Goal: Task Accomplishment & Management: Manage account settings

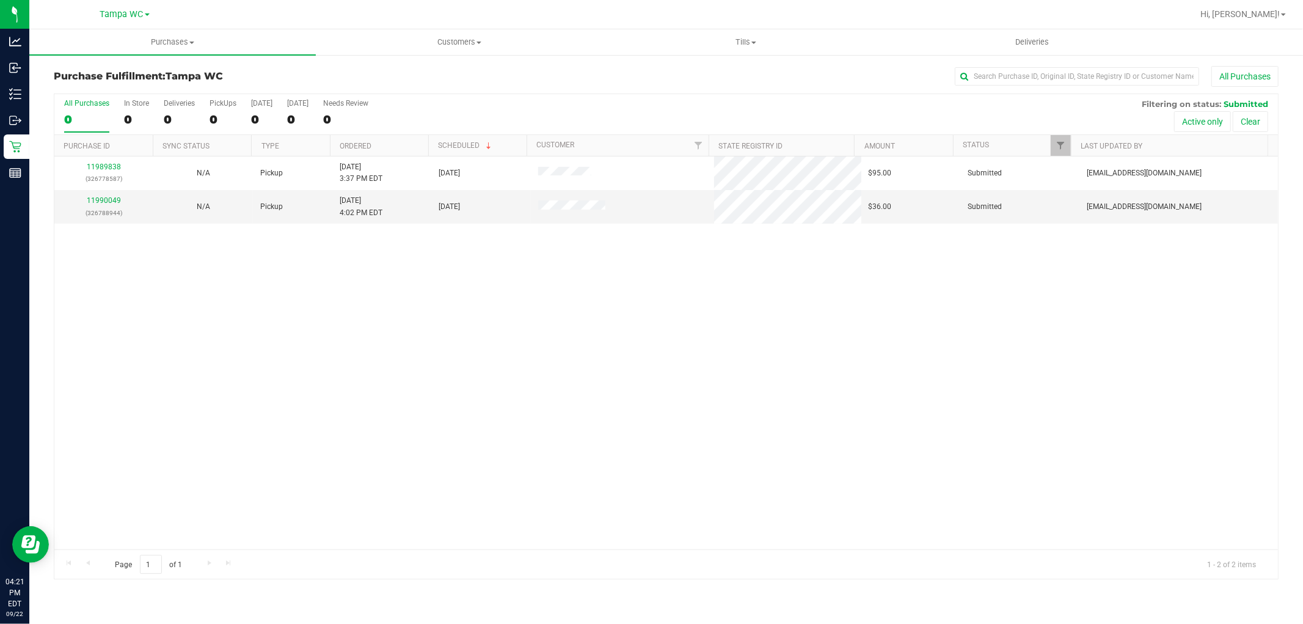
click at [541, 393] on div "11989838 (326778587) N/A Pickup [DATE] 3:37 PM EDT 9/22/2025 $95.00 Submitted […" at bounding box center [666, 352] width 1224 height 393
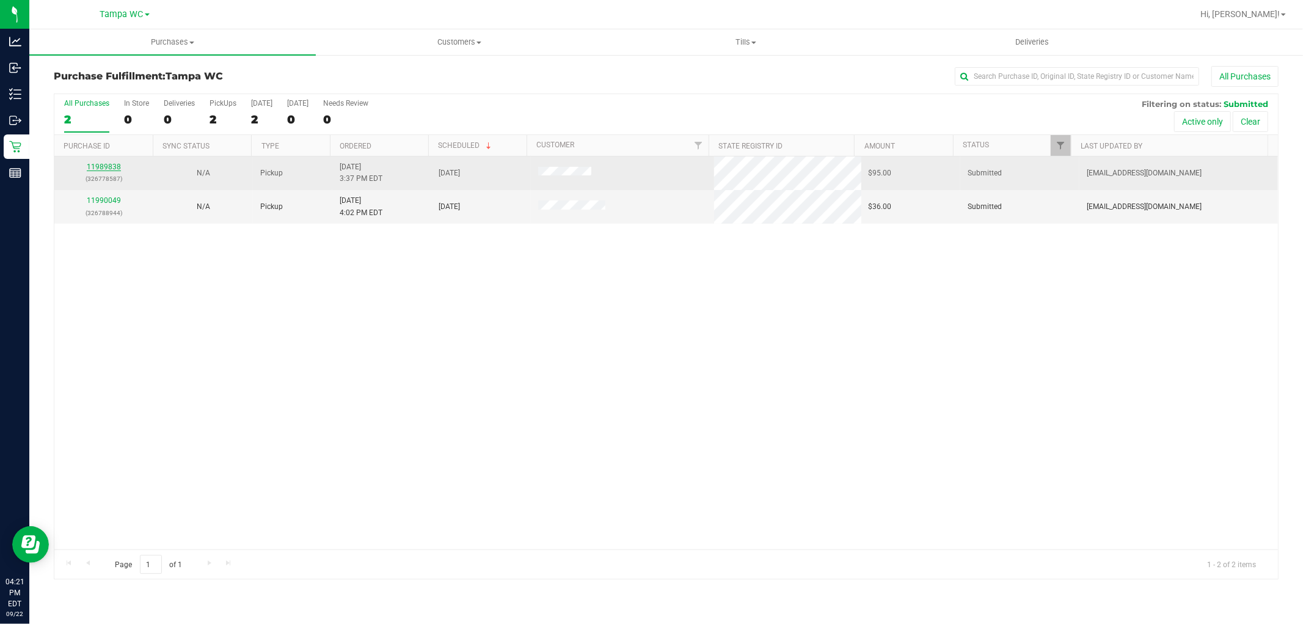
click at [101, 165] on link "11989838" at bounding box center [104, 167] width 34 height 9
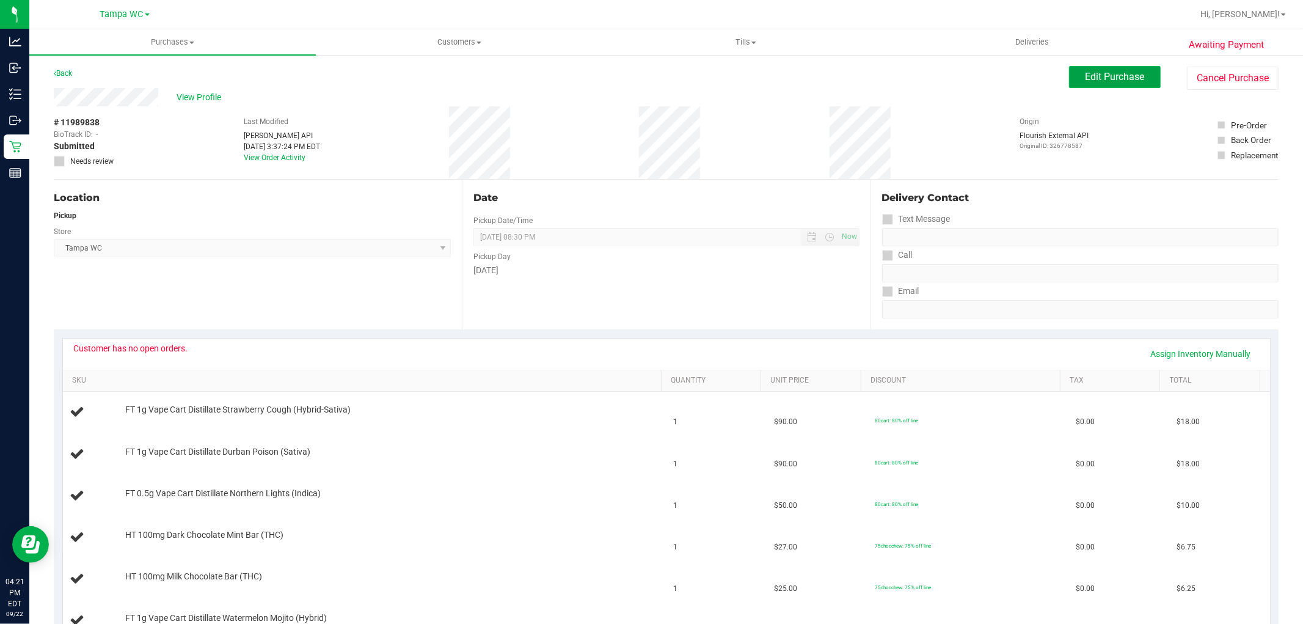
click at [1103, 78] on span "Edit Purchase" at bounding box center [1115, 77] width 59 height 12
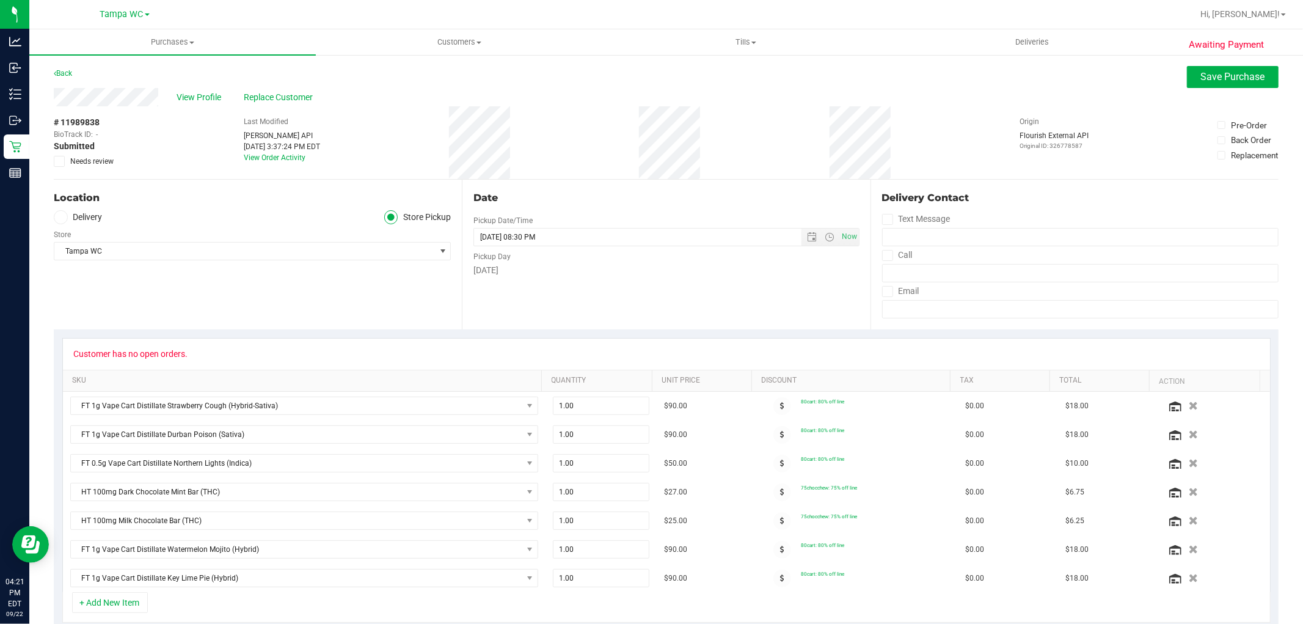
click at [61, 161] on icon at bounding box center [60, 161] width 8 height 0
click at [0, 0] on input "Needs review" at bounding box center [0, 0] width 0 height 0
click at [1218, 84] on button "Save Purchase" at bounding box center [1233, 77] width 92 height 22
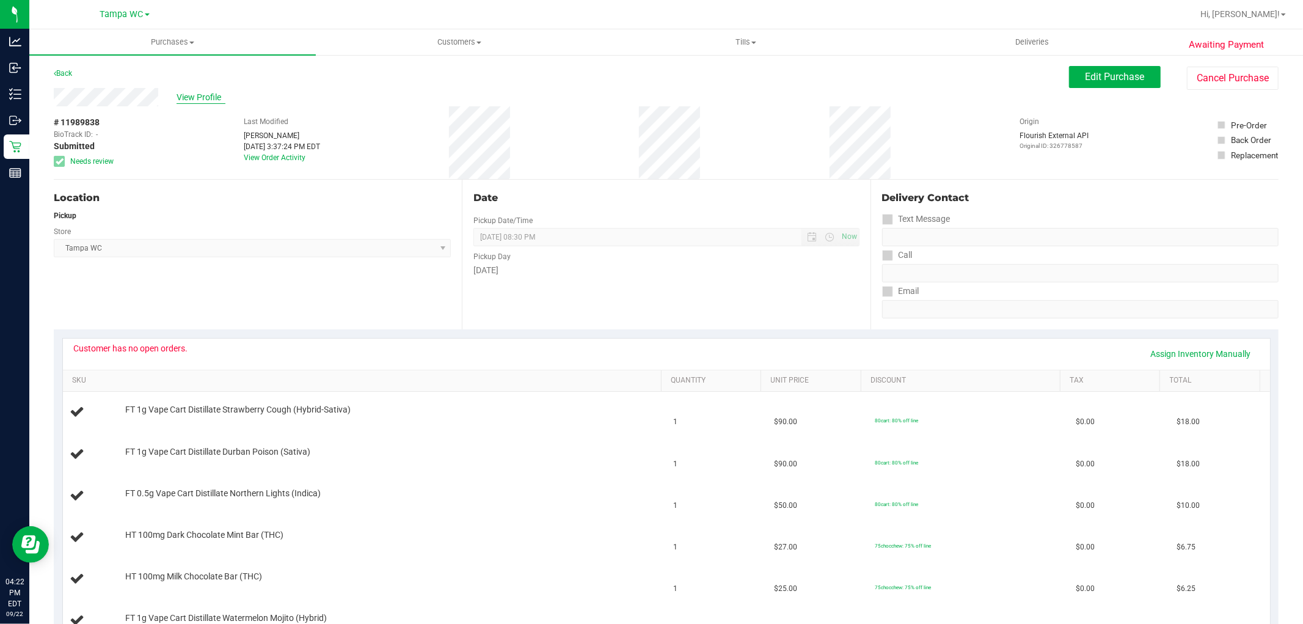
click at [217, 98] on span "View Profile" at bounding box center [201, 97] width 49 height 13
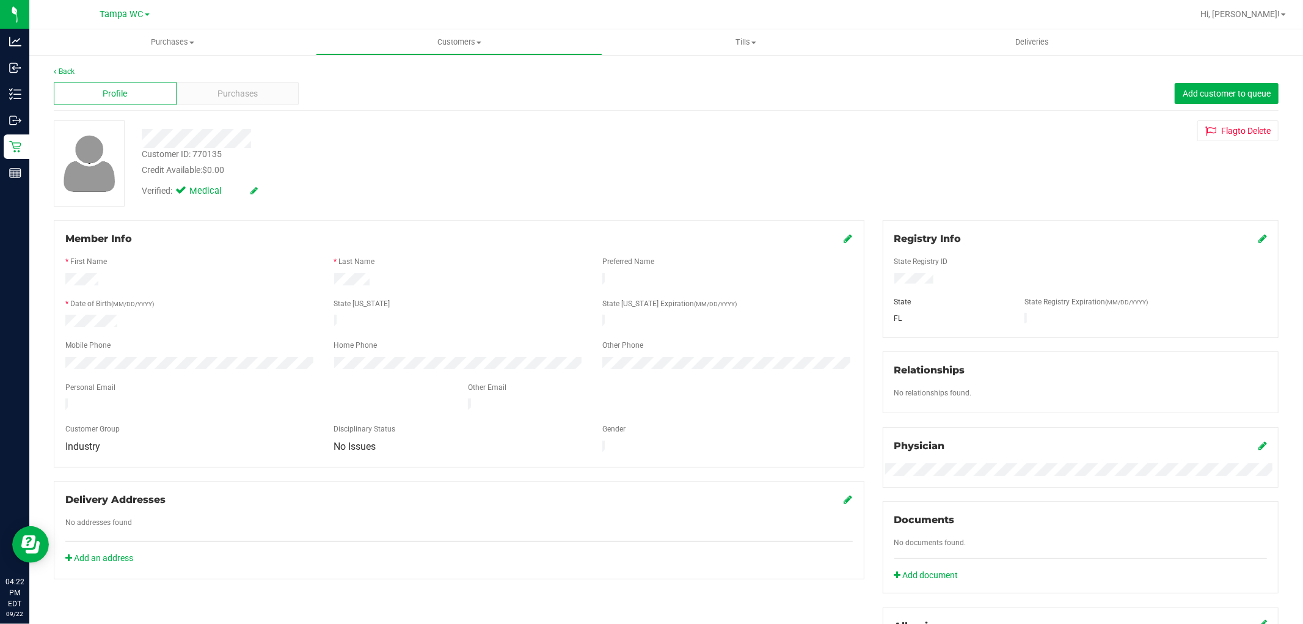
click at [206, 150] on div "Customer ID: 770135" at bounding box center [182, 154] width 80 height 13
copy div "Customer ID: 770135"
click at [65, 69] on link "Back" at bounding box center [64, 71] width 21 height 9
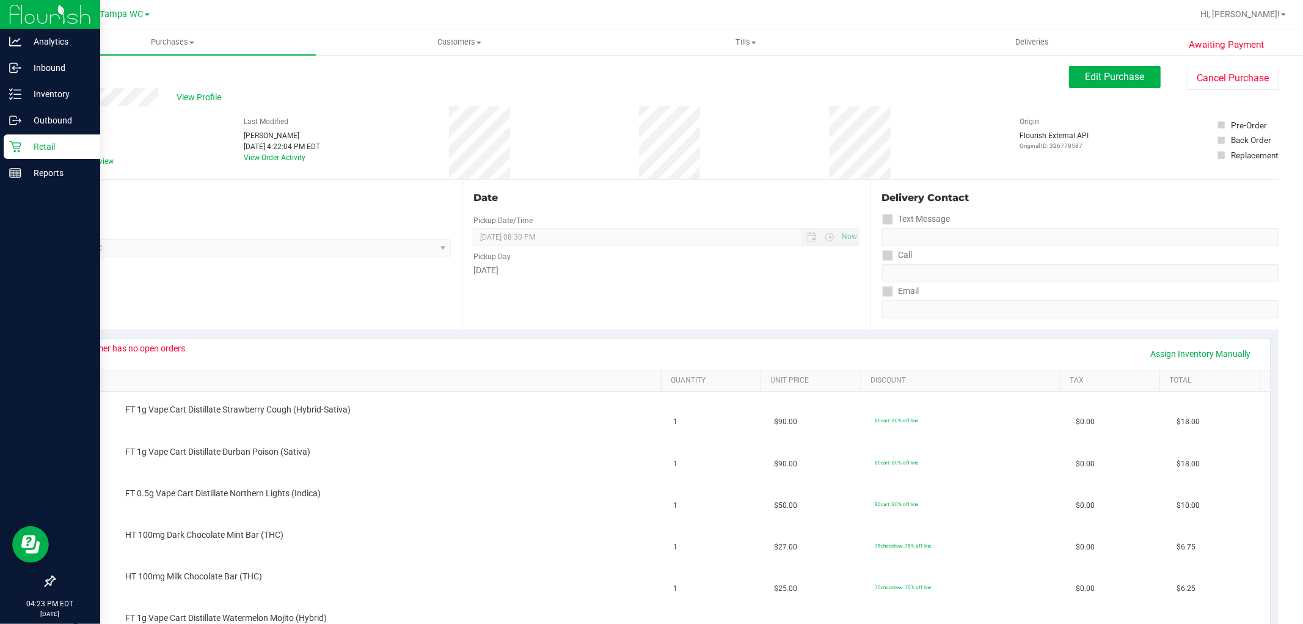
click at [33, 154] on div "Retail" at bounding box center [52, 146] width 97 height 24
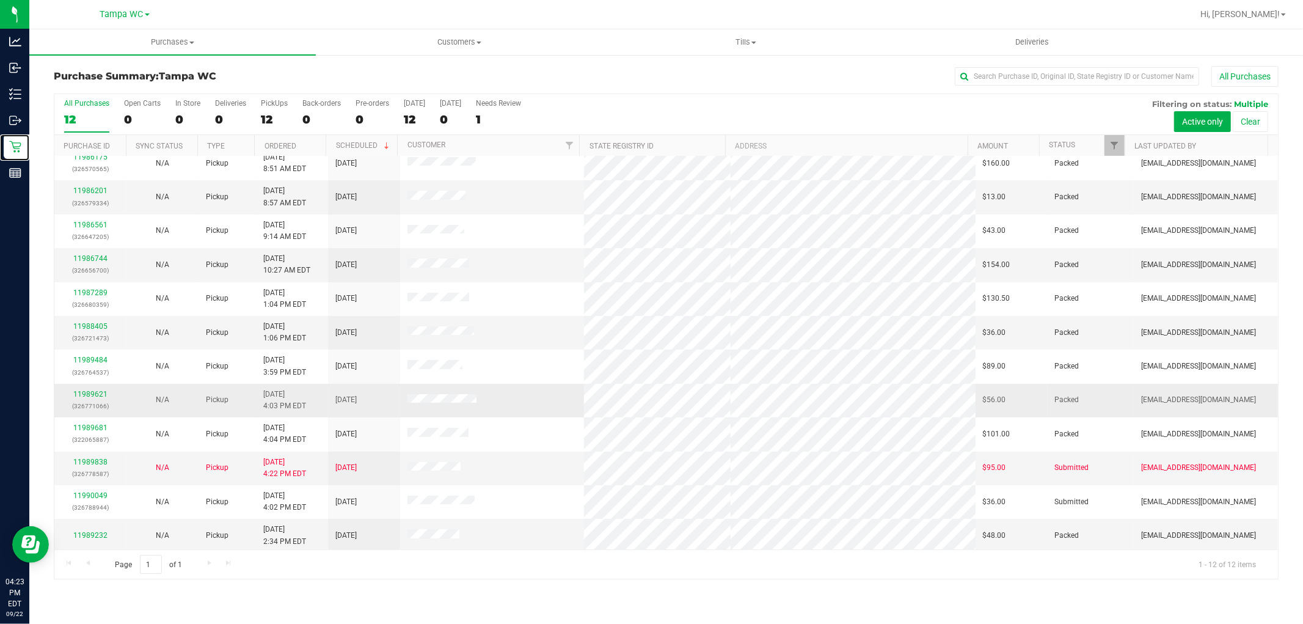
scroll to position [13, 0]
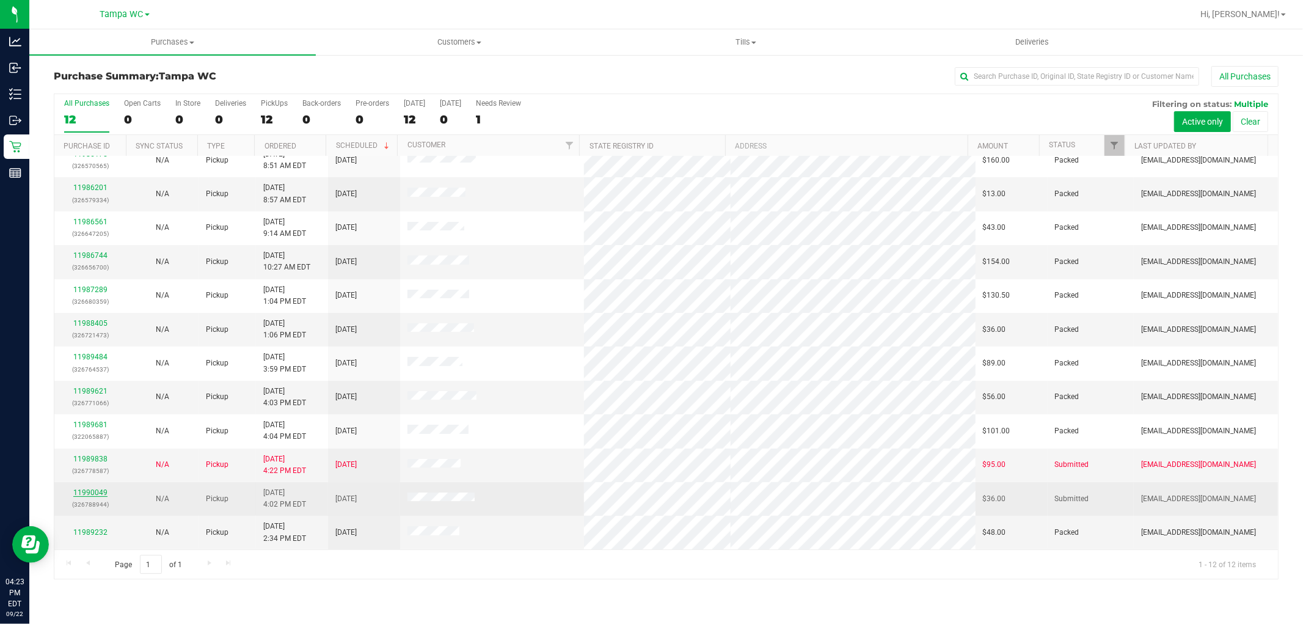
click at [100, 496] on link "11990049" at bounding box center [90, 492] width 34 height 9
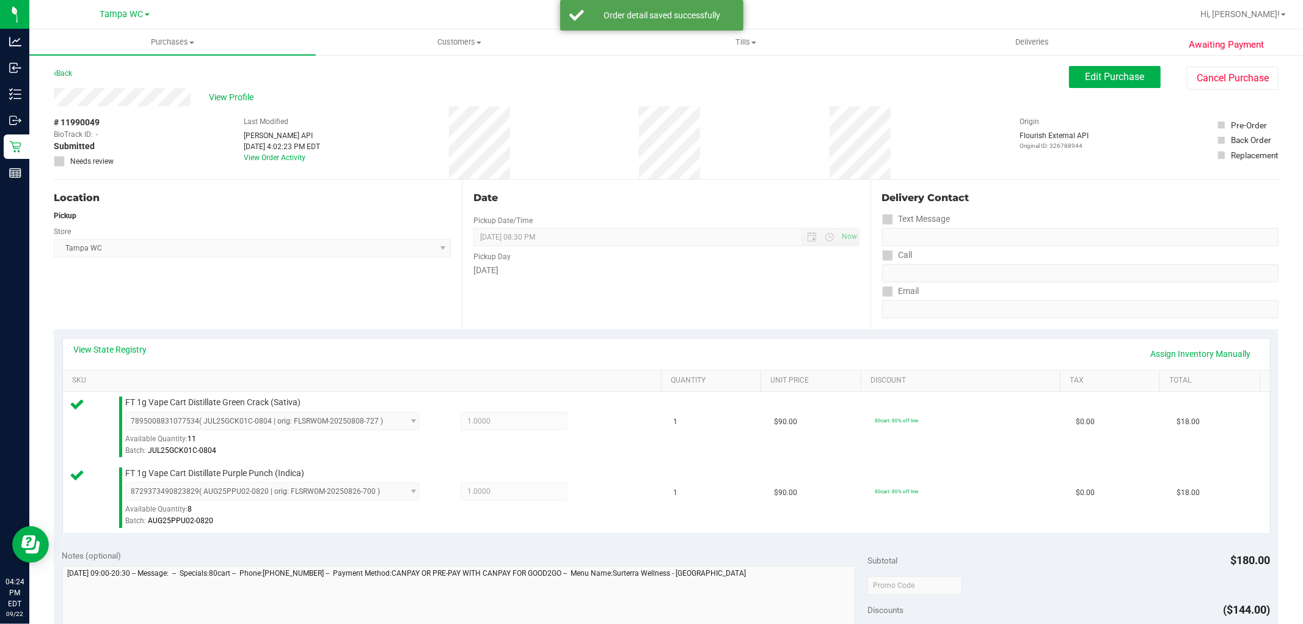
drag, startPoint x: 370, startPoint y: -73, endPoint x: 652, endPoint y: 316, distance: 480.3
click at [649, 302] on div "Date Pickup Date/Time 09/22/2025 Now 09/22/2025 08:30 PM Now Pickup Day Monday" at bounding box center [666, 255] width 408 height 150
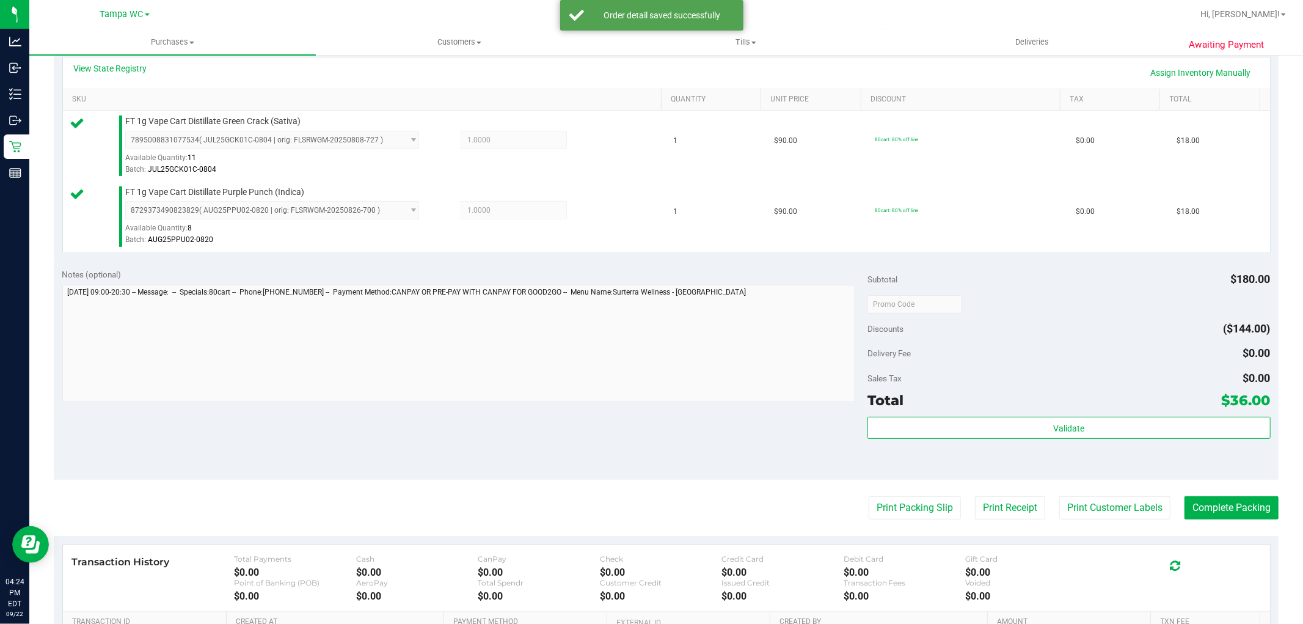
scroll to position [407, 0]
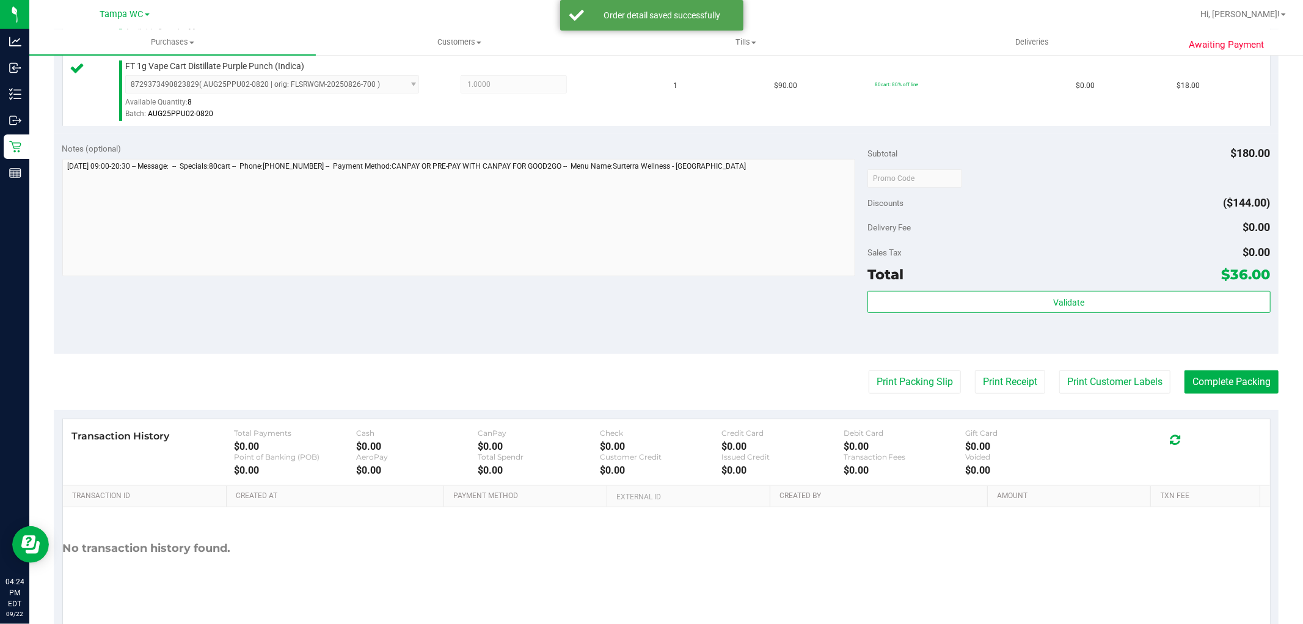
click at [990, 288] on div "Subtotal $180.00 Discounts ($144.00) Delivery Fee $0.00 Sales Tax $0.00 Total $…" at bounding box center [1069, 243] width 403 height 203
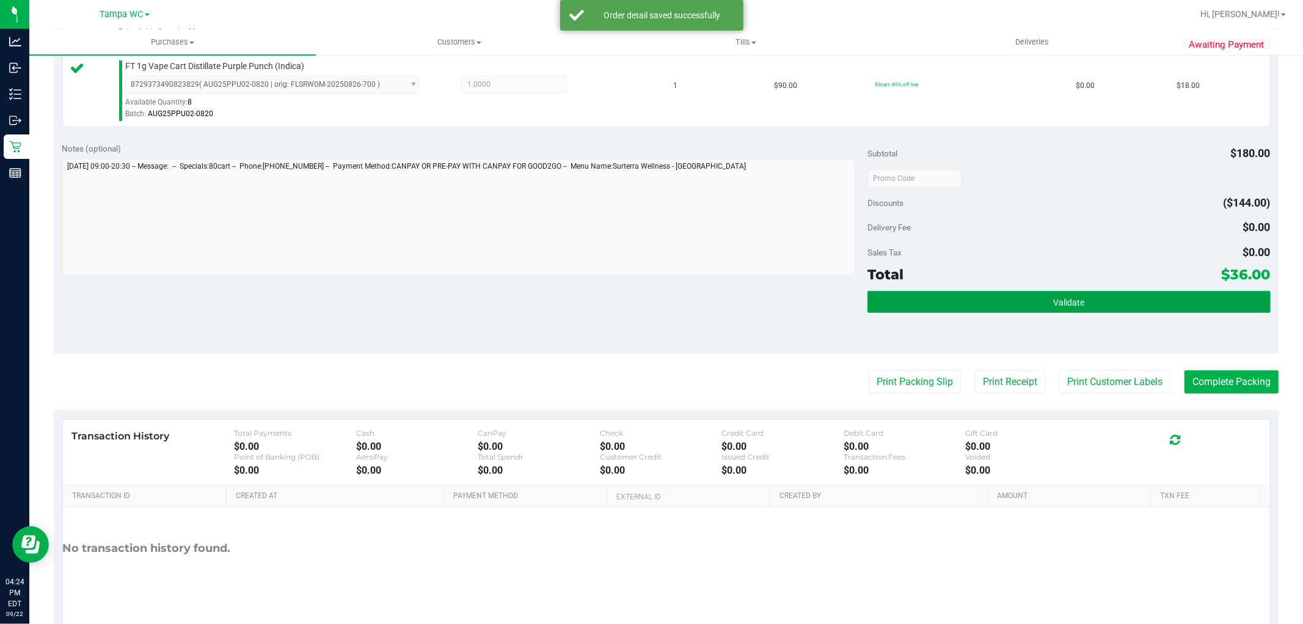
click at [993, 294] on button "Validate" at bounding box center [1069, 302] width 403 height 22
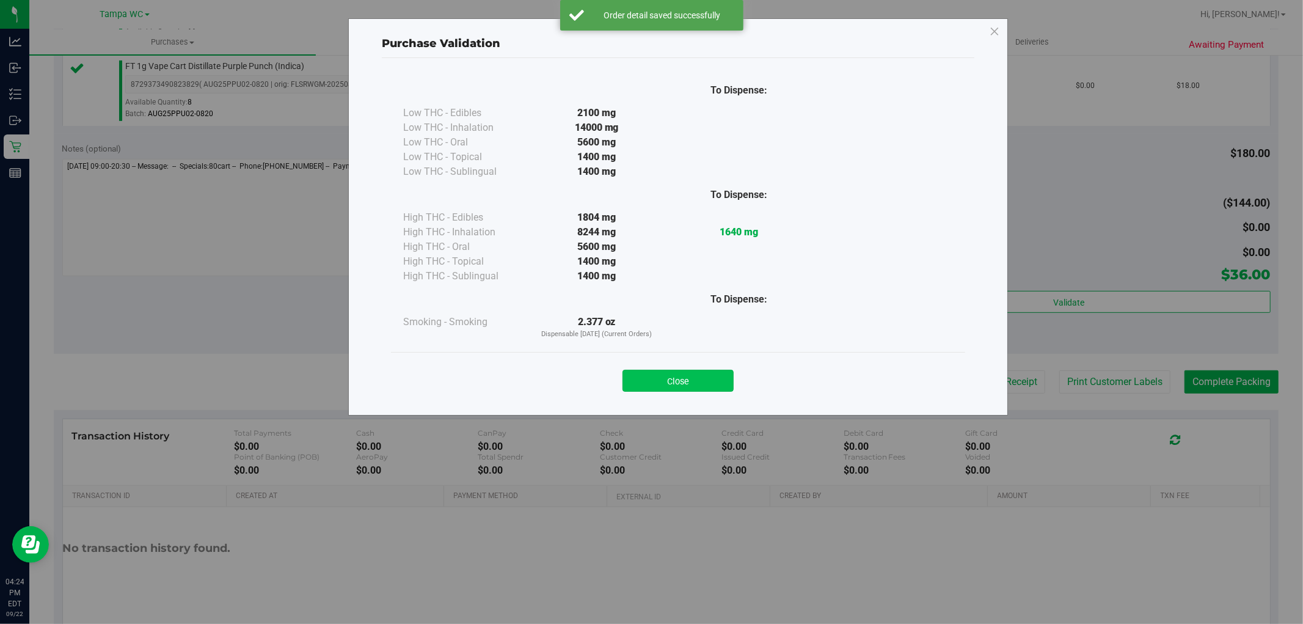
click at [671, 382] on button "Close" at bounding box center [678, 381] width 111 height 22
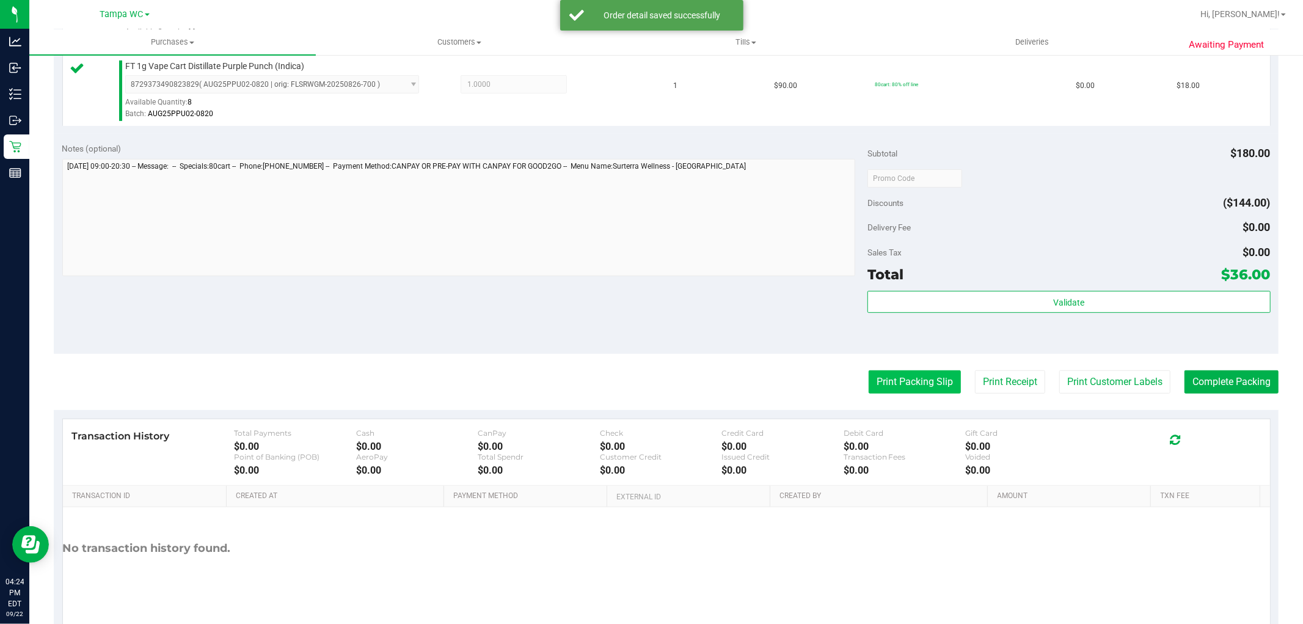
click at [945, 381] on button "Print Packing Slip" at bounding box center [915, 381] width 92 height 23
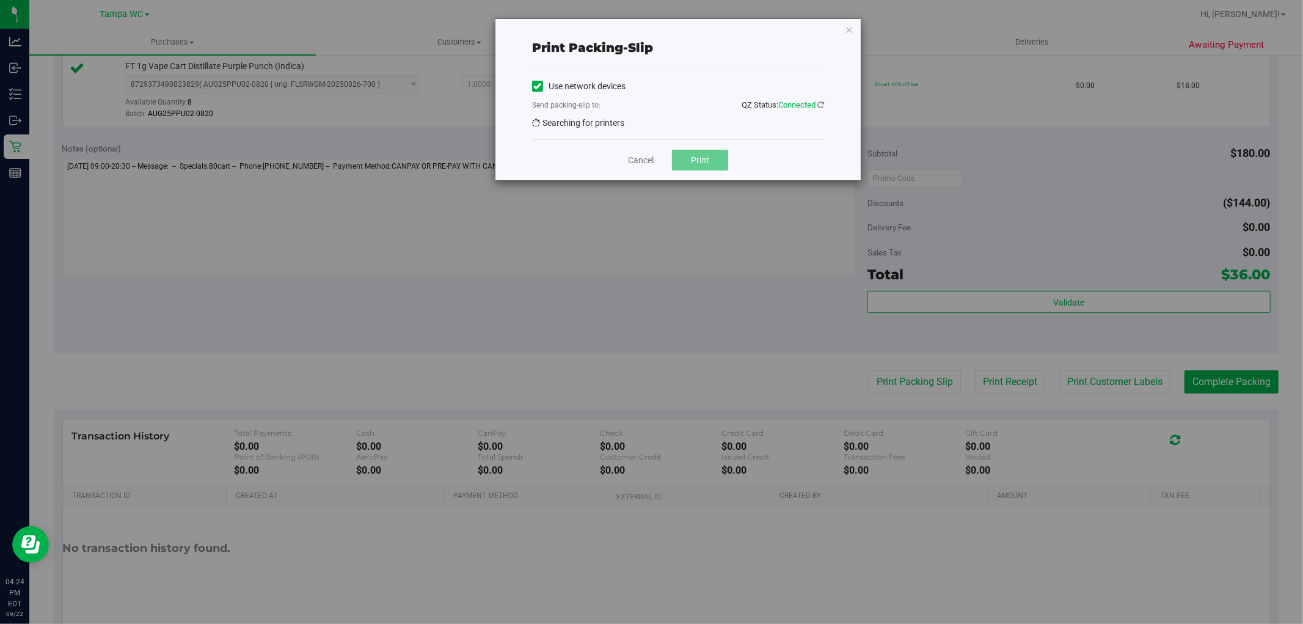
click at [819, 98] on span "QZ Status: Connected" at bounding box center [783, 104] width 82 height 13
click at [819, 101] on icon at bounding box center [820, 105] width 7 height 8
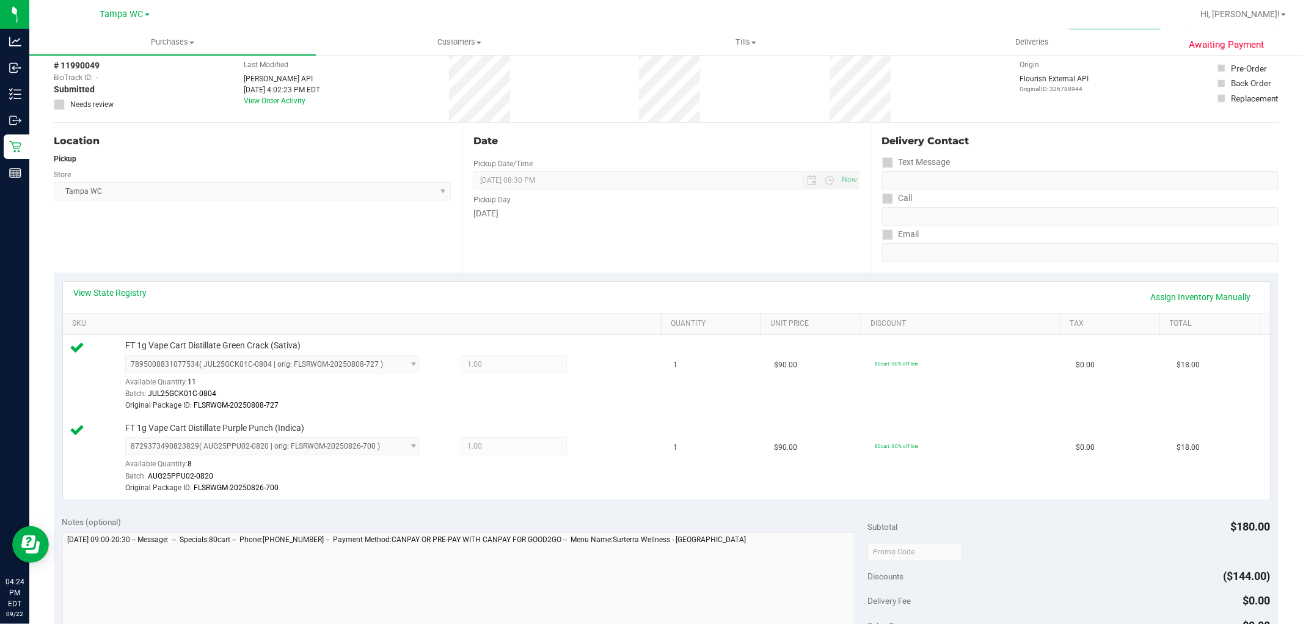
scroll to position [271, 0]
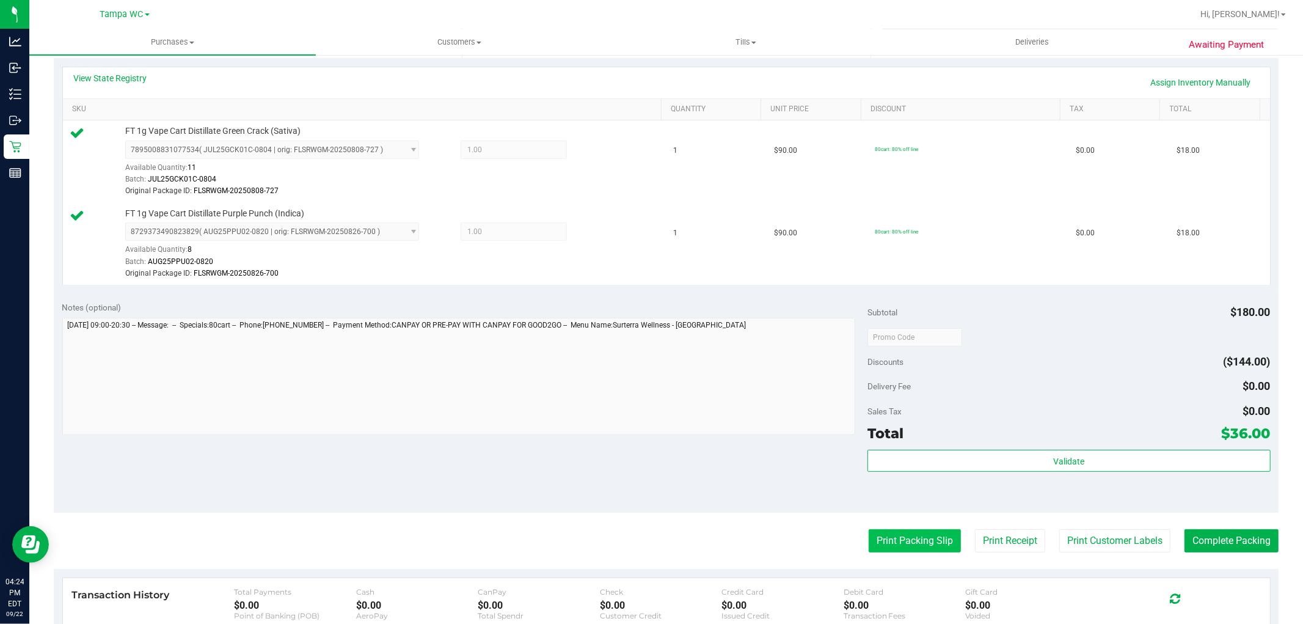
click at [890, 539] on button "Print Packing Slip" at bounding box center [915, 540] width 92 height 23
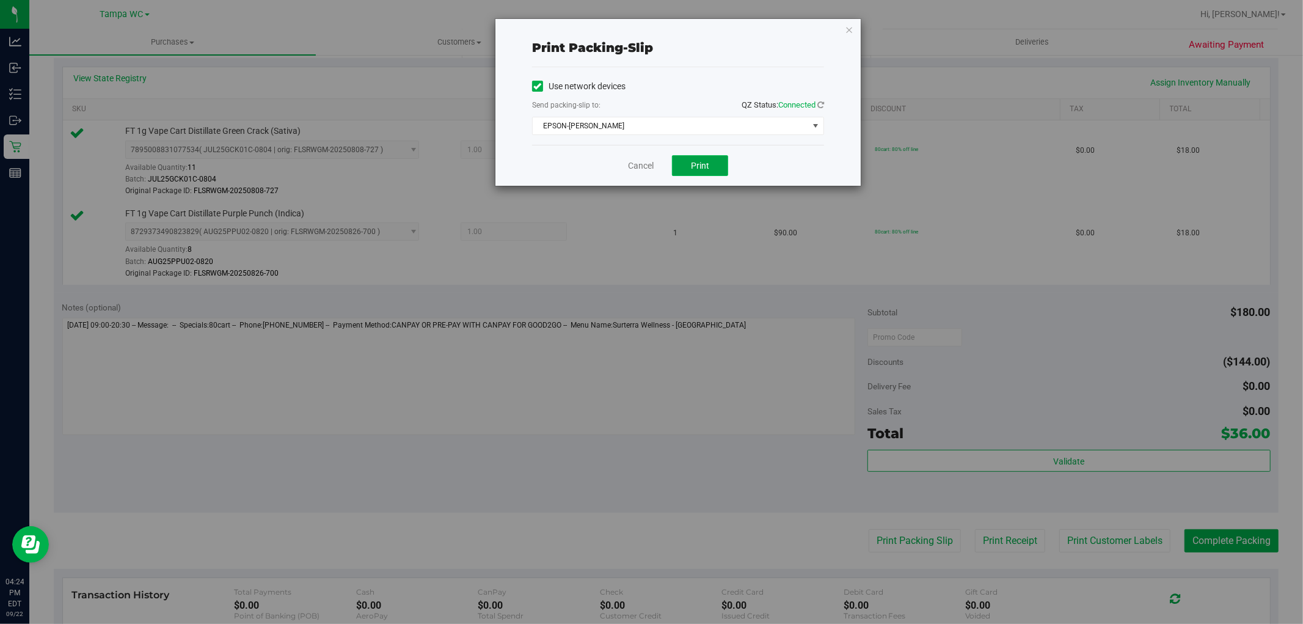
click at [703, 157] on button "Print" at bounding box center [700, 165] width 56 height 21
drag, startPoint x: 847, startPoint y: 21, endPoint x: 851, endPoint y: 38, distance: 18.2
click at [850, 29] on icon "button" at bounding box center [849, 29] width 9 height 15
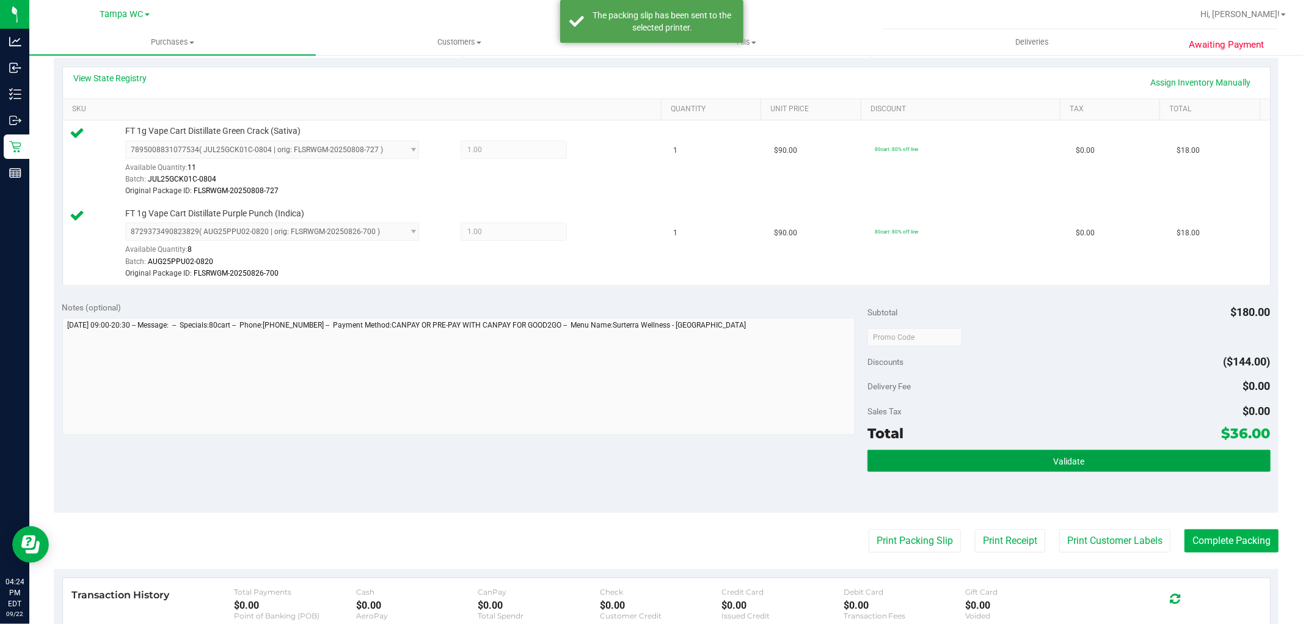
click at [1002, 453] on button "Validate" at bounding box center [1069, 461] width 403 height 22
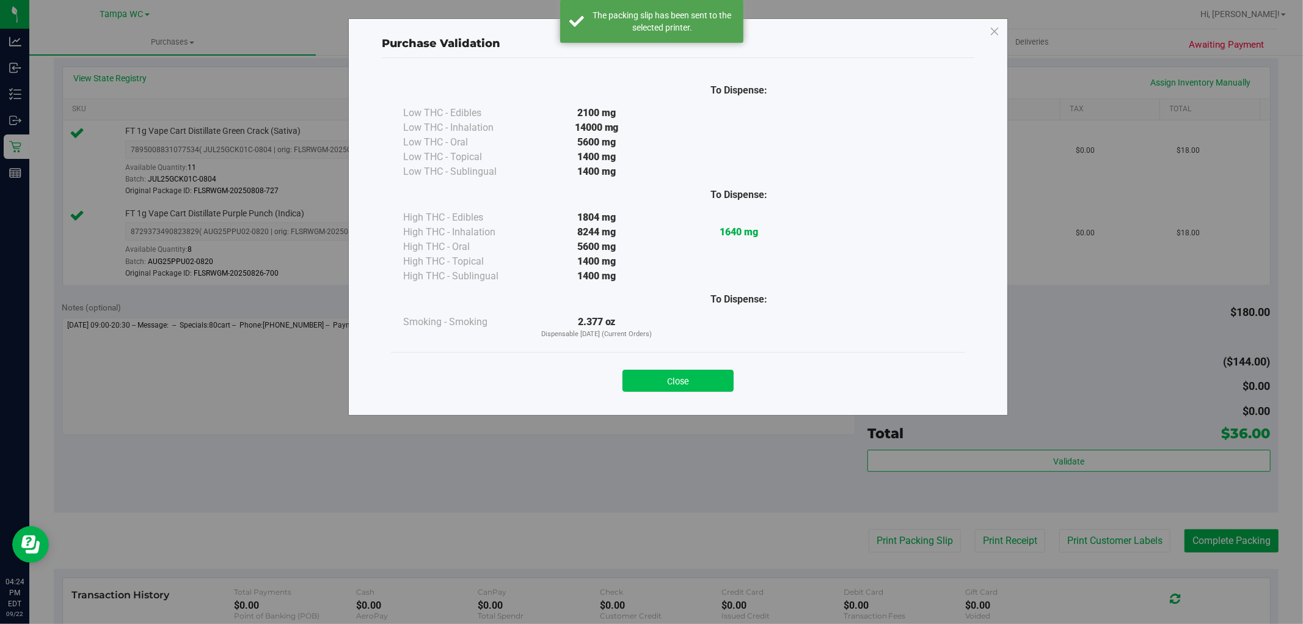
click at [673, 373] on button "Close" at bounding box center [678, 381] width 111 height 22
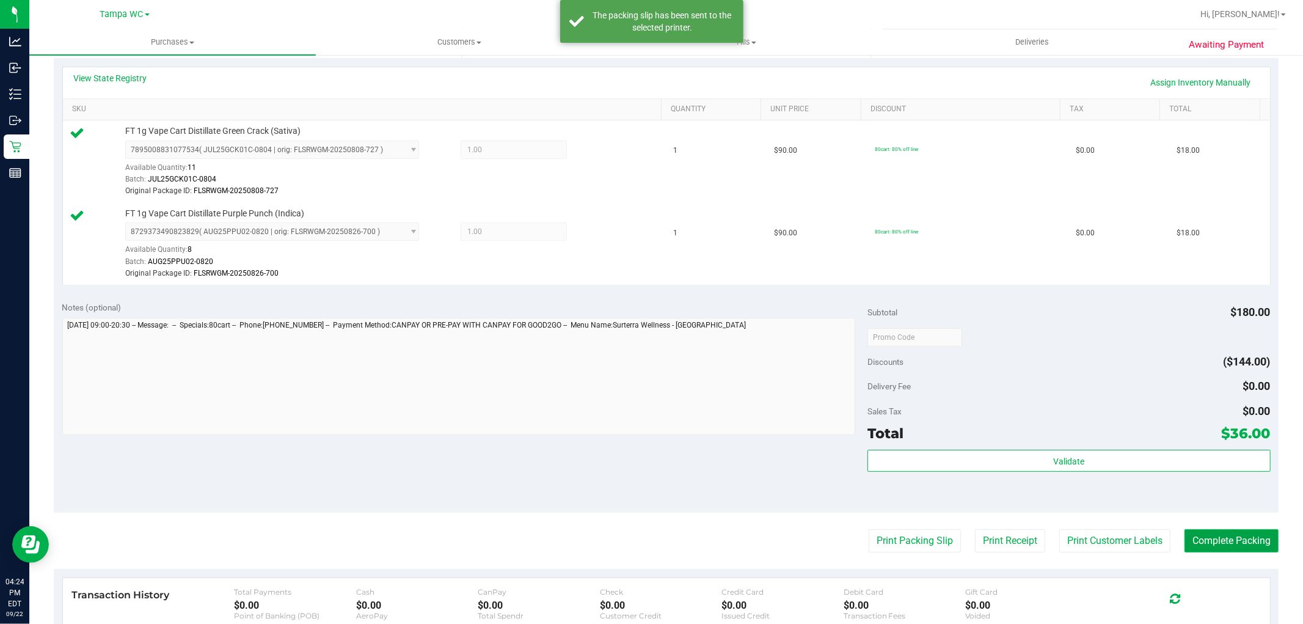
click at [1254, 544] on button "Complete Packing" at bounding box center [1232, 540] width 94 height 23
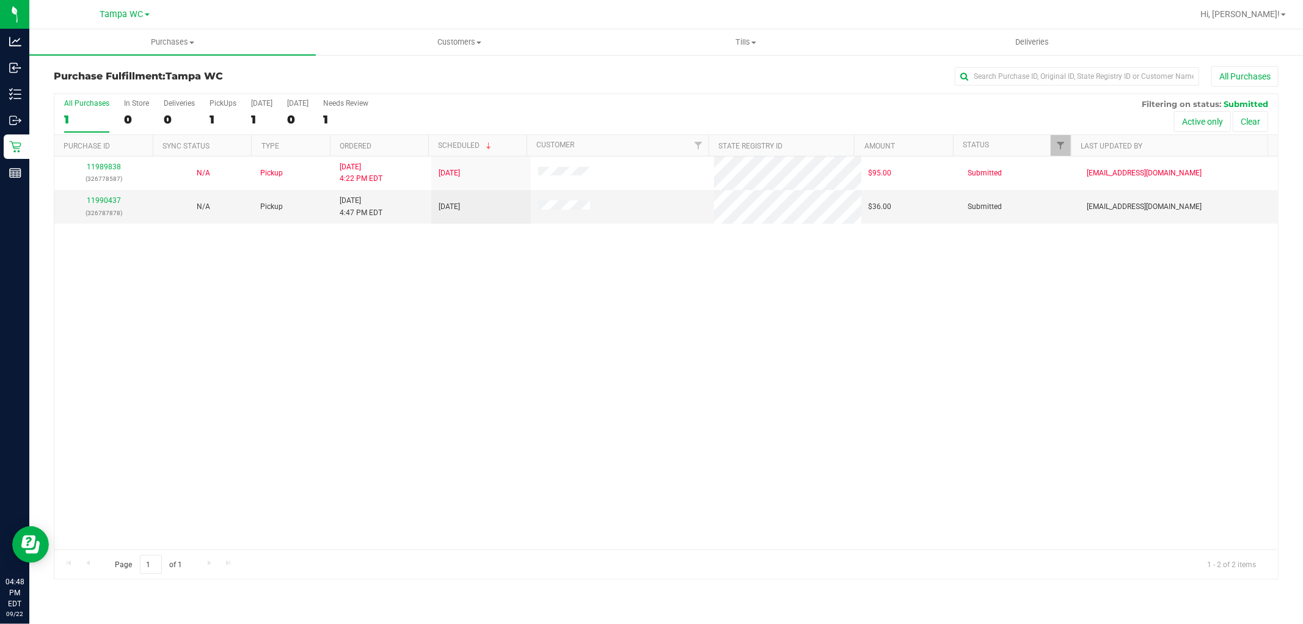
click at [431, 377] on div "11989838 (326778587) N/A Pickup [DATE] 4:22 PM EDT 9/22/2025 $95.00 Submitted […" at bounding box center [666, 352] width 1224 height 393
click at [109, 196] on div "11990437 (326787878)" at bounding box center [104, 206] width 84 height 23
click at [108, 200] on link "11990437" at bounding box center [104, 200] width 34 height 9
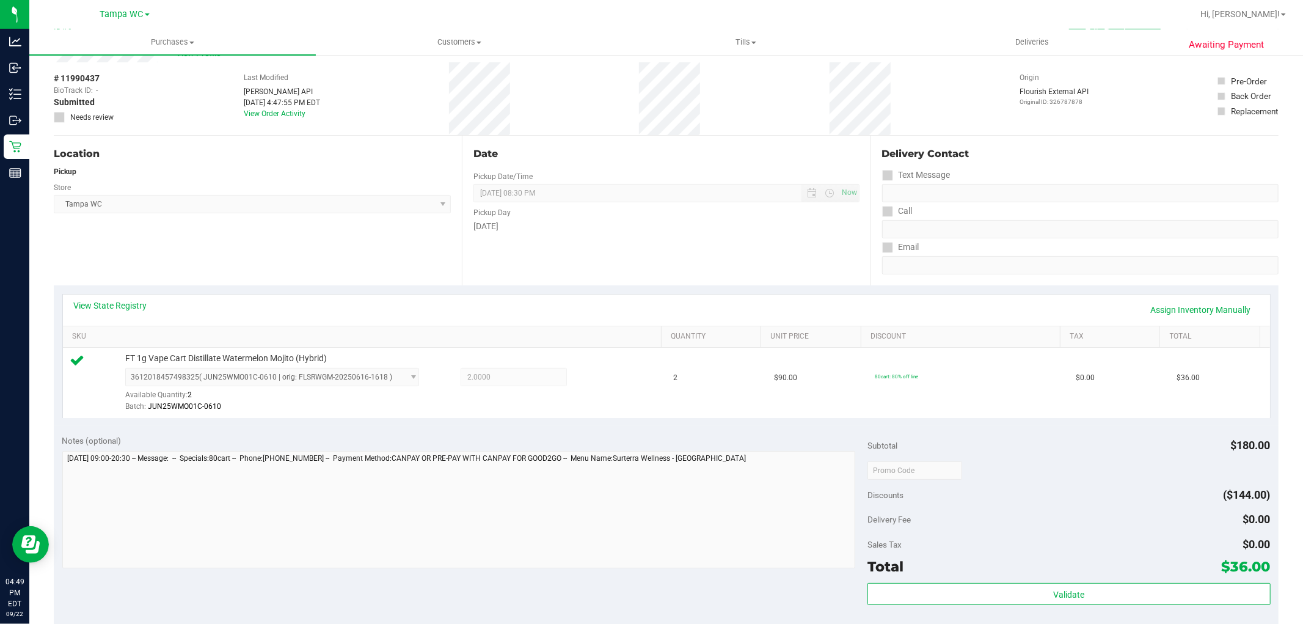
scroll to position [271, 0]
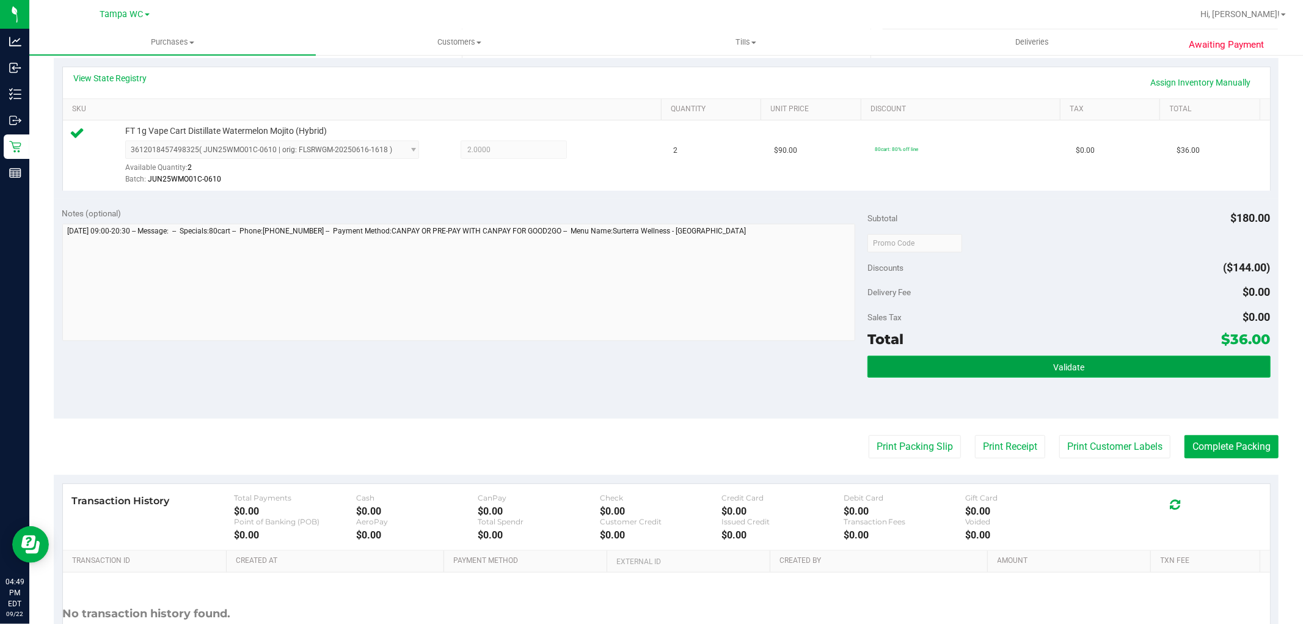
click at [1022, 361] on button "Validate" at bounding box center [1069, 367] width 403 height 22
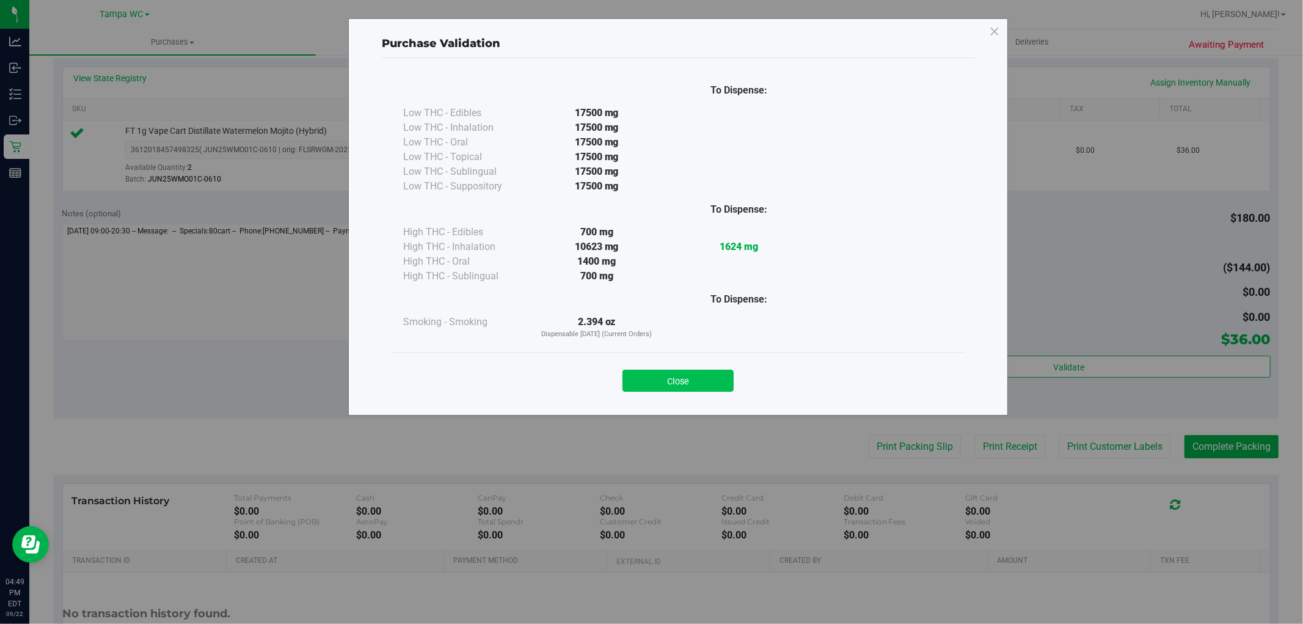
click at [687, 381] on button "Close" at bounding box center [678, 381] width 111 height 22
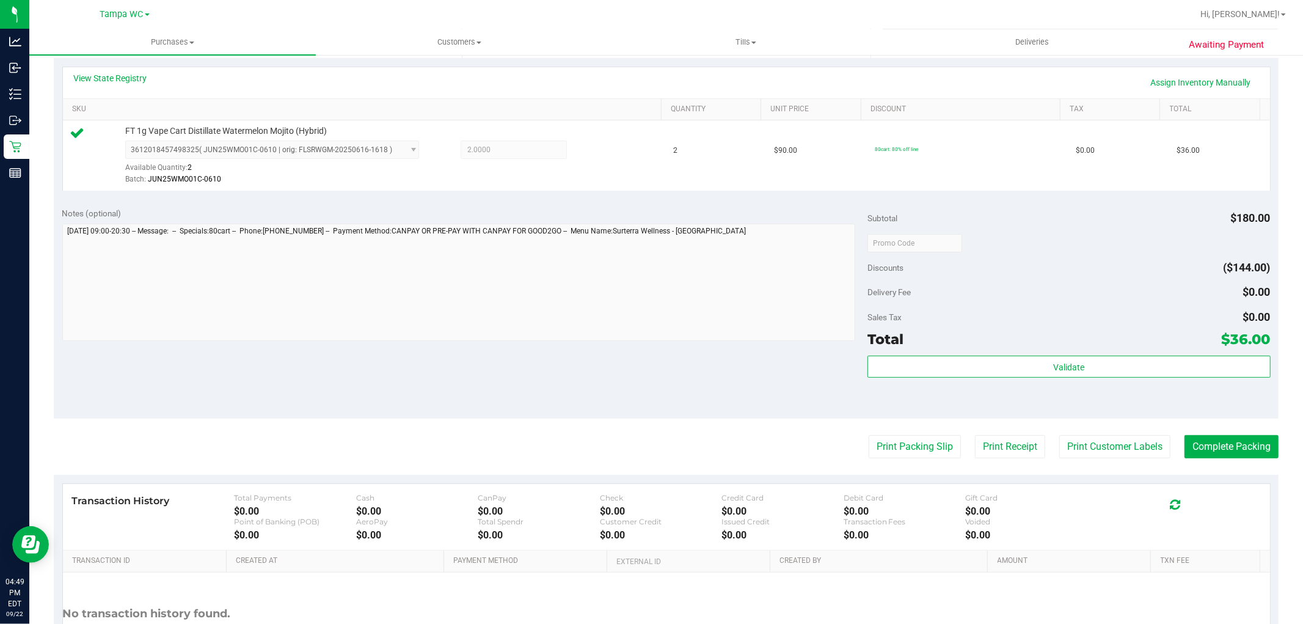
click at [923, 465] on purchase-details "Back Edit Purchase Cancel Purchase View Profile # 11990437 BioTrack ID: - Submi…" at bounding box center [666, 249] width 1225 height 908
click at [929, 443] on button "Print Packing Slip" at bounding box center [915, 446] width 92 height 23
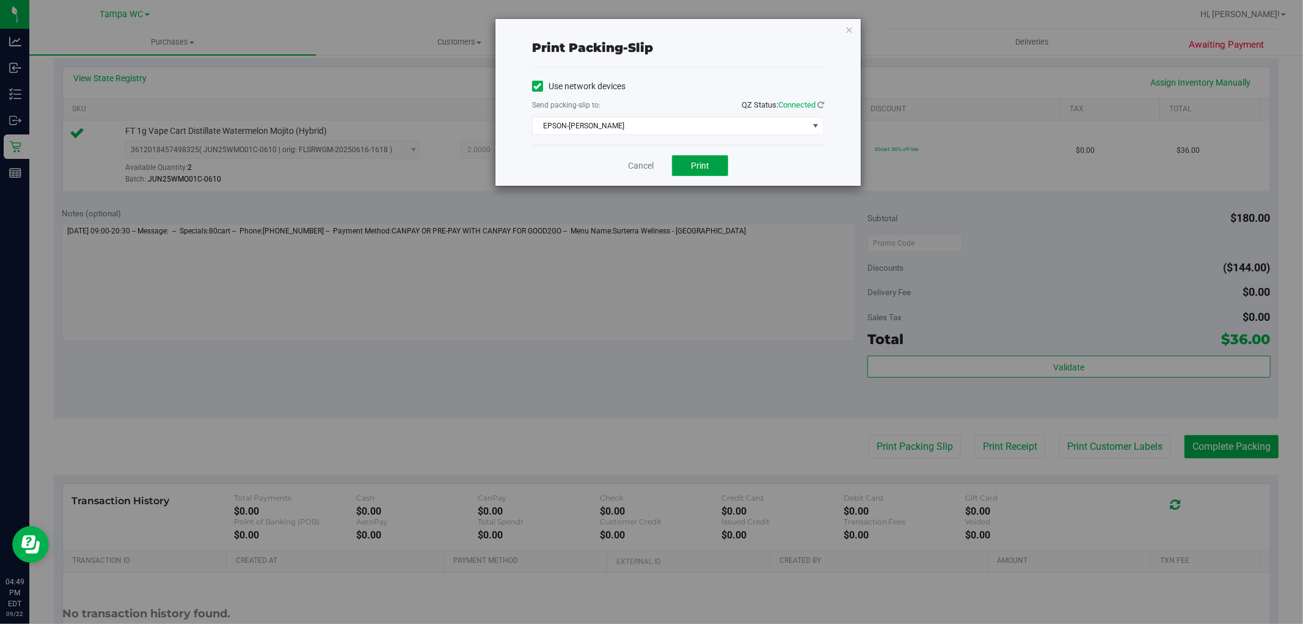
click at [700, 165] on span "Print" at bounding box center [700, 166] width 18 height 10
click at [843, 32] on div "Print packing-slip Use network devices Send packing-slip to: QZ Status: Connect…" at bounding box center [677, 102] width 365 height 167
click at [847, 29] on icon "button" at bounding box center [849, 29] width 9 height 15
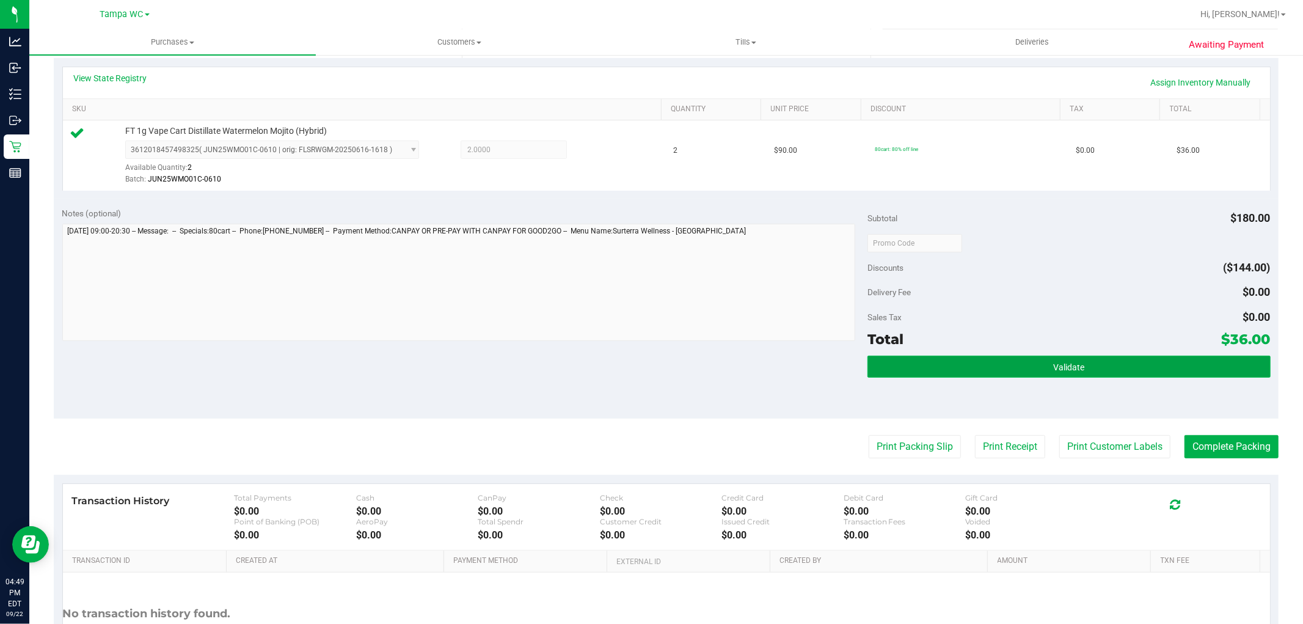
click at [1053, 362] on span "Validate" at bounding box center [1068, 367] width 31 height 10
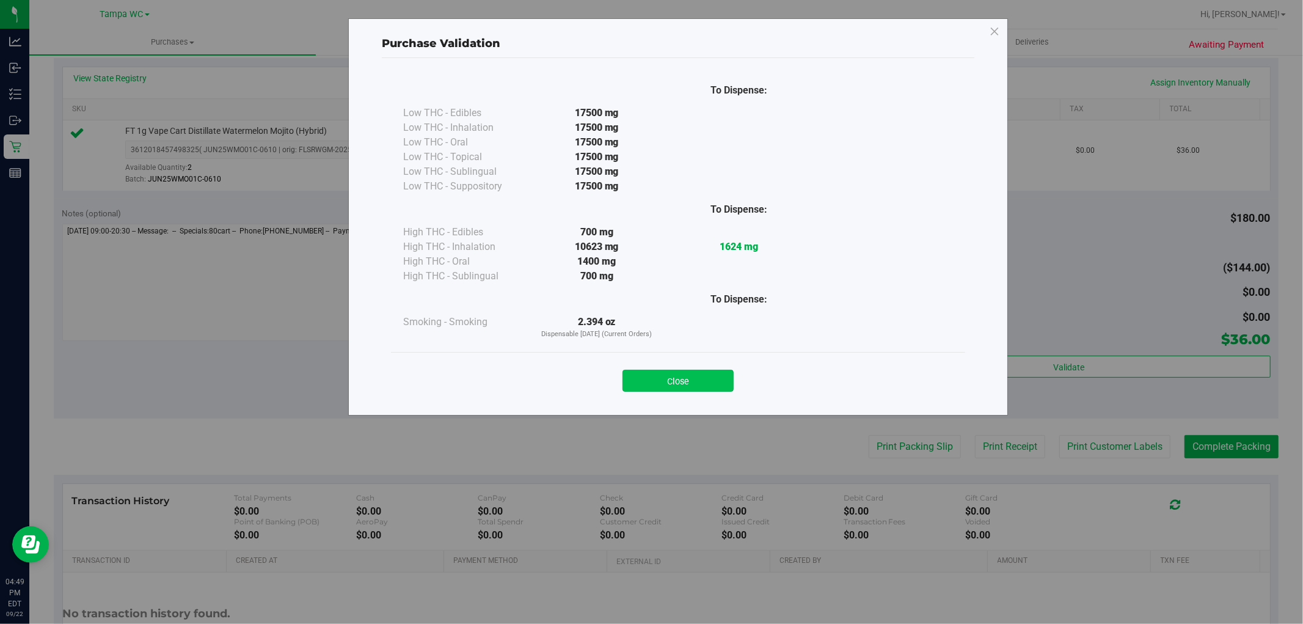
click at [675, 386] on button "Close" at bounding box center [678, 381] width 111 height 22
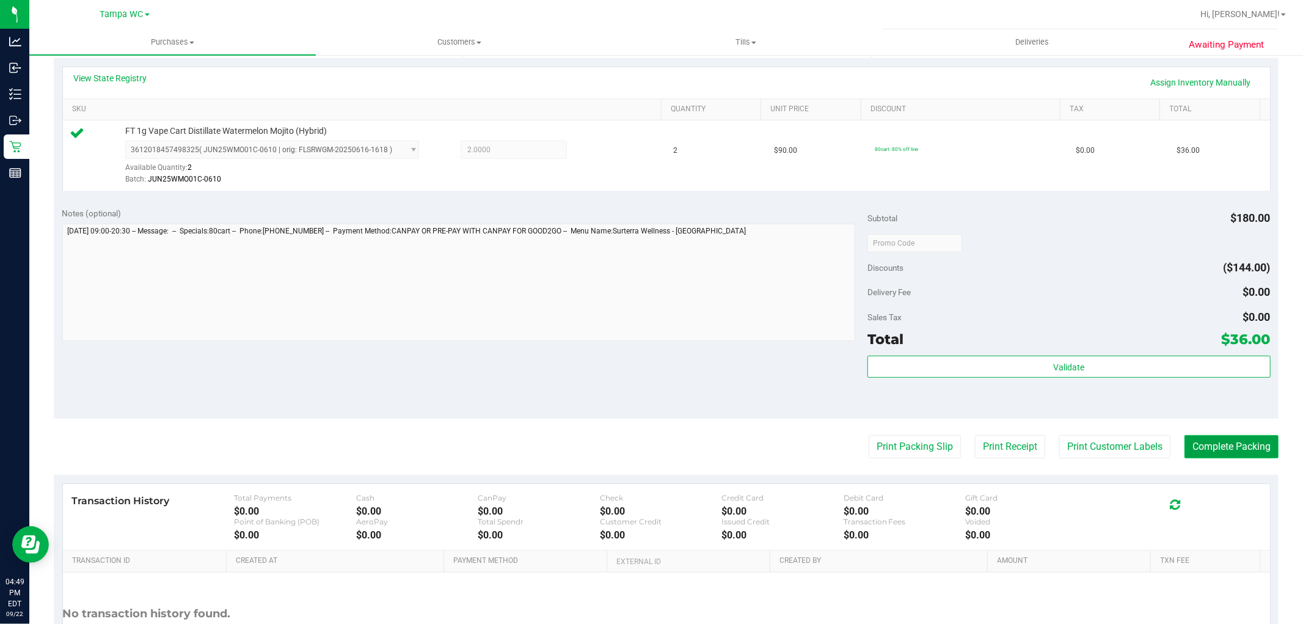
click at [1254, 451] on button "Complete Packing" at bounding box center [1232, 446] width 94 height 23
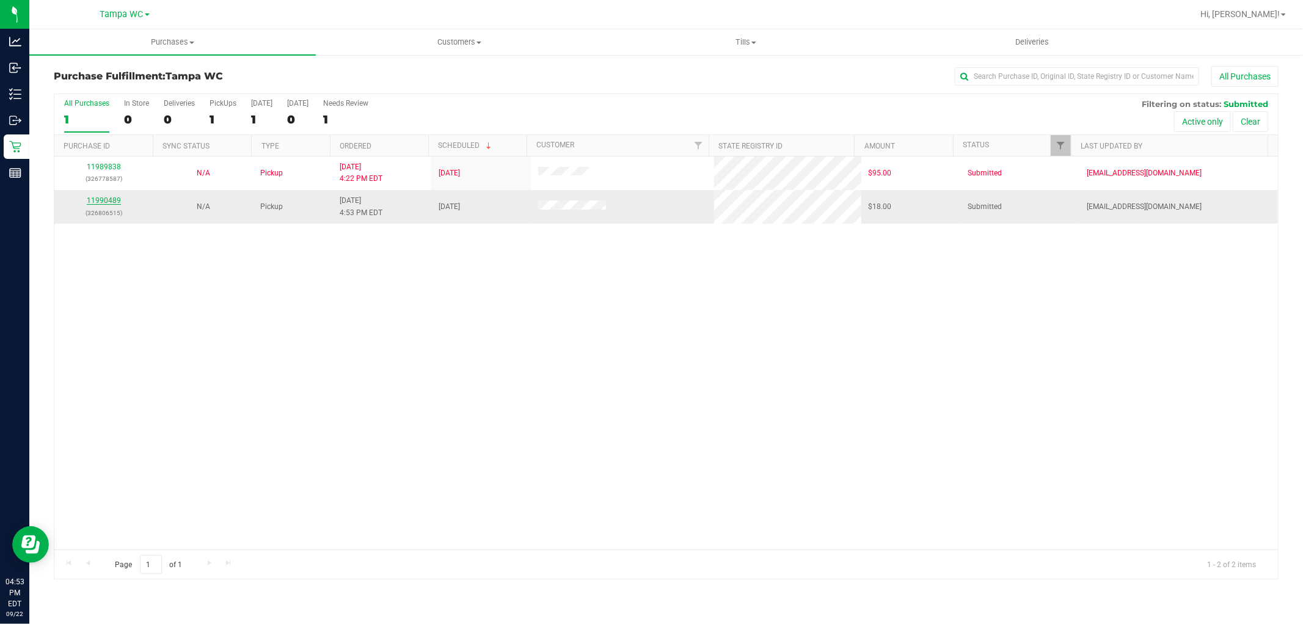
click at [97, 203] on link "11990489" at bounding box center [104, 200] width 34 height 9
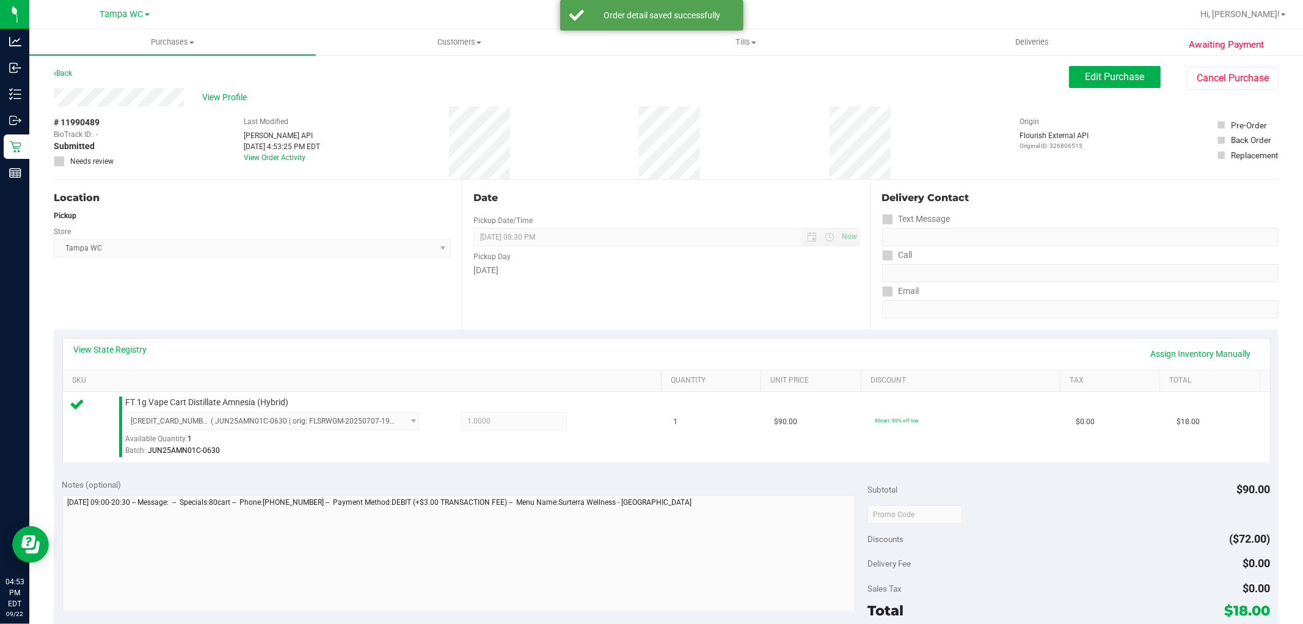
scroll to position [376, 0]
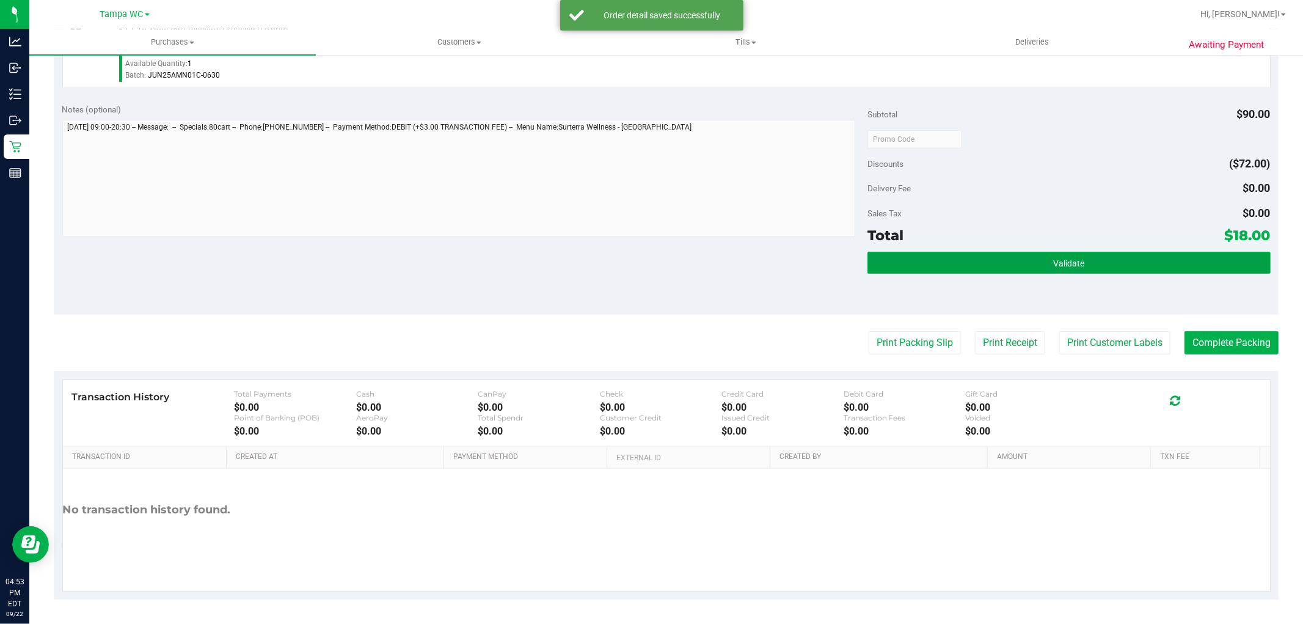
click at [1040, 254] on button "Validate" at bounding box center [1069, 263] width 403 height 22
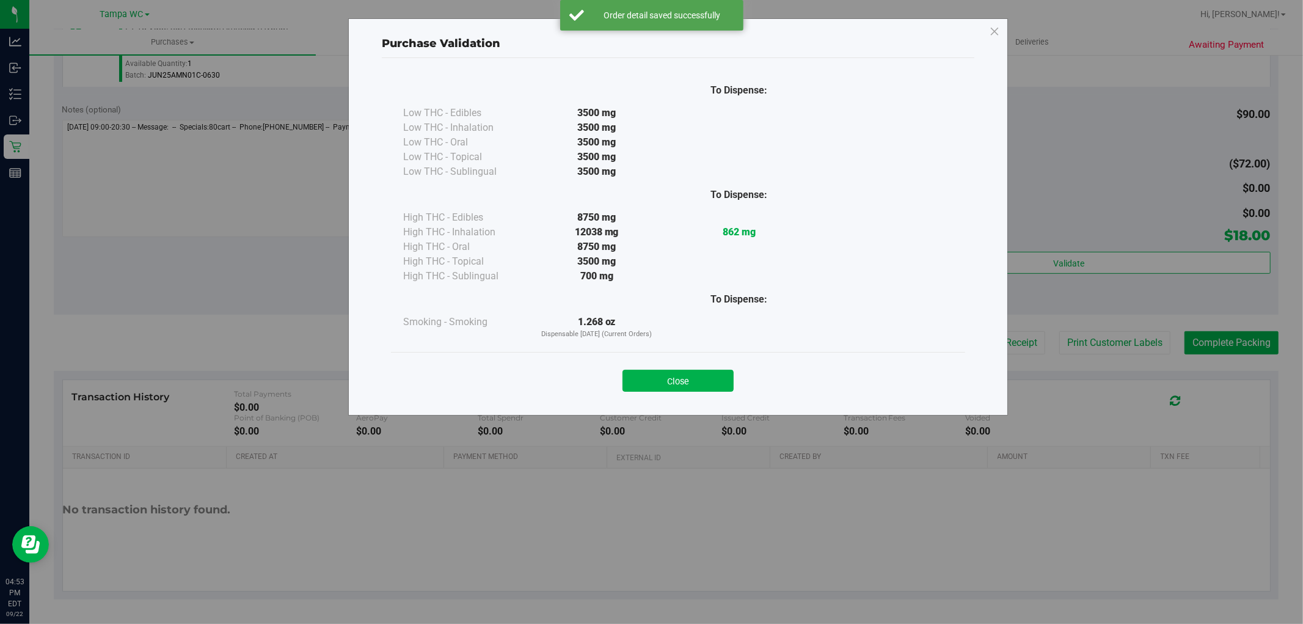
click at [718, 367] on div "Close" at bounding box center [678, 377] width 556 height 31
click at [713, 371] on button "Close" at bounding box center [678, 381] width 111 height 22
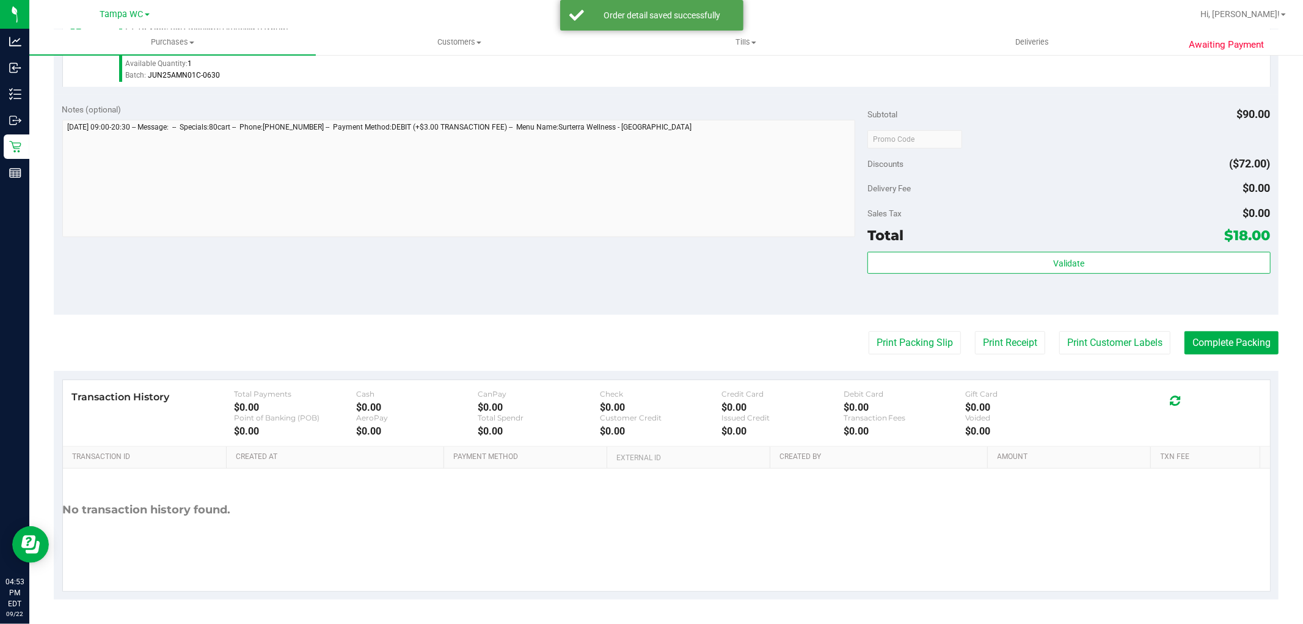
click at [850, 336] on div "Print Packing Slip Print Receipt Print Customer Labels Complete Packing" at bounding box center [666, 342] width 1225 height 23
click at [872, 338] on button "Print Packing Slip" at bounding box center [915, 342] width 92 height 23
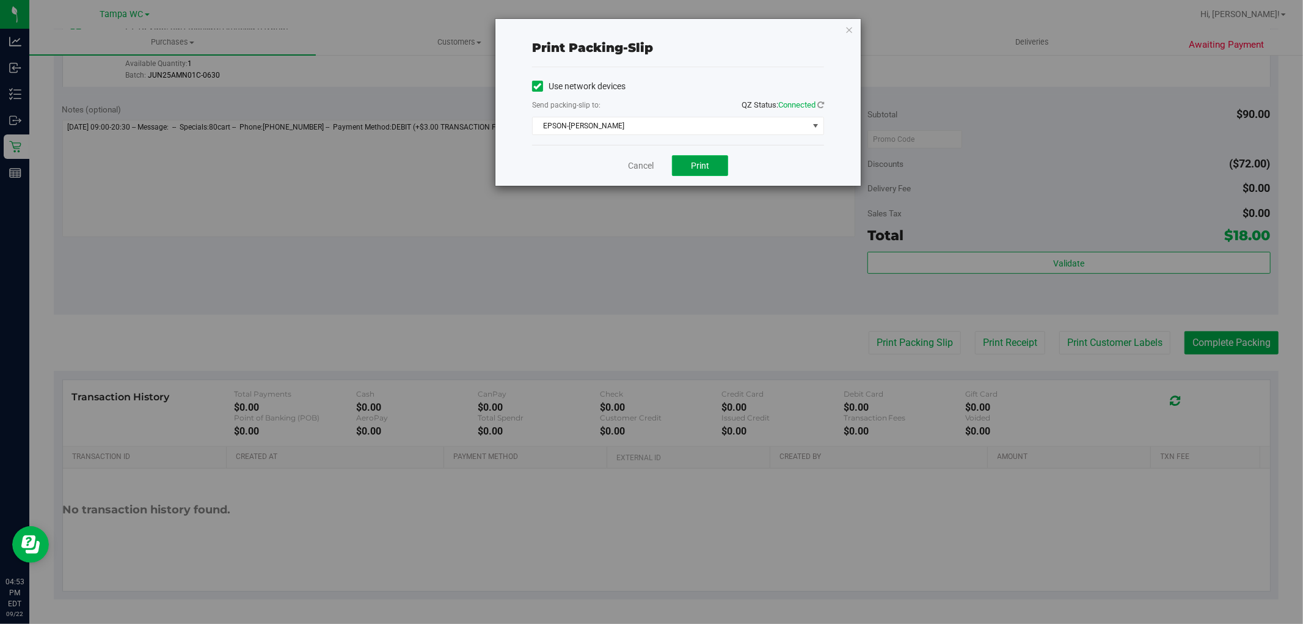
click at [703, 161] on span "Print" at bounding box center [700, 166] width 18 height 10
drag, startPoint x: 632, startPoint y: 156, endPoint x: 632, endPoint y: 168, distance: 12.2
click at [632, 168] on div "Cancel Print" at bounding box center [678, 165] width 292 height 41
click at [632, 168] on link "Cancel" at bounding box center [641, 165] width 26 height 13
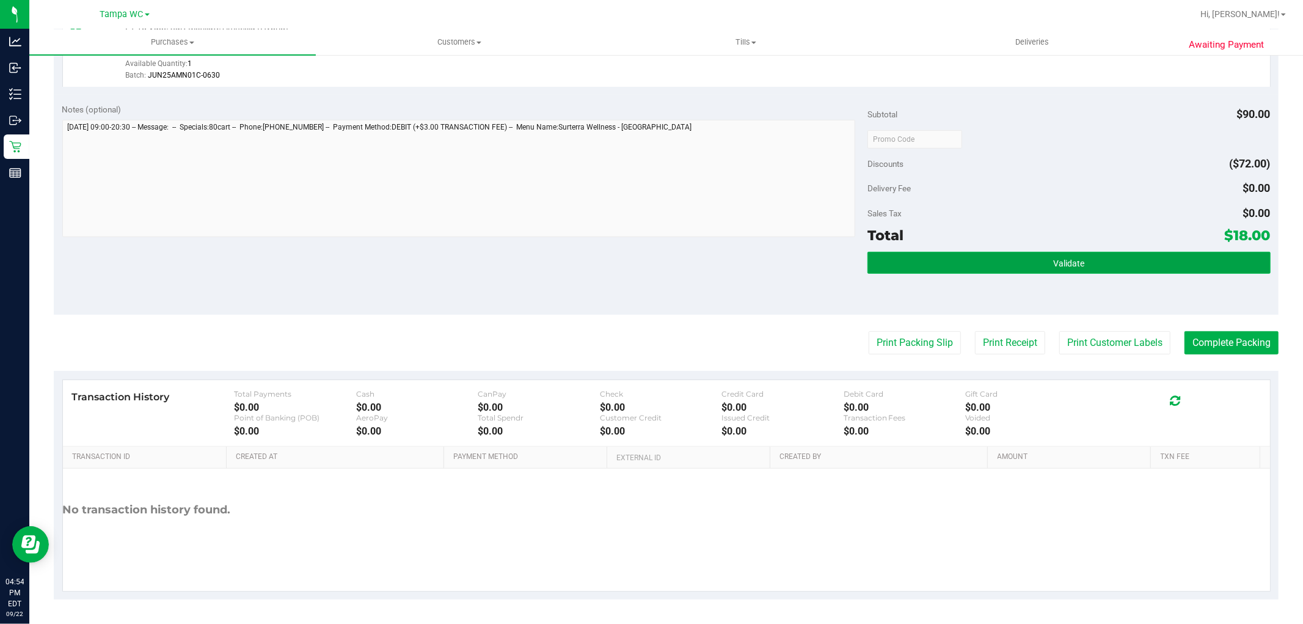
click at [1053, 261] on span "Validate" at bounding box center [1068, 263] width 31 height 10
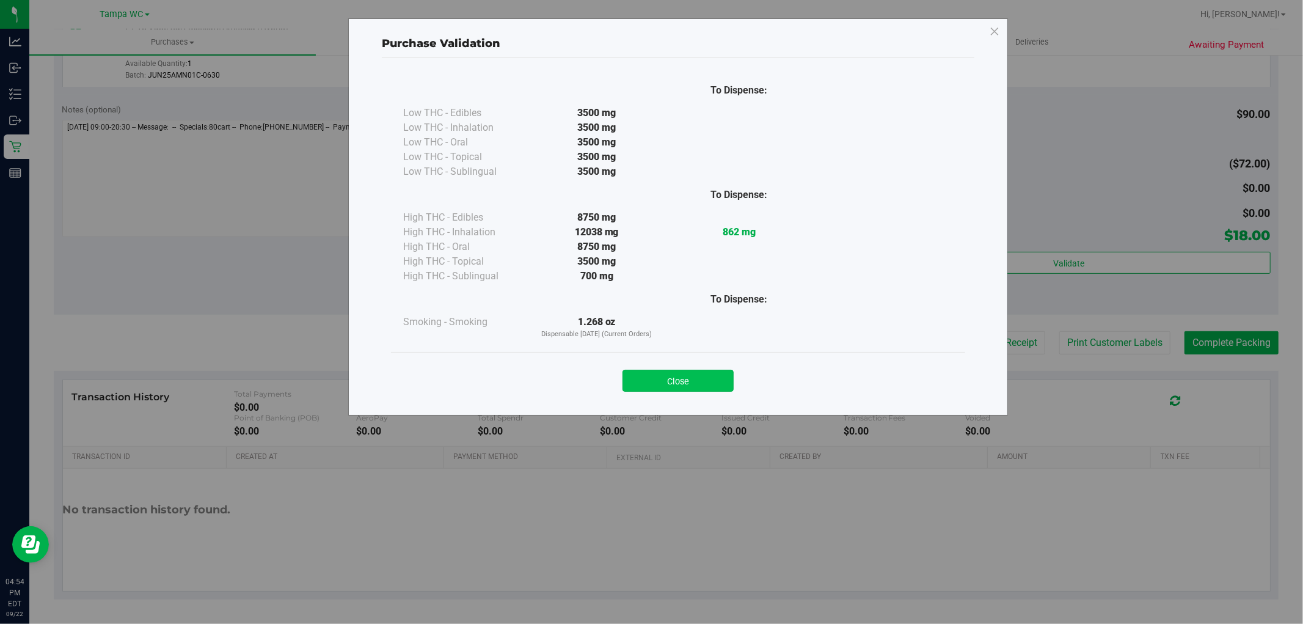
click at [649, 380] on button "Close" at bounding box center [678, 381] width 111 height 22
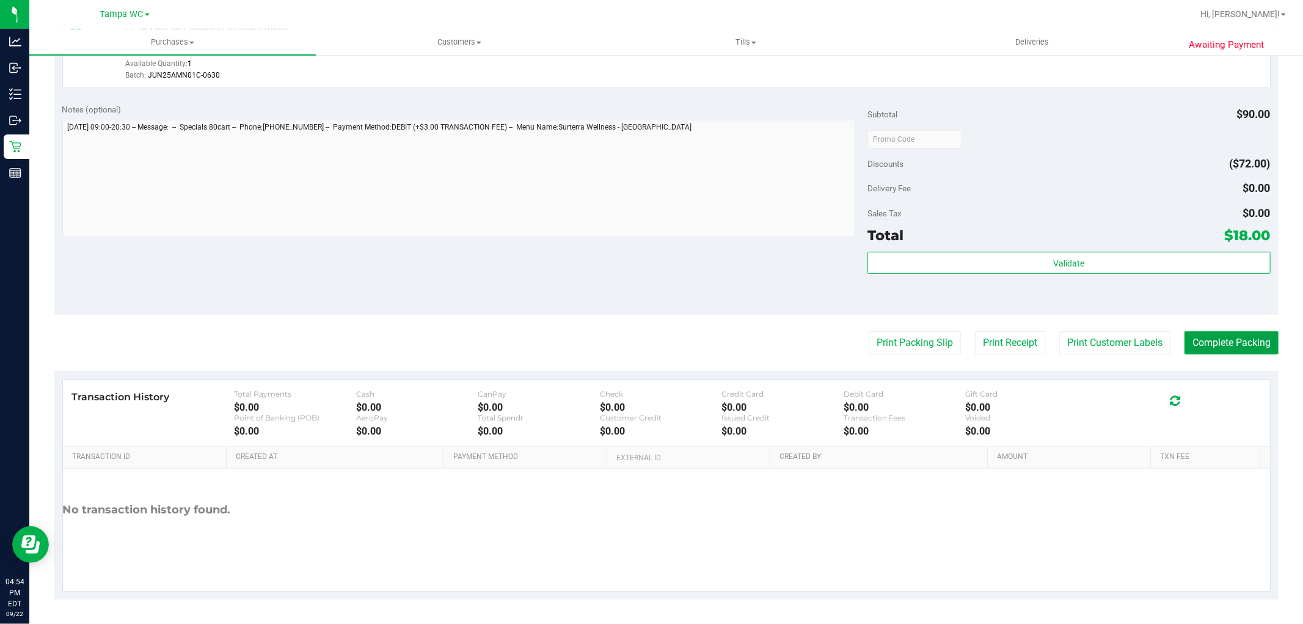
click at [1248, 351] on button "Complete Packing" at bounding box center [1232, 342] width 94 height 23
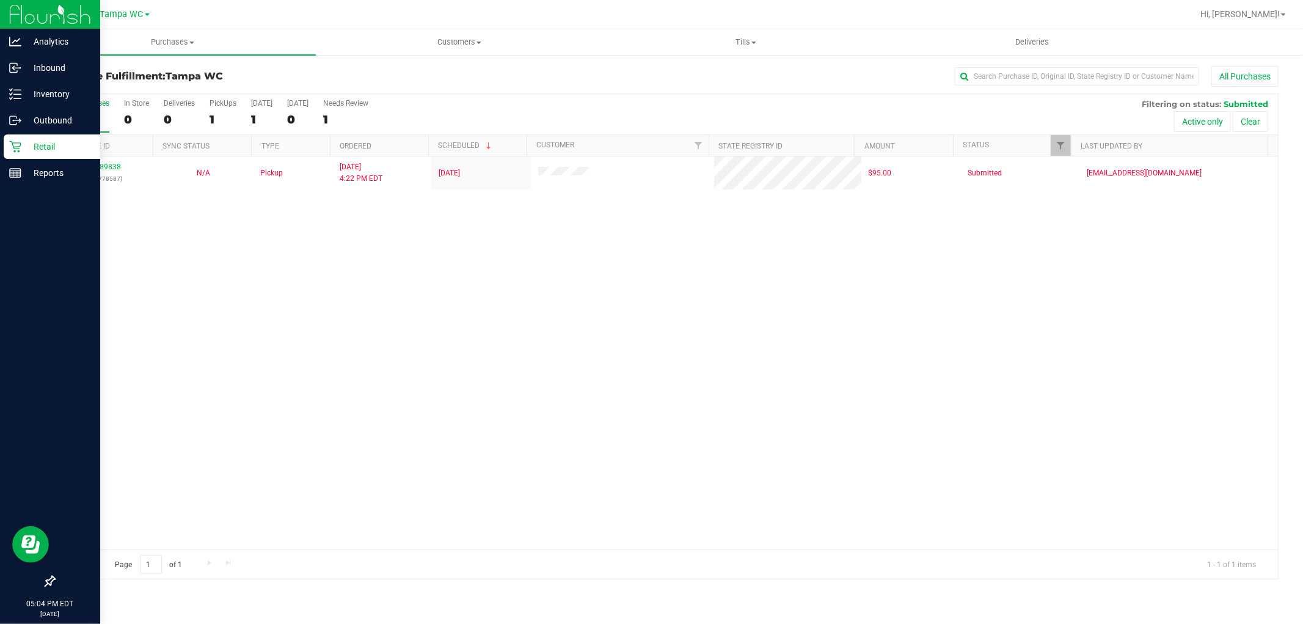
click at [27, 134] on div "Retail" at bounding box center [52, 146] width 97 height 24
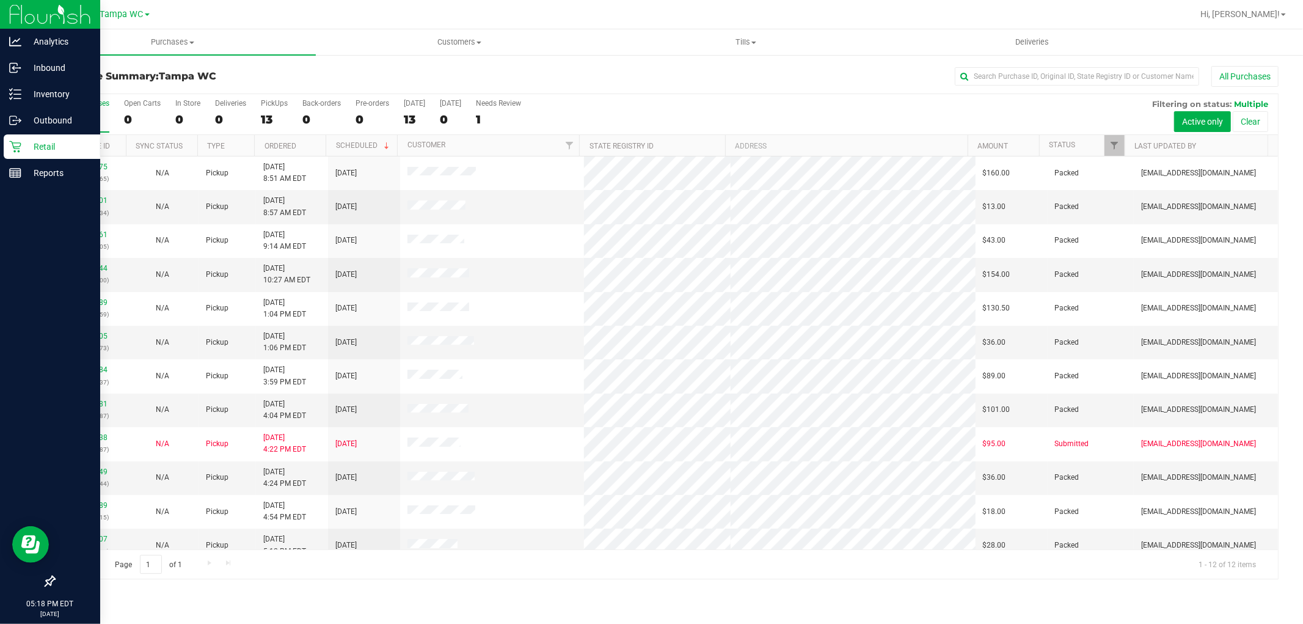
click at [33, 144] on p "Retail" at bounding box center [57, 146] width 73 height 15
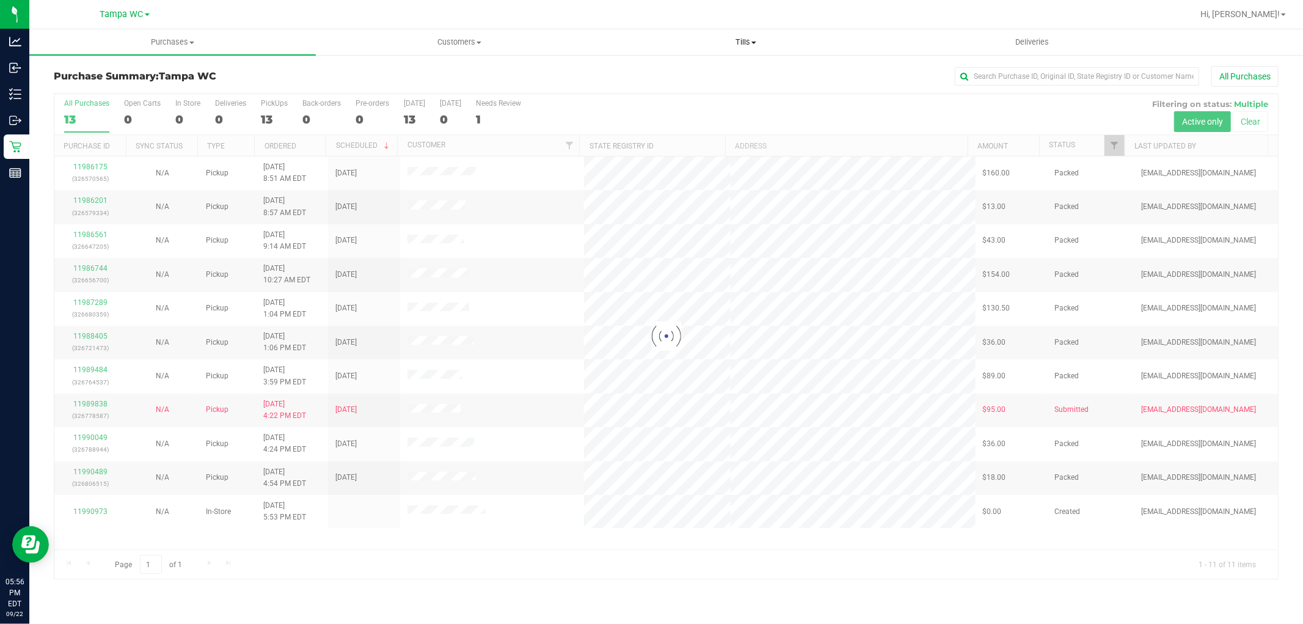
click at [723, 43] on span "Tills" at bounding box center [745, 42] width 285 height 11
click at [681, 68] on span "Manage tills" at bounding box center [643, 73] width 82 height 10
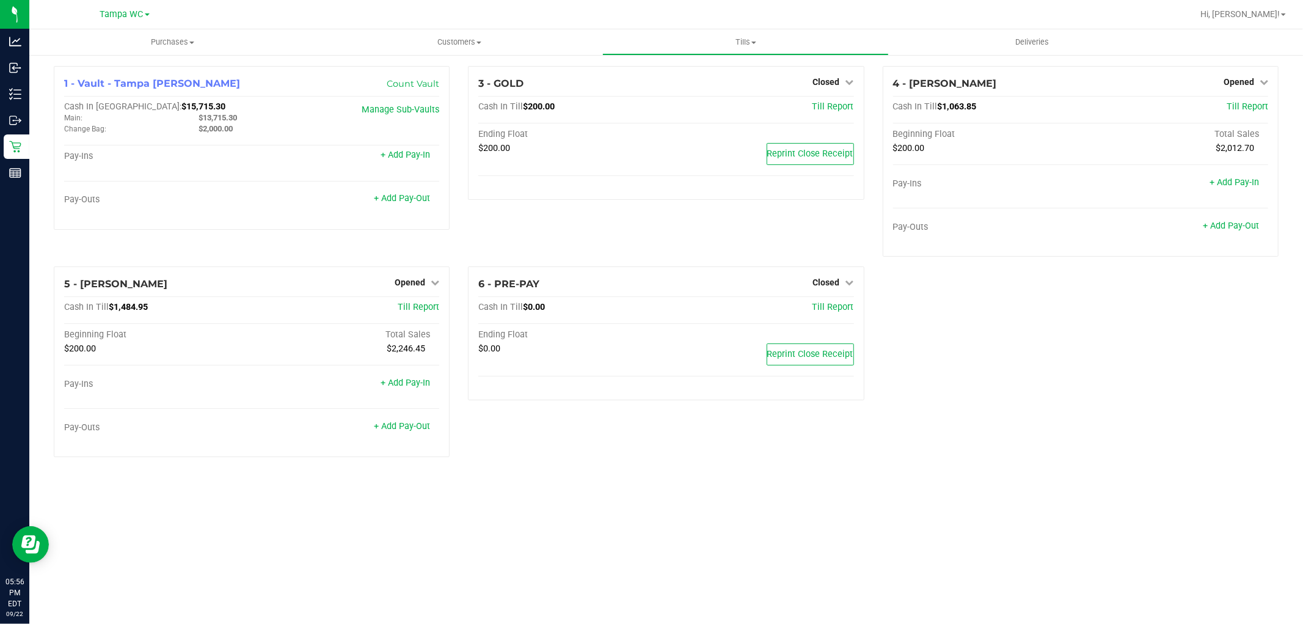
click at [963, 304] on div "1 - Vault - [GEOGRAPHIC_DATA] [PERSON_NAME] Count Vault Cash In Vault: $15,715.…" at bounding box center [666, 266] width 1243 height 401
click at [1218, 227] on link "+ Add Pay-Out" at bounding box center [1231, 226] width 56 height 10
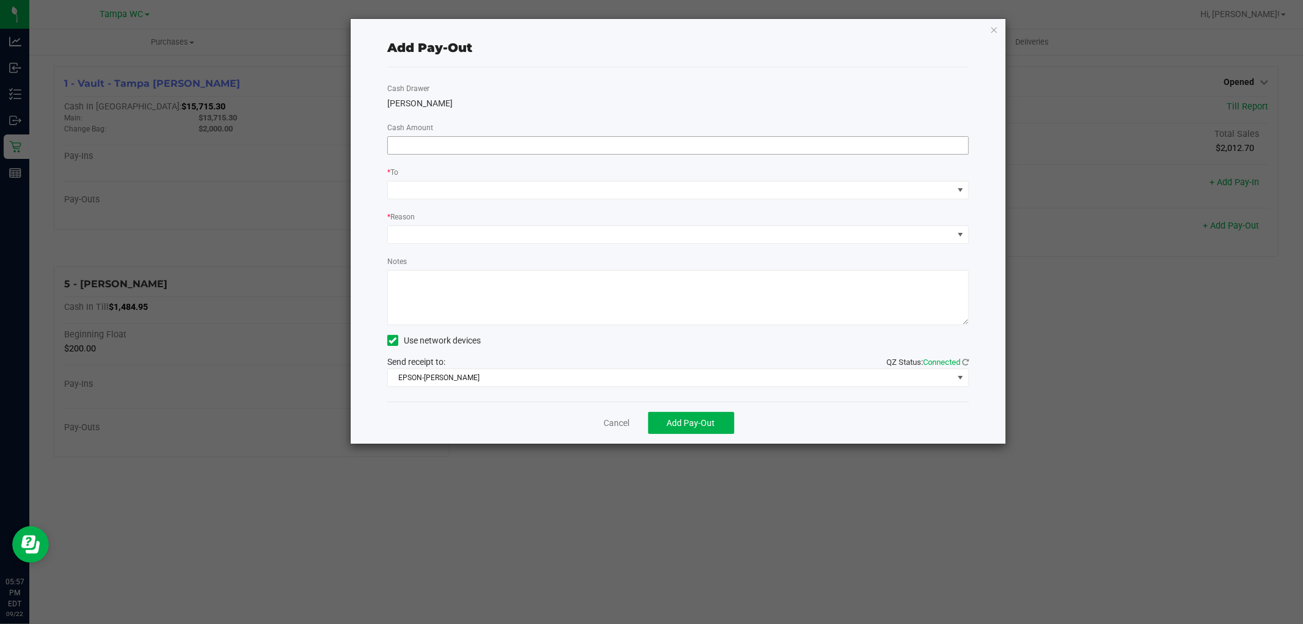
click at [444, 142] on input at bounding box center [678, 145] width 580 height 17
type input "$800.00"
click at [411, 185] on span at bounding box center [670, 189] width 565 height 17
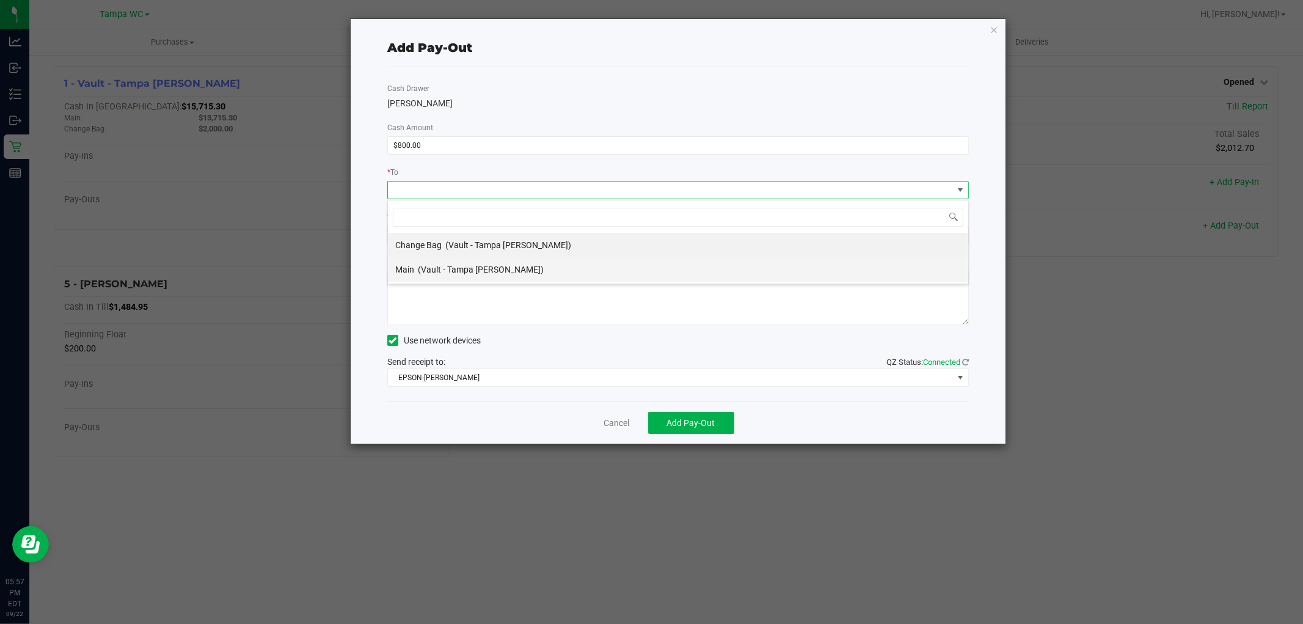
click at [415, 263] on div "Main (Vault - Tampa [PERSON_NAME])" at bounding box center [469, 269] width 148 height 22
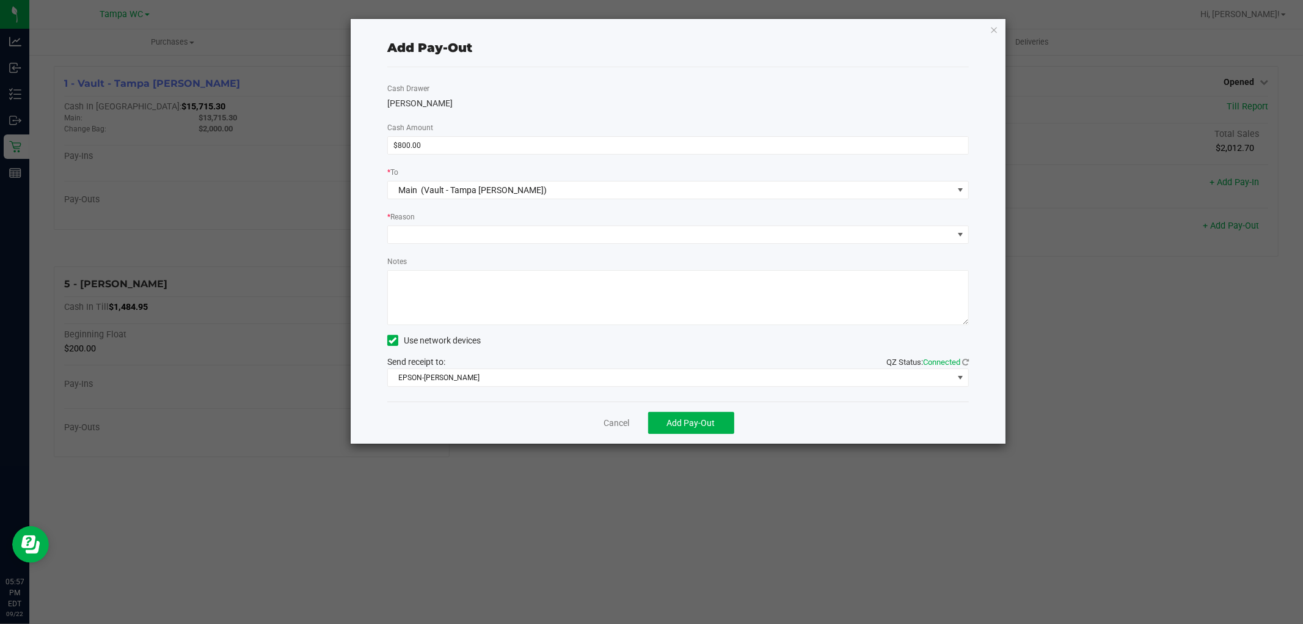
click at [415, 258] on div "Notes" at bounding box center [678, 290] width 582 height 70
click at [417, 239] on span at bounding box center [670, 234] width 565 height 17
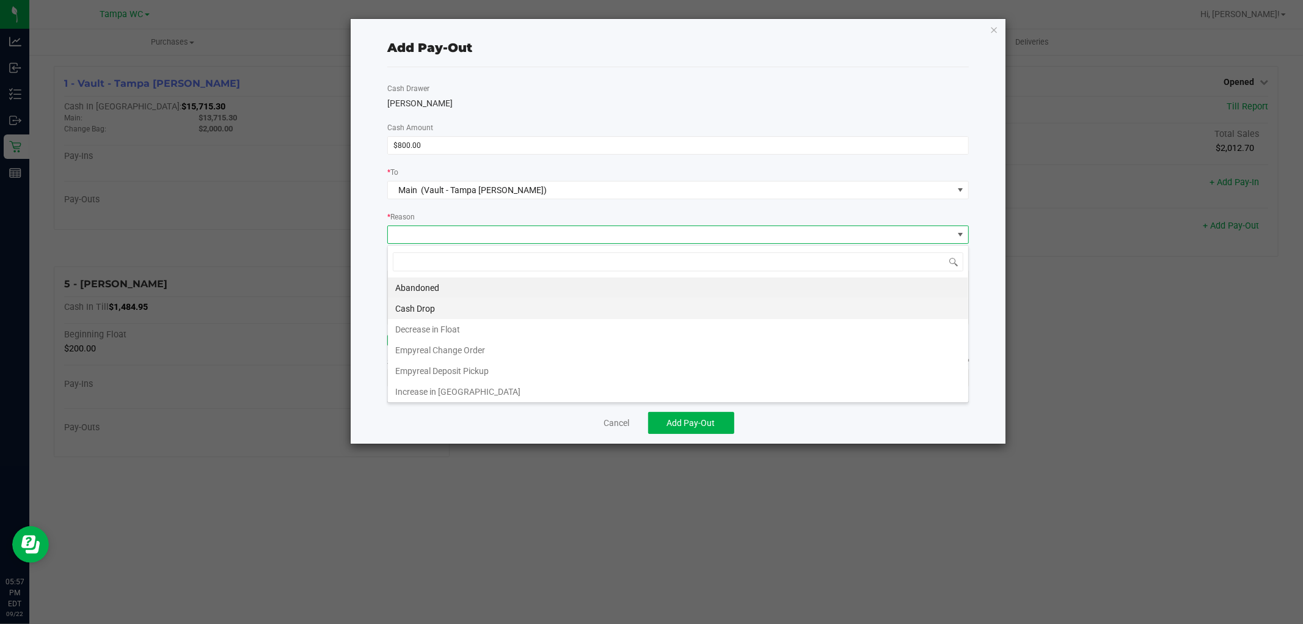
click at [436, 307] on li "Cash Drop" at bounding box center [678, 308] width 580 height 21
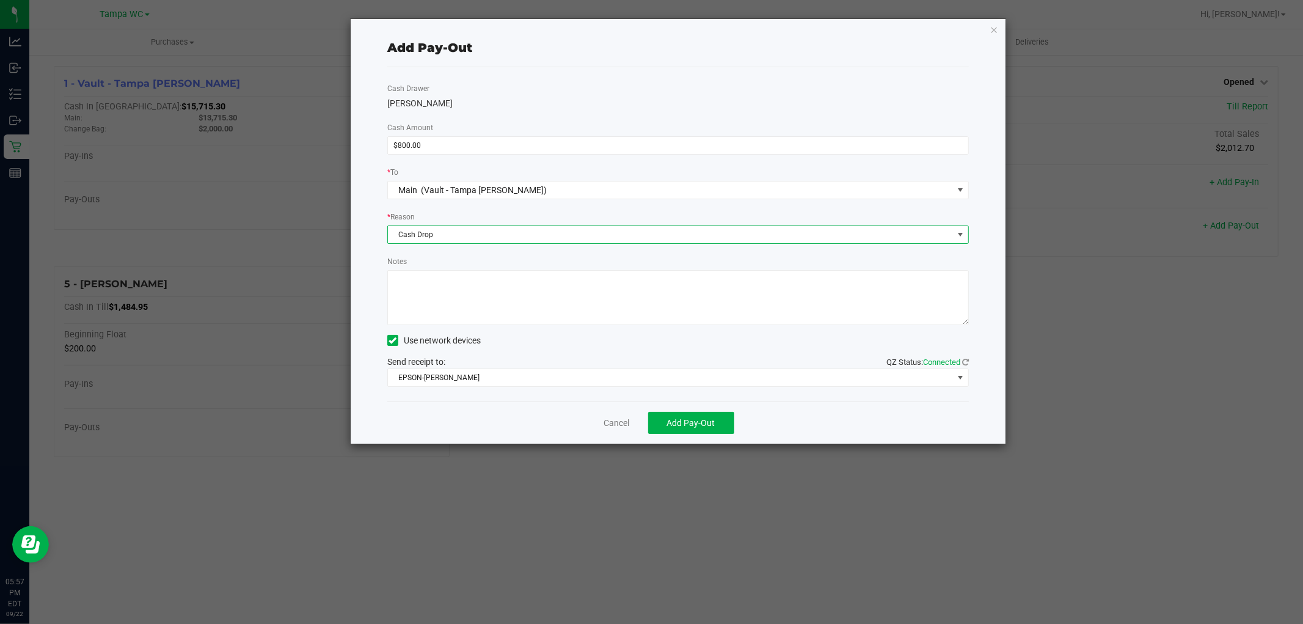
click at [448, 276] on textarea "Notes" at bounding box center [678, 297] width 582 height 55
type textarea "sf"
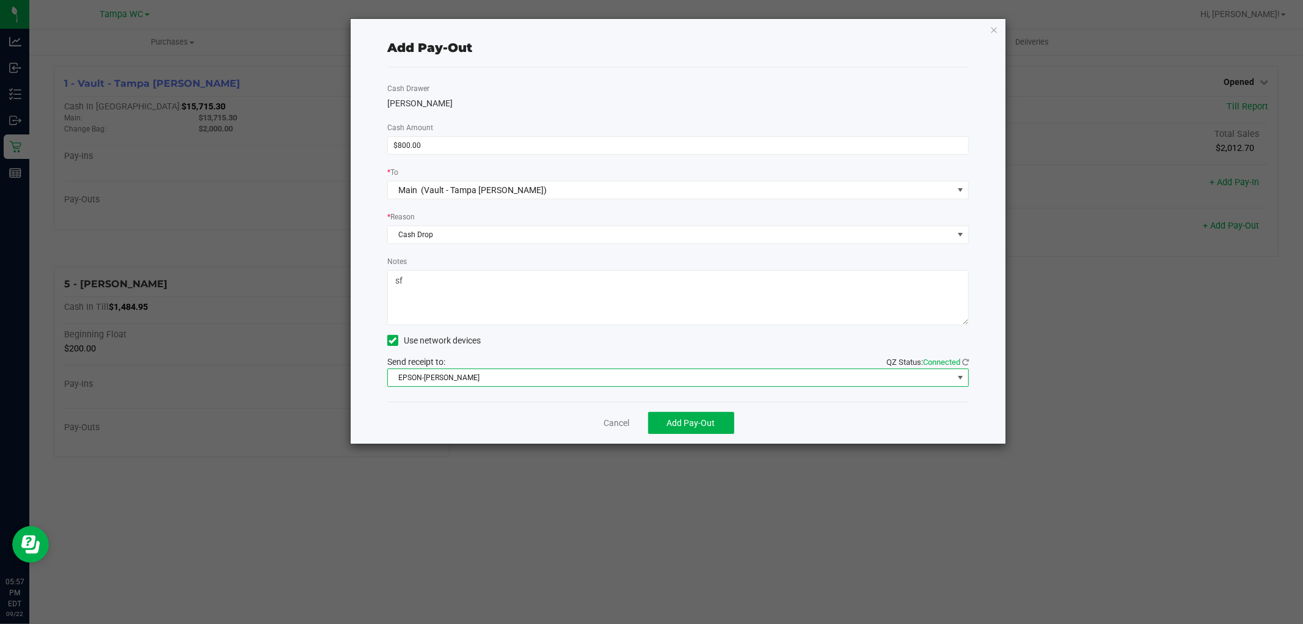
click at [540, 386] on span "EPSON-[PERSON_NAME]" at bounding box center [670, 377] width 565 height 17
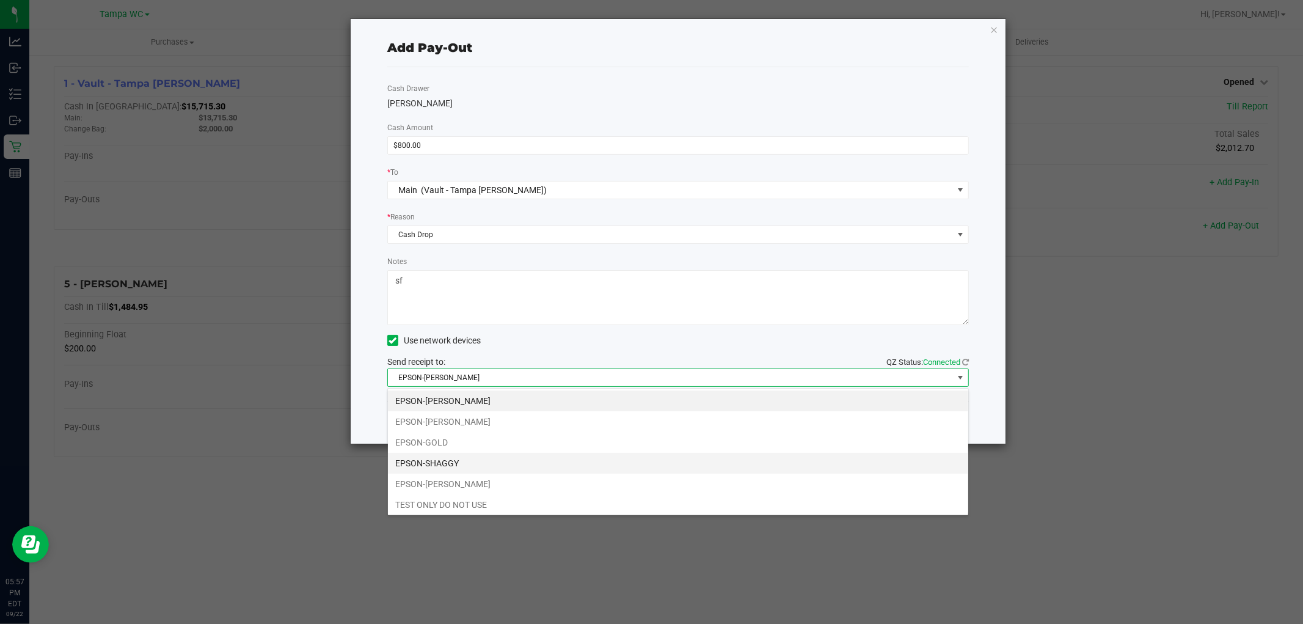
click at [485, 470] on li "EPSON-SHAGGY" at bounding box center [678, 463] width 580 height 21
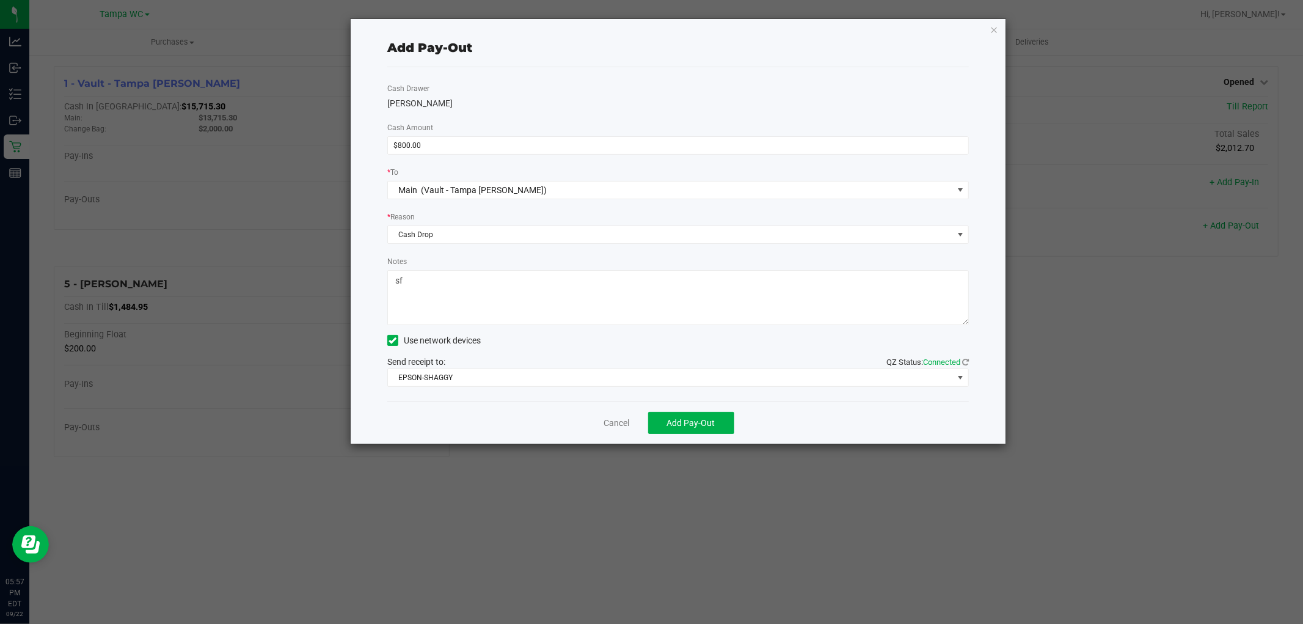
click at [462, 426] on div "Cancel Add Pay-Out" at bounding box center [678, 422] width 582 height 42
click at [707, 431] on button "Add Pay-Out" at bounding box center [691, 423] width 86 height 22
click at [996, 26] on icon "button" at bounding box center [994, 29] width 9 height 15
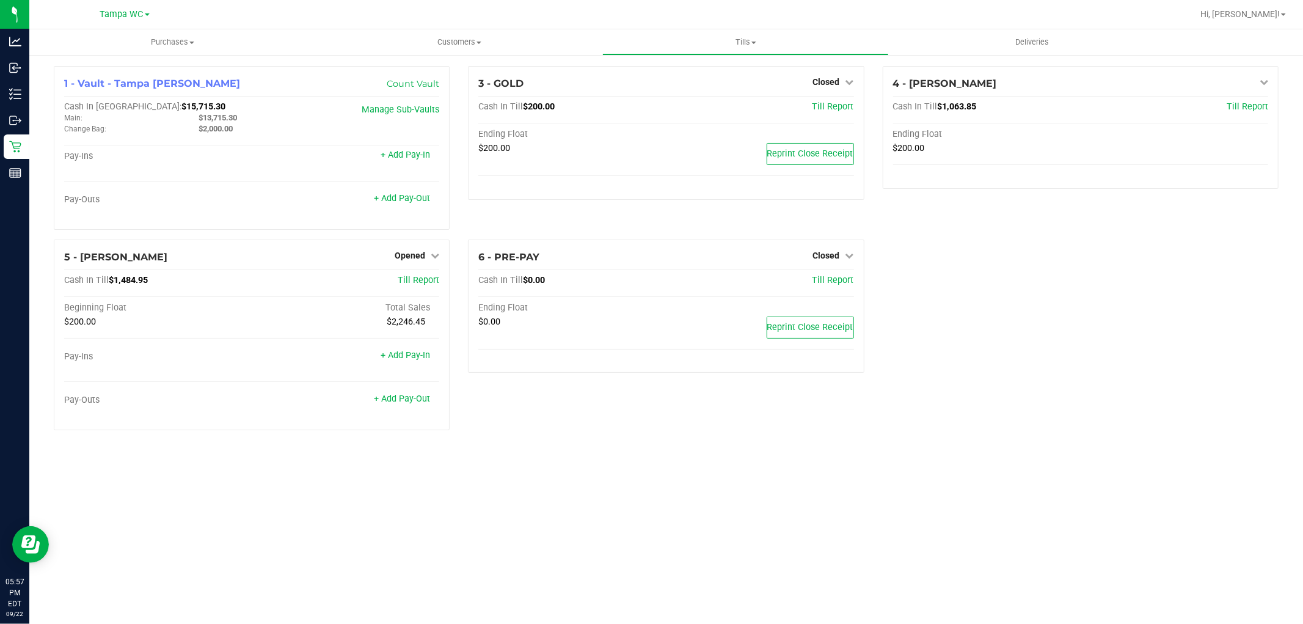
click at [1054, 400] on div "1 - Vault - [GEOGRAPHIC_DATA] [PERSON_NAME] Count Vault Cash In Vault: $15,715.…" at bounding box center [666, 253] width 1243 height 374
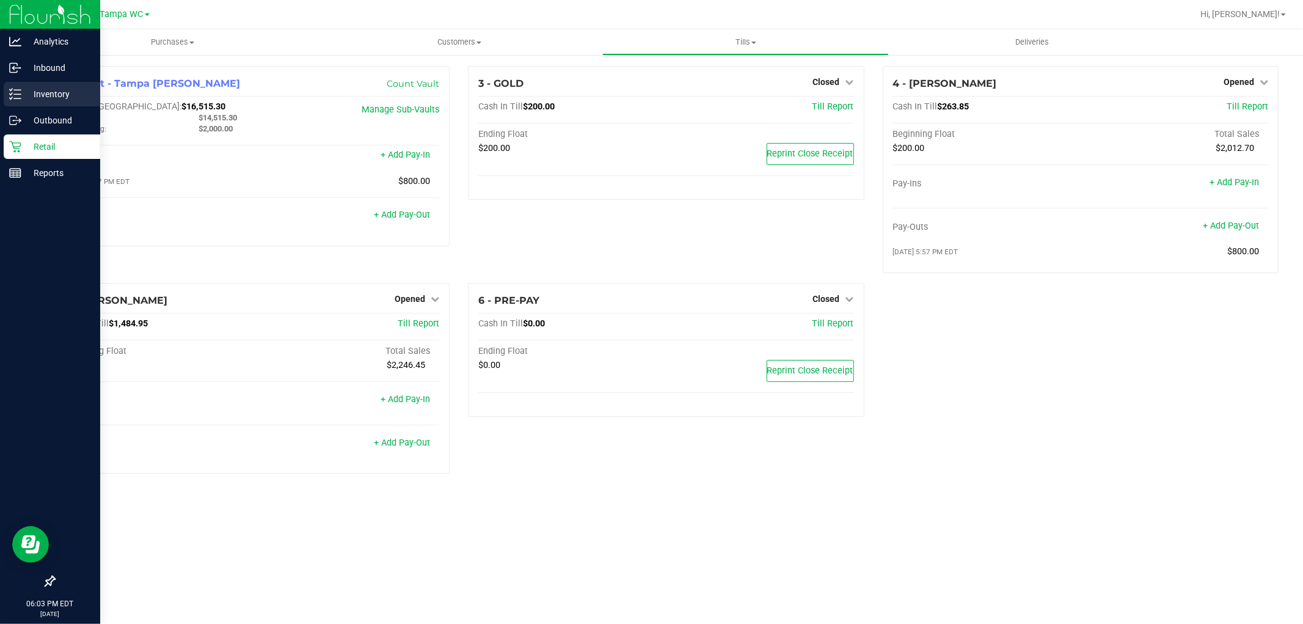
click at [63, 95] on p "Inventory" at bounding box center [57, 94] width 73 height 15
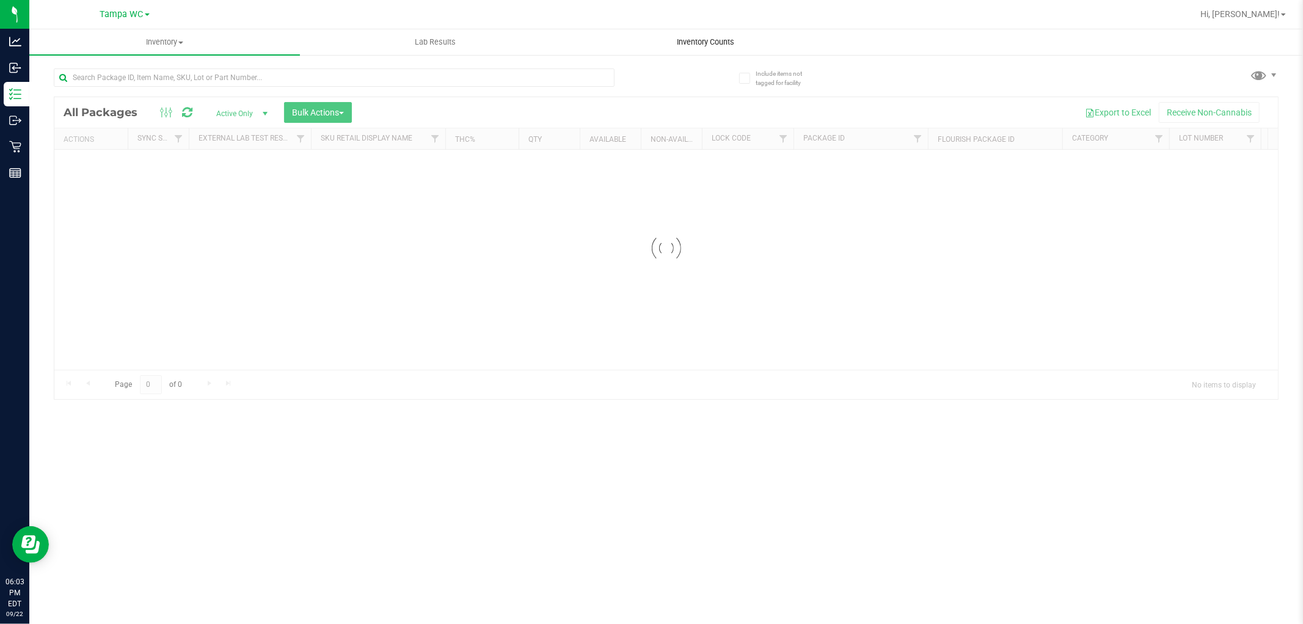
click at [695, 38] on span "Inventory Counts" at bounding box center [706, 42] width 90 height 11
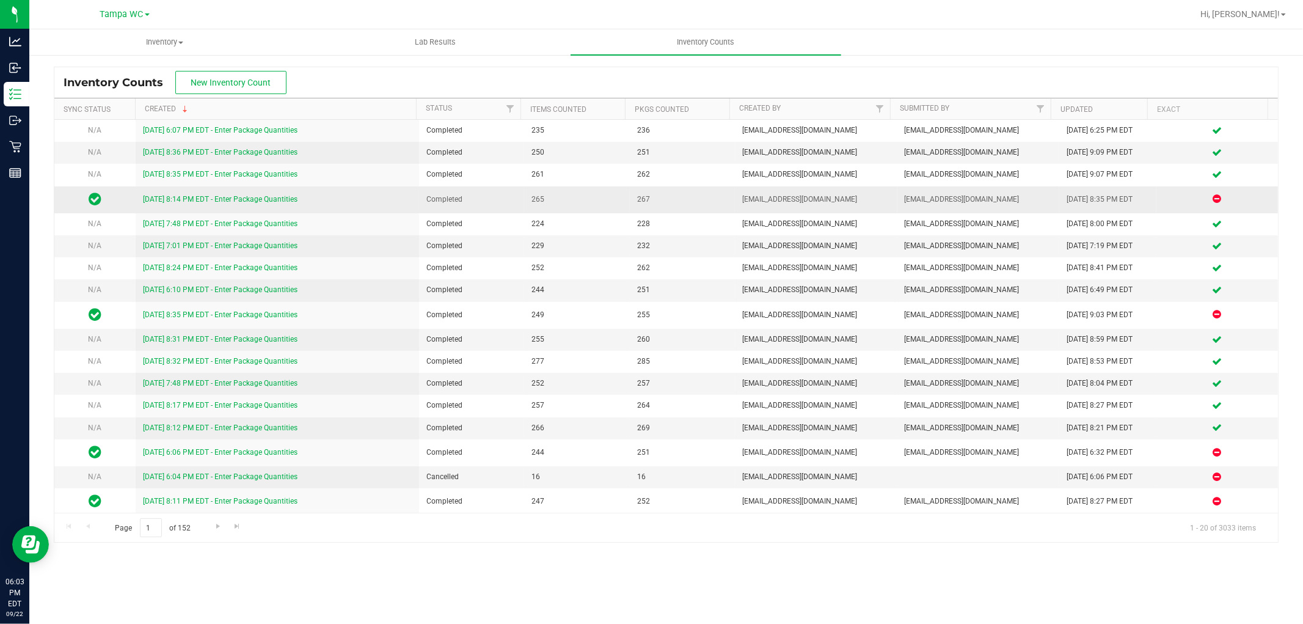
click at [285, 198] on link "[DATE] 8:14 PM EDT - Enter Package Quantities" at bounding box center [220, 199] width 155 height 9
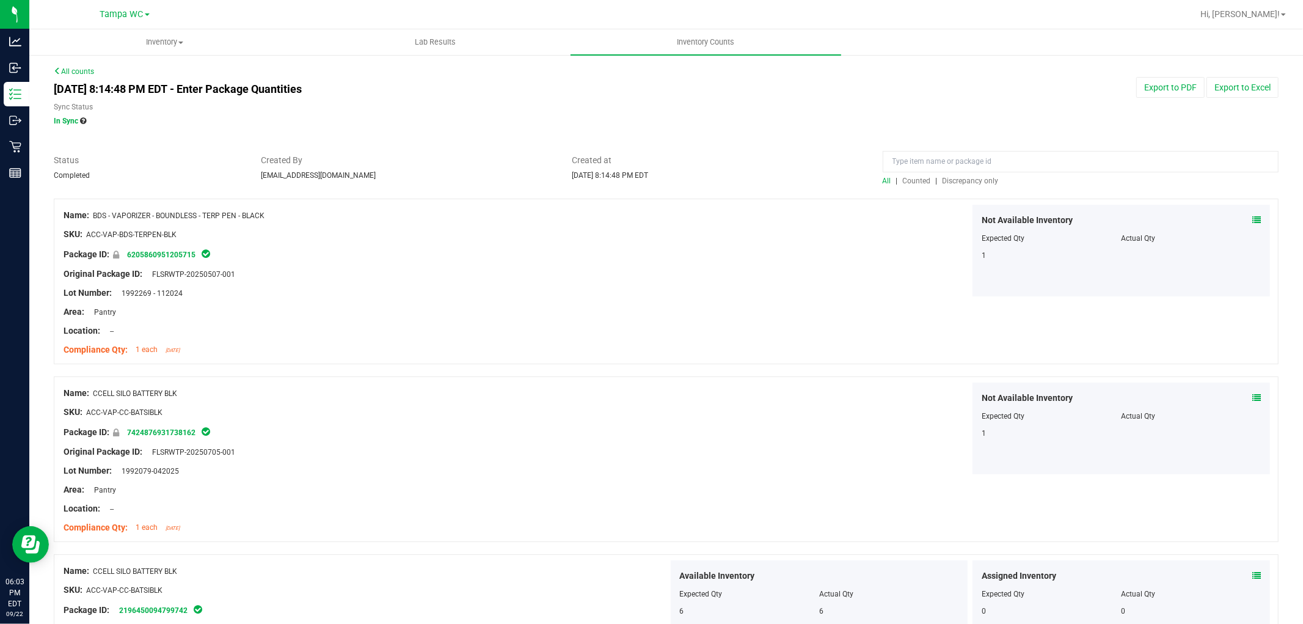
click at [962, 181] on span "Discrepancy only" at bounding box center [971, 181] width 56 height 9
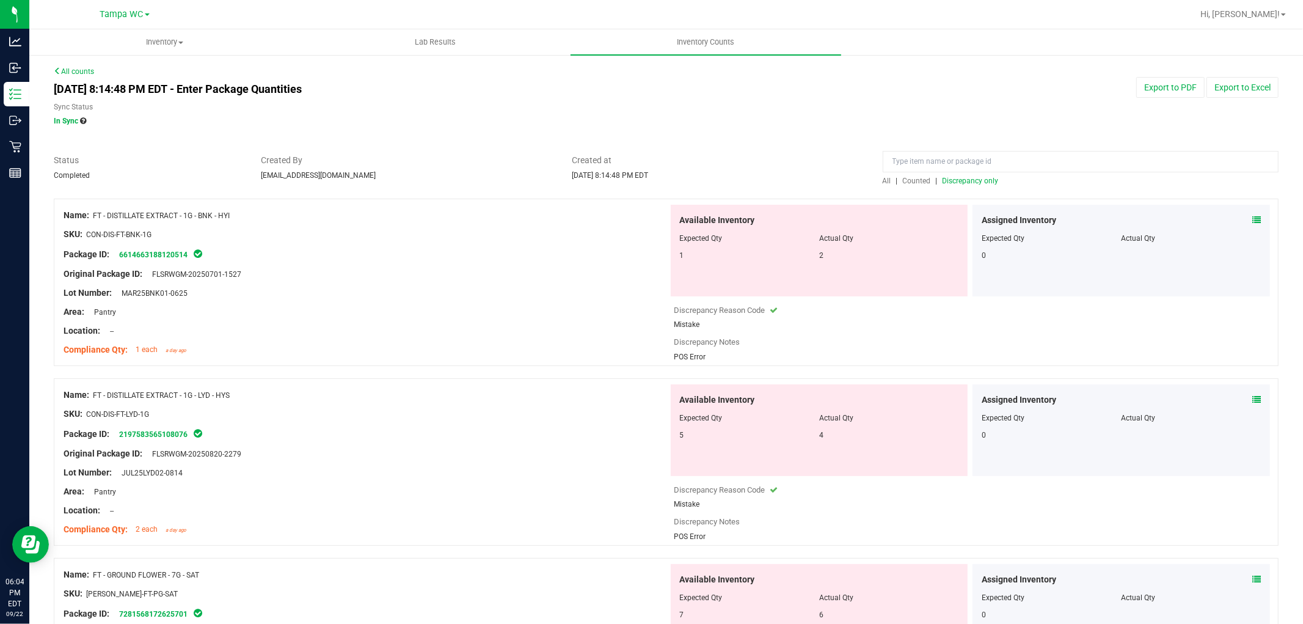
click at [90, 68] on link "All counts" at bounding box center [74, 71] width 40 height 9
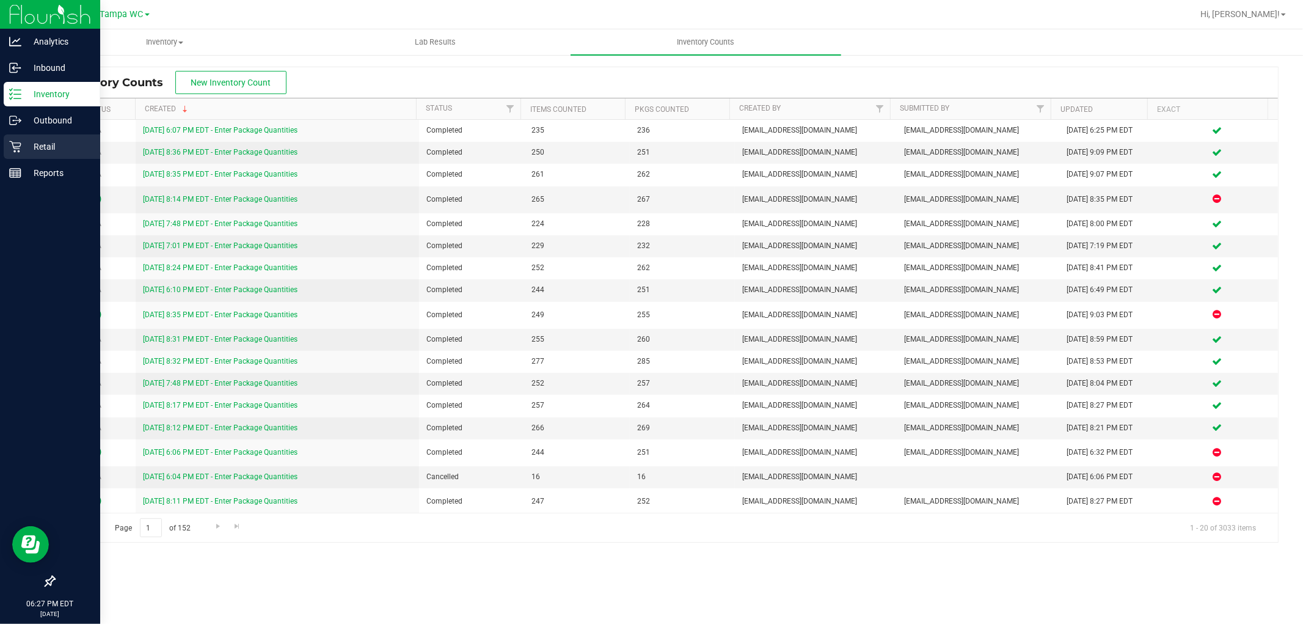
click at [43, 143] on p "Retail" at bounding box center [57, 146] width 73 height 15
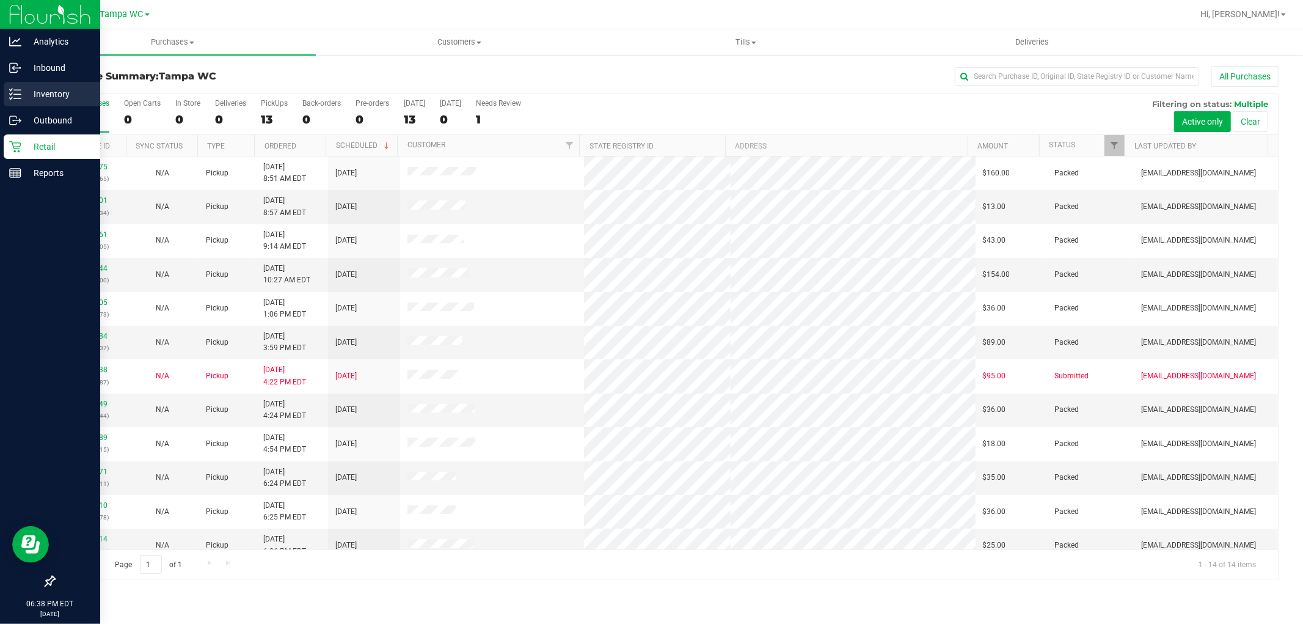
click at [21, 86] on div "Inventory" at bounding box center [52, 94] width 97 height 24
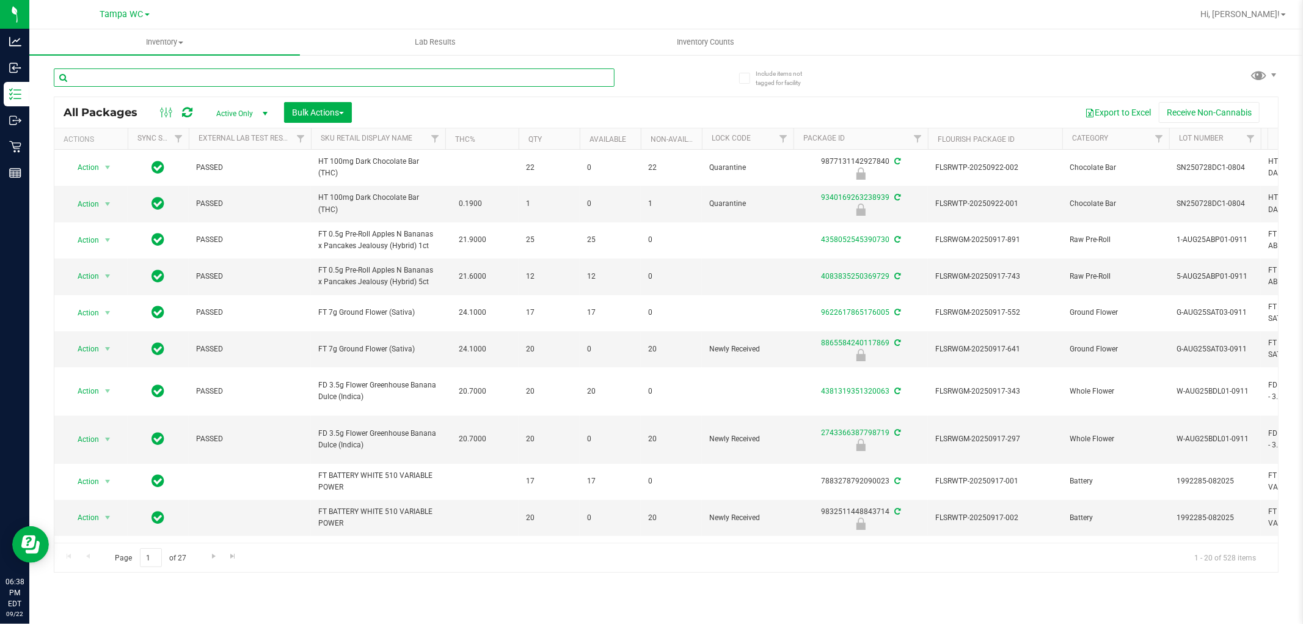
click at [182, 80] on input "text" at bounding box center [334, 77] width 561 height 18
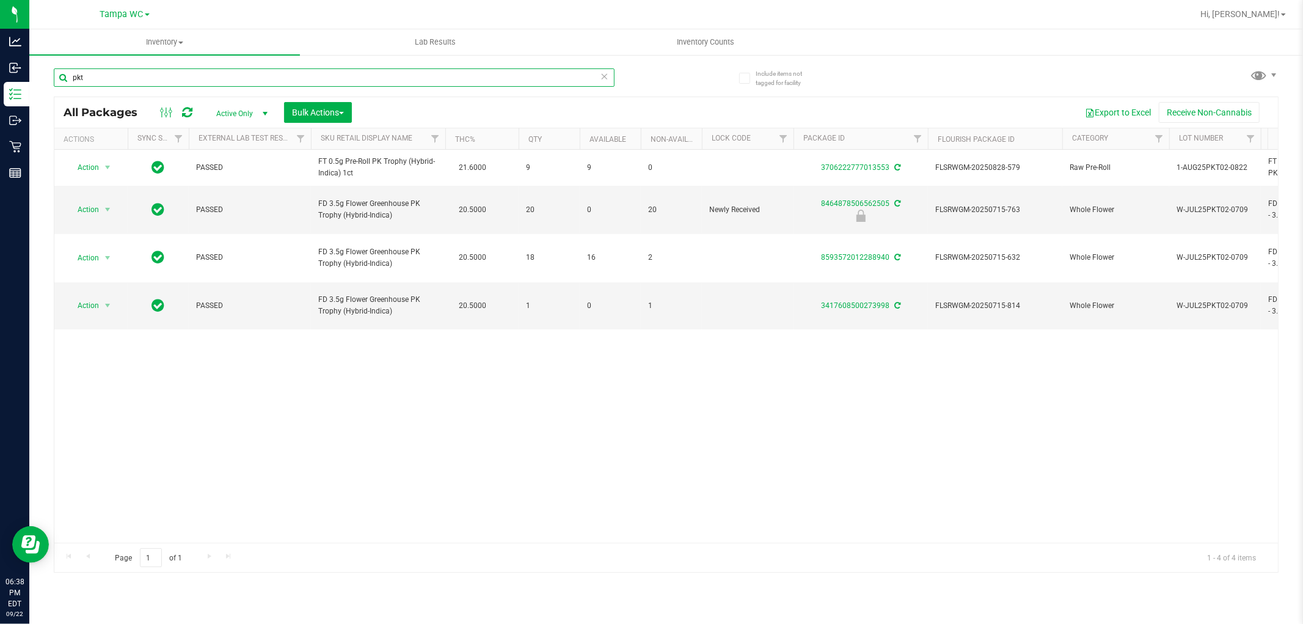
type input "pkt"
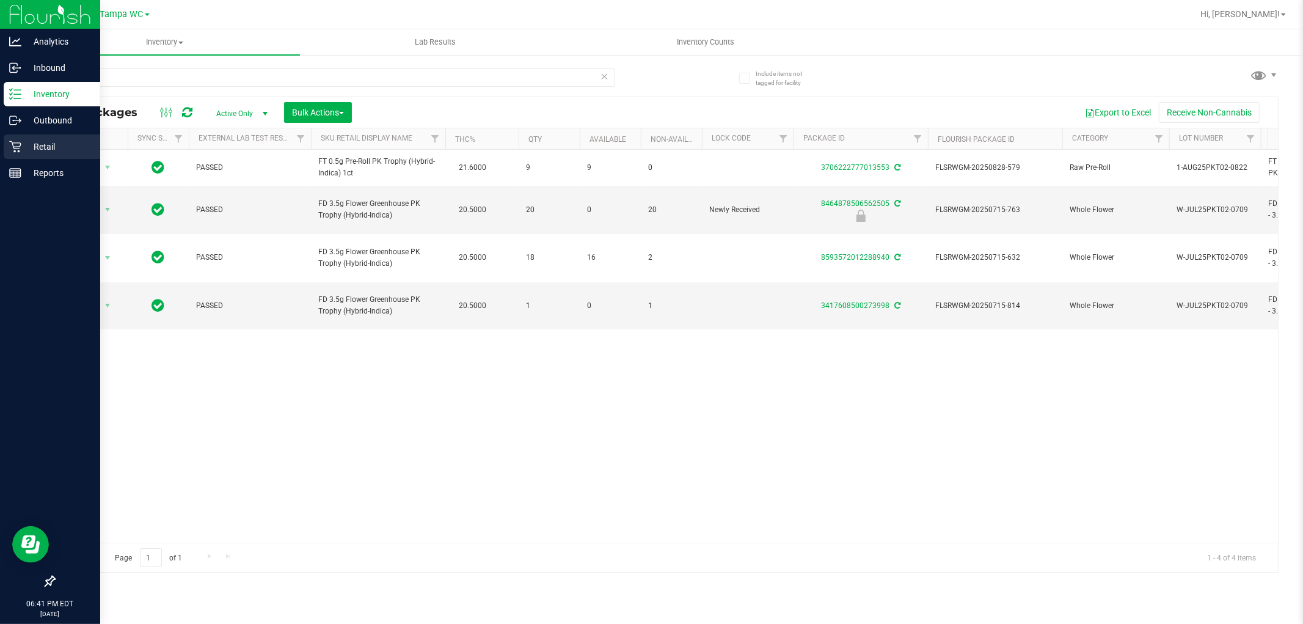
click at [19, 138] on div "Retail" at bounding box center [52, 146] width 97 height 24
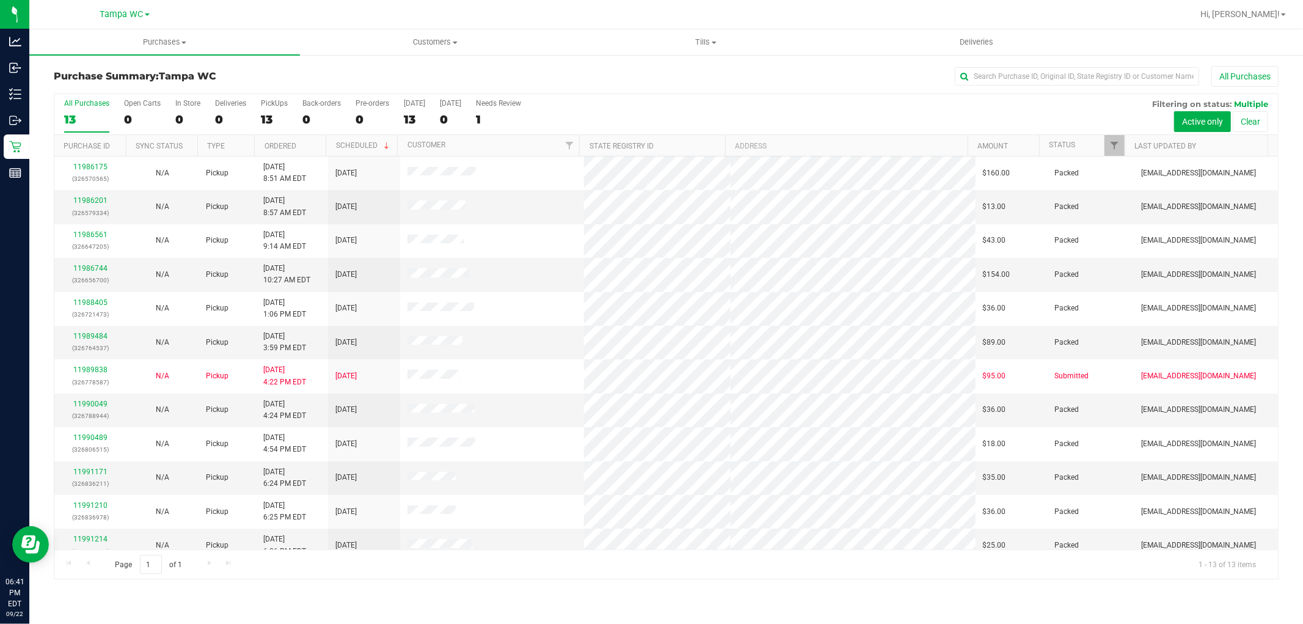
click at [750, 102] on div "All Purchases 13 Open Carts 0 In Store 0 Deliveries 0 PickUps 13 Back-orders 0 …" at bounding box center [666, 99] width 1224 height 10
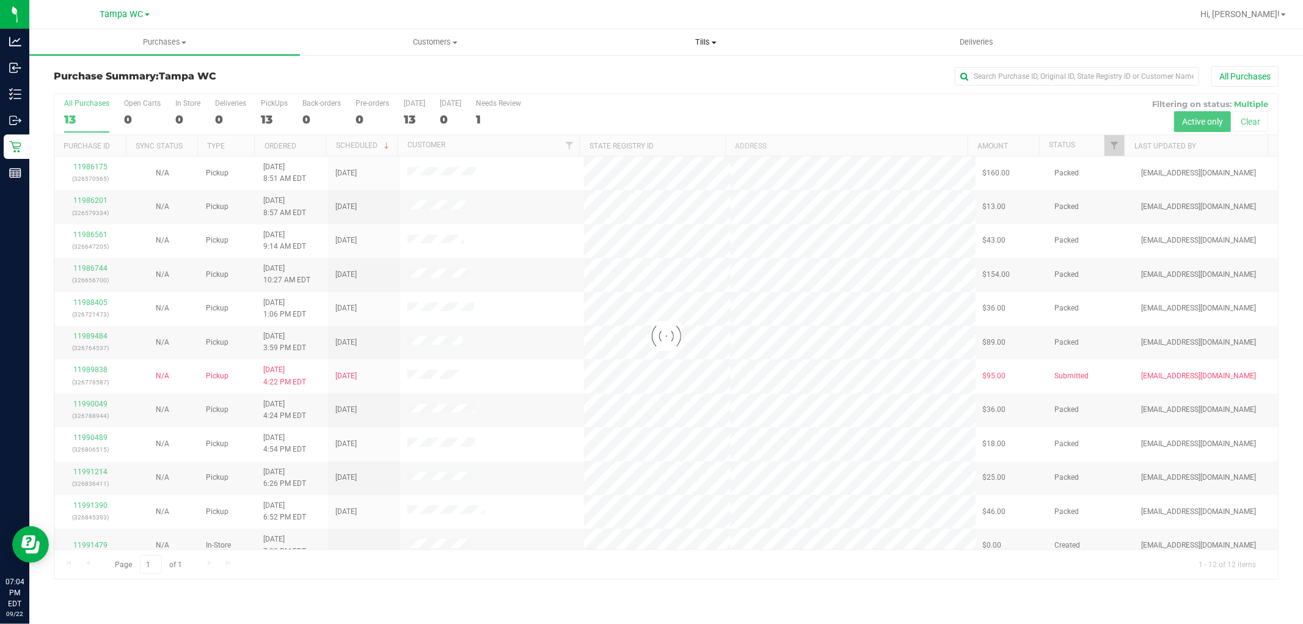
click at [704, 39] on span "Tills" at bounding box center [705, 42] width 269 height 11
click at [645, 75] on span "Manage tills" at bounding box center [612, 73] width 82 height 10
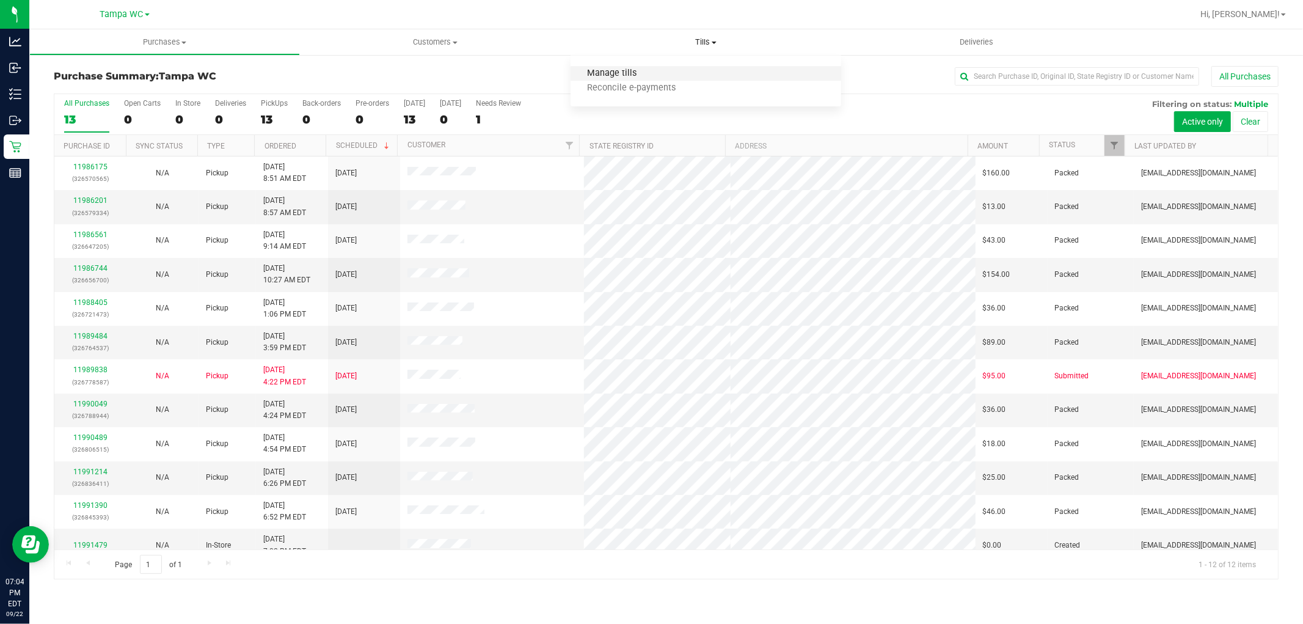
click at [626, 74] on span "Manage tills" at bounding box center [612, 73] width 82 height 10
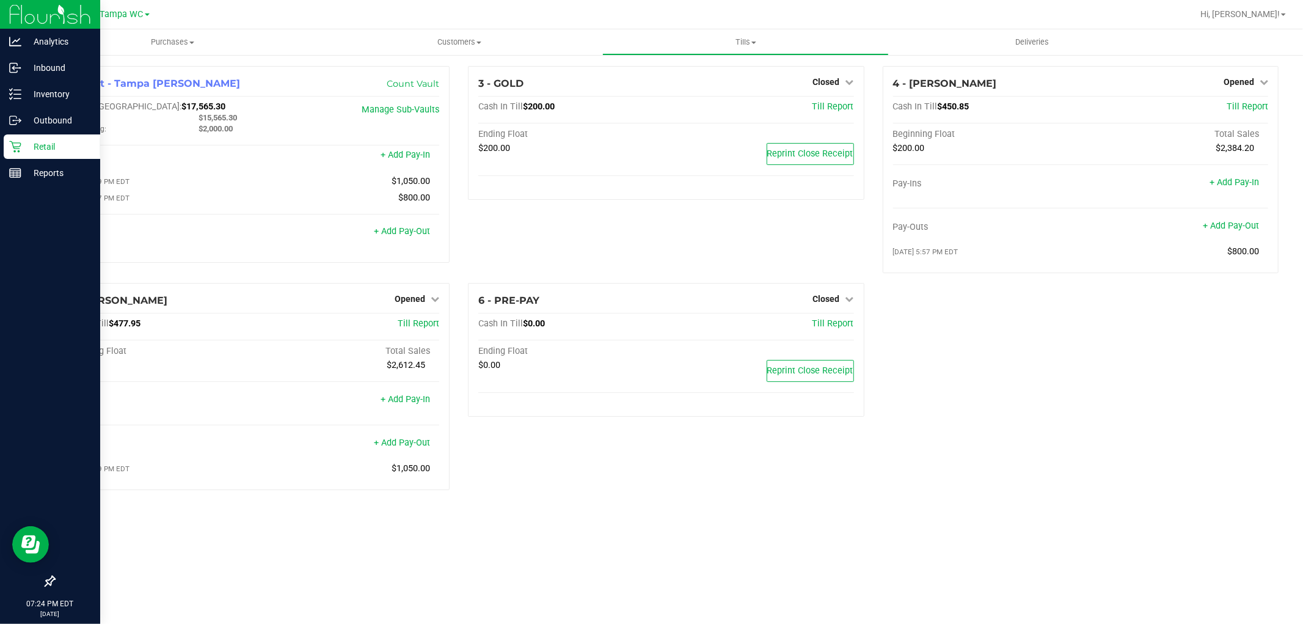
click at [26, 136] on div "Retail" at bounding box center [52, 146] width 97 height 24
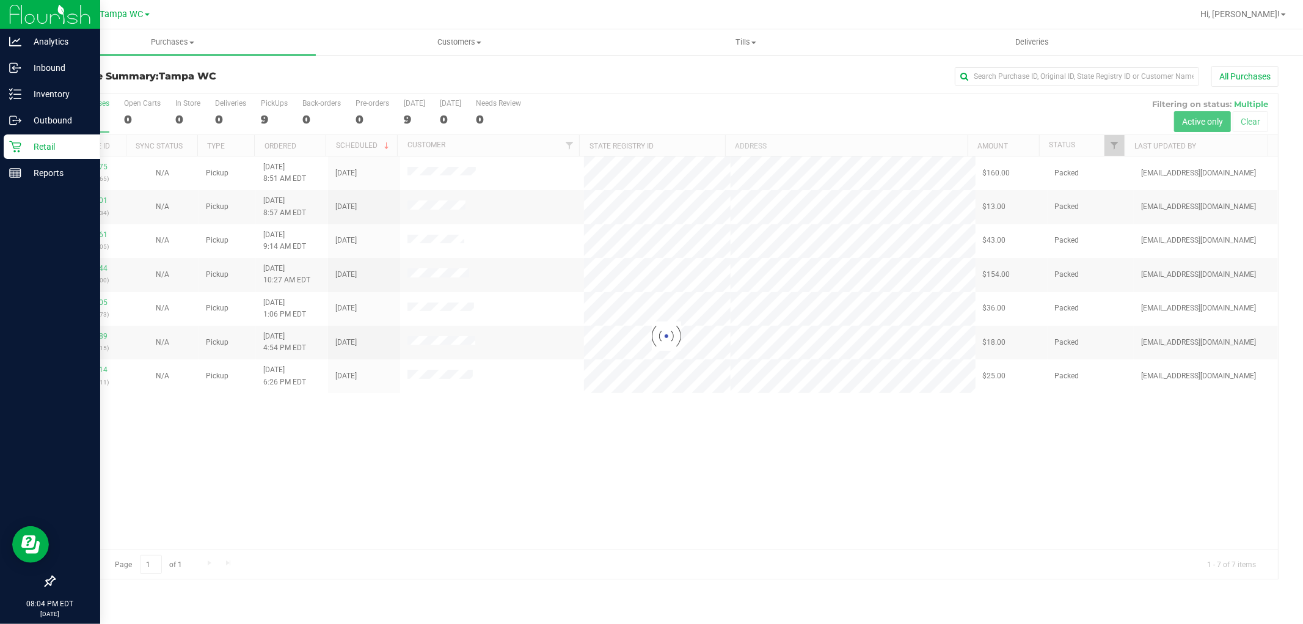
click at [473, 431] on div at bounding box center [666, 336] width 1224 height 484
click at [744, 42] on span "Tills" at bounding box center [745, 42] width 285 height 11
click at [663, 76] on span "Manage tills" at bounding box center [643, 73] width 82 height 10
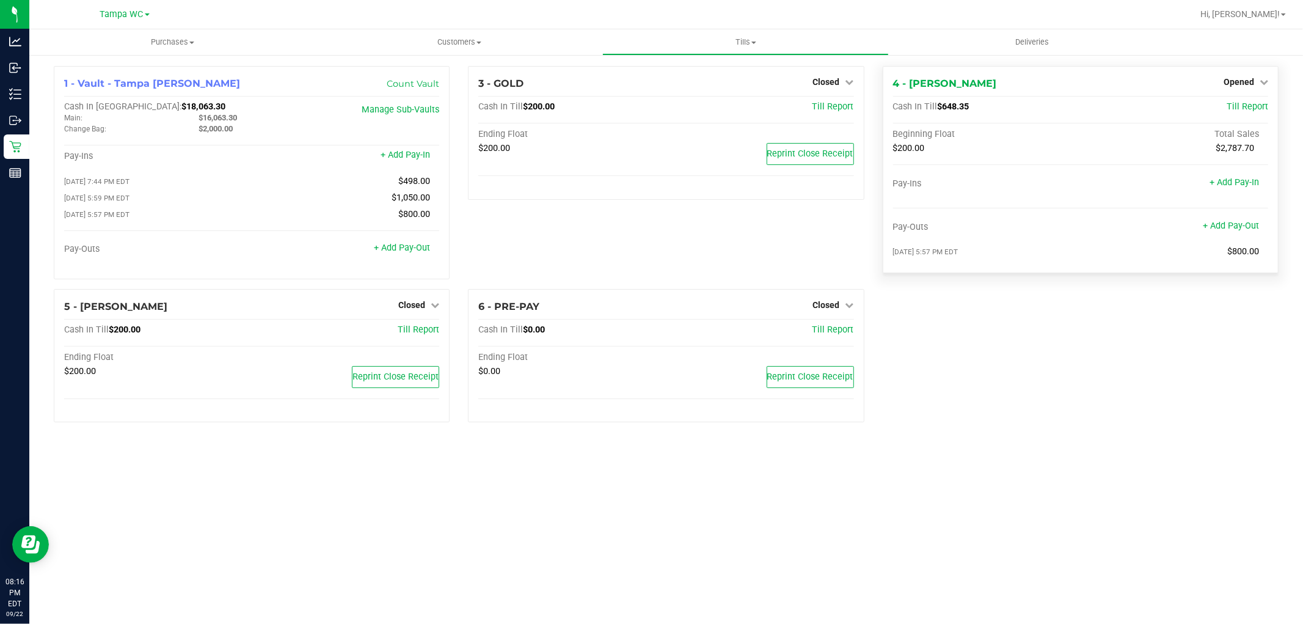
click at [1243, 88] on div "Opened" at bounding box center [1246, 82] width 45 height 15
click at [1246, 83] on span "Opened" at bounding box center [1239, 82] width 31 height 10
click at [1233, 104] on link "Close Till" at bounding box center [1240, 108] width 33 height 10
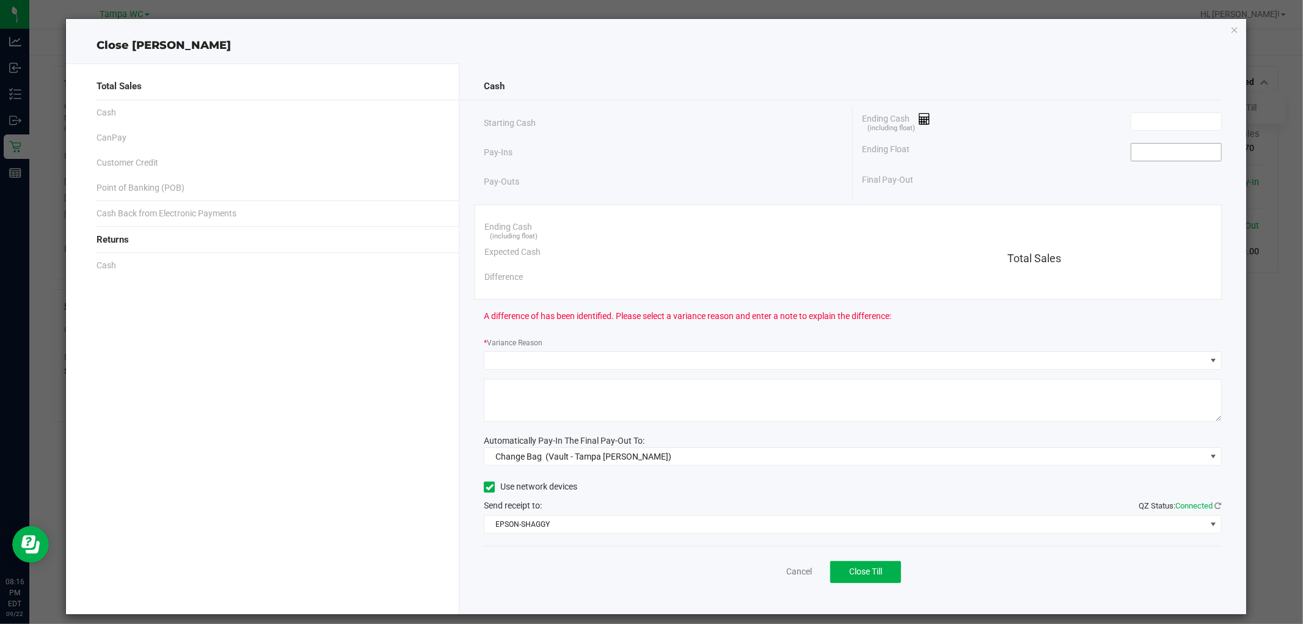
click at [1182, 151] on input at bounding box center [1176, 152] width 90 height 17
type input "$200.00"
click at [1178, 125] on input at bounding box center [1176, 121] width 90 height 17
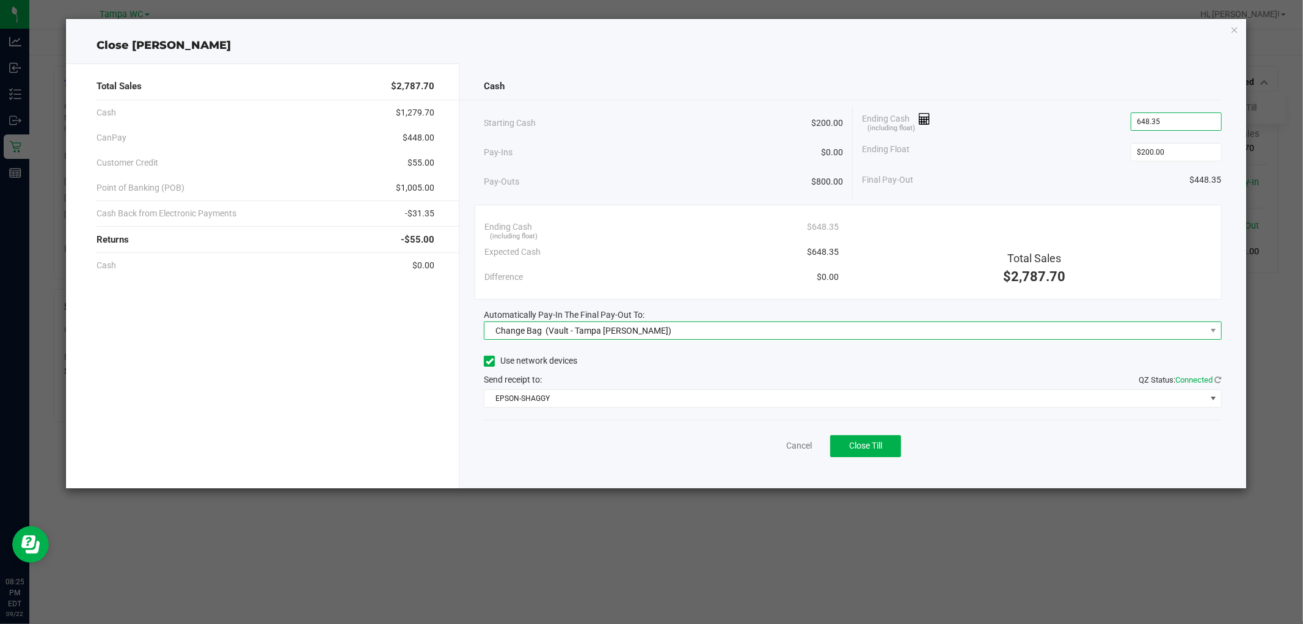
type input "$648.35"
click at [633, 338] on span "Change Bag (Vault - Tampa Fowler)" at bounding box center [844, 330] width 721 height 17
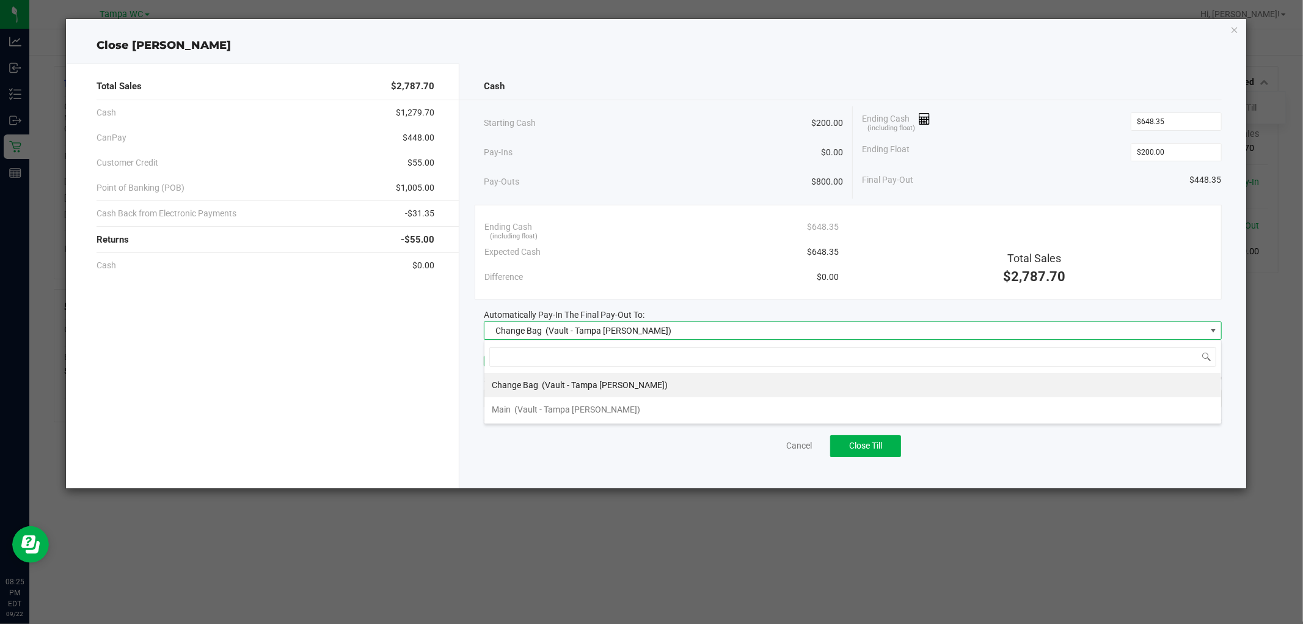
scroll to position [18, 737]
click at [576, 406] on span "(Vault - Tampa [PERSON_NAME])" at bounding box center [577, 409] width 126 height 10
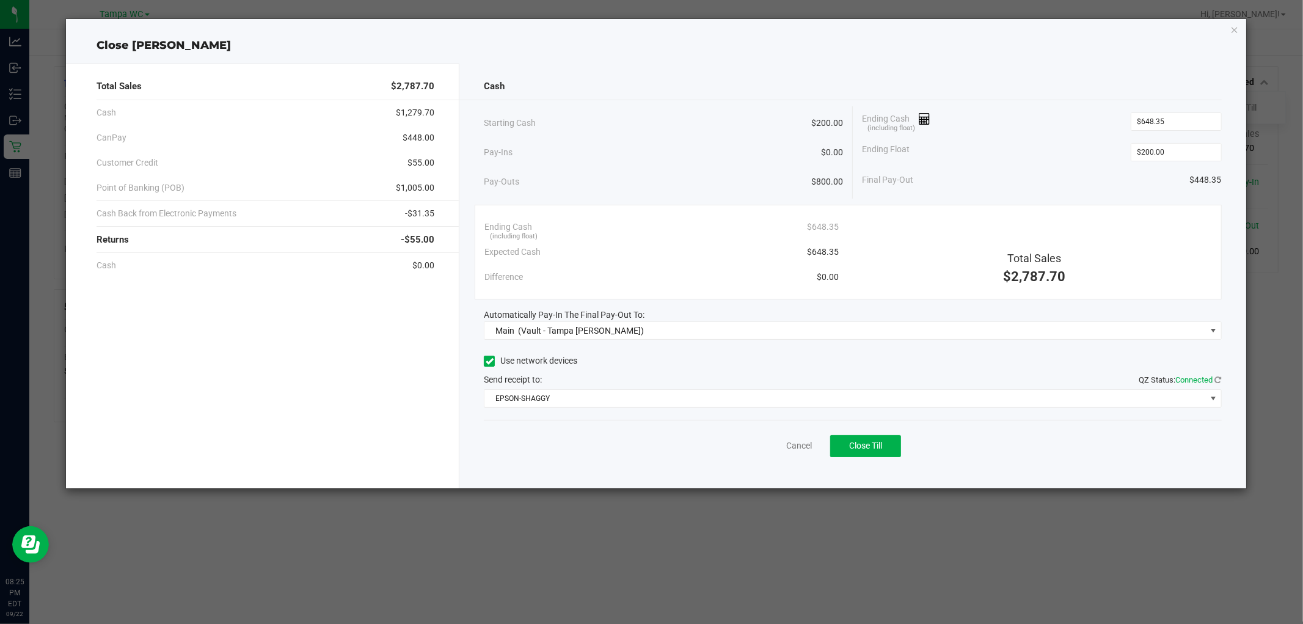
click at [656, 364] on div "Use network devices" at bounding box center [852, 361] width 737 height 18
click at [1233, 28] on icon "button" at bounding box center [1234, 29] width 9 height 15
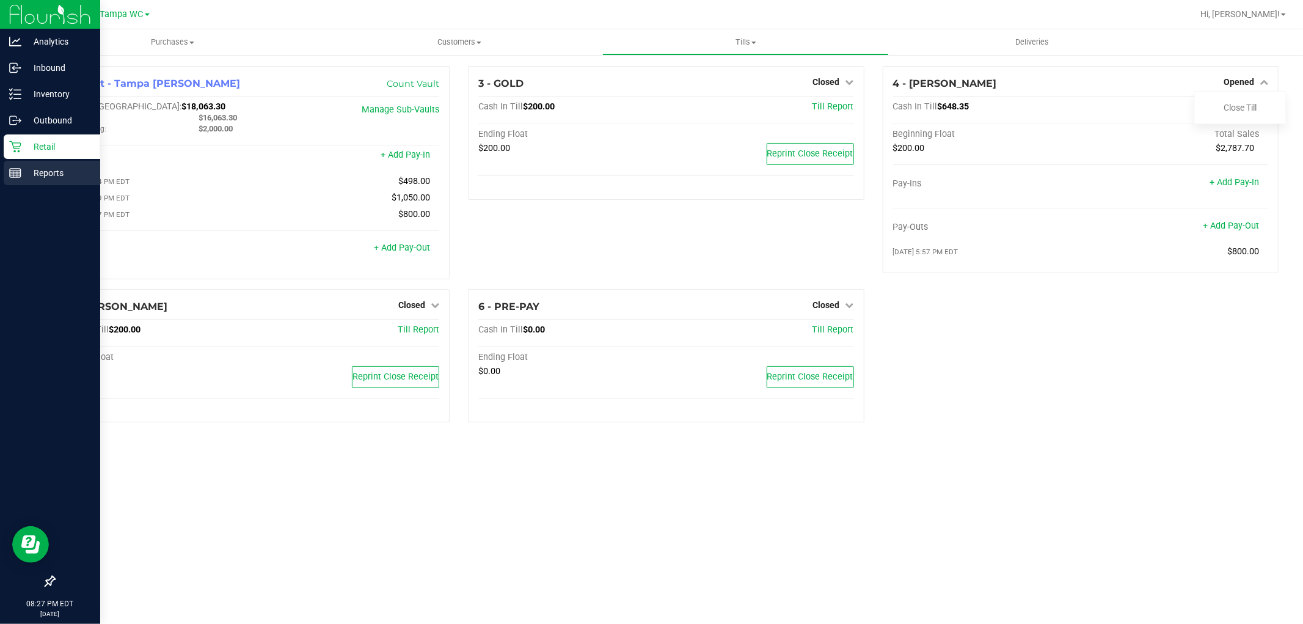
click at [53, 173] on p "Reports" at bounding box center [57, 173] width 73 height 15
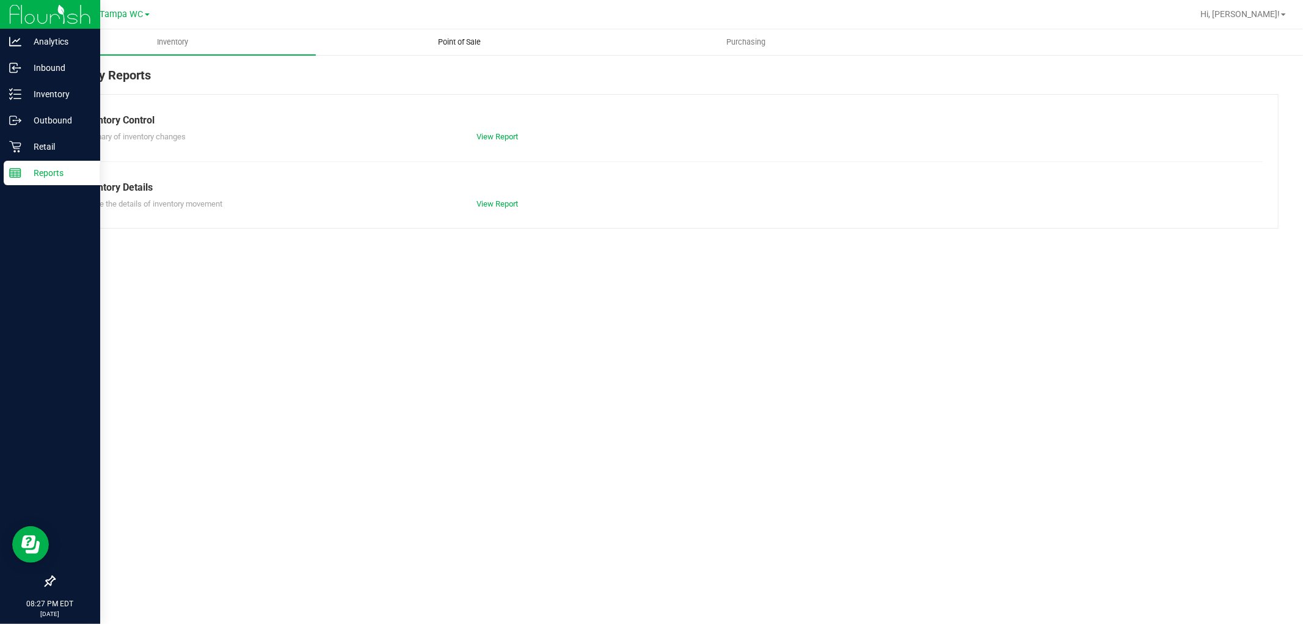
click at [475, 48] on uib-tab-heading "Point of Sale" at bounding box center [458, 42] width 285 height 24
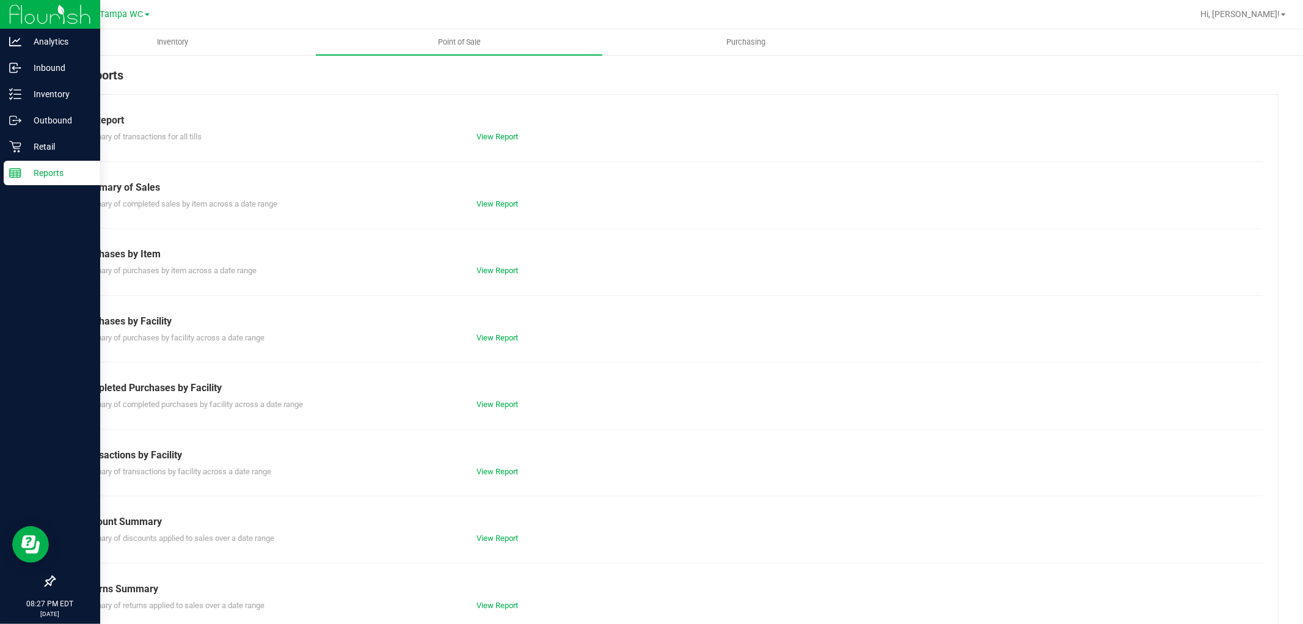
click at [499, 411] on div "Till Report Summary of transactions for all tills View Report Summary of Sales …" at bounding box center [666, 362] width 1225 height 536
click at [499, 407] on link "View Report" at bounding box center [498, 404] width 42 height 9
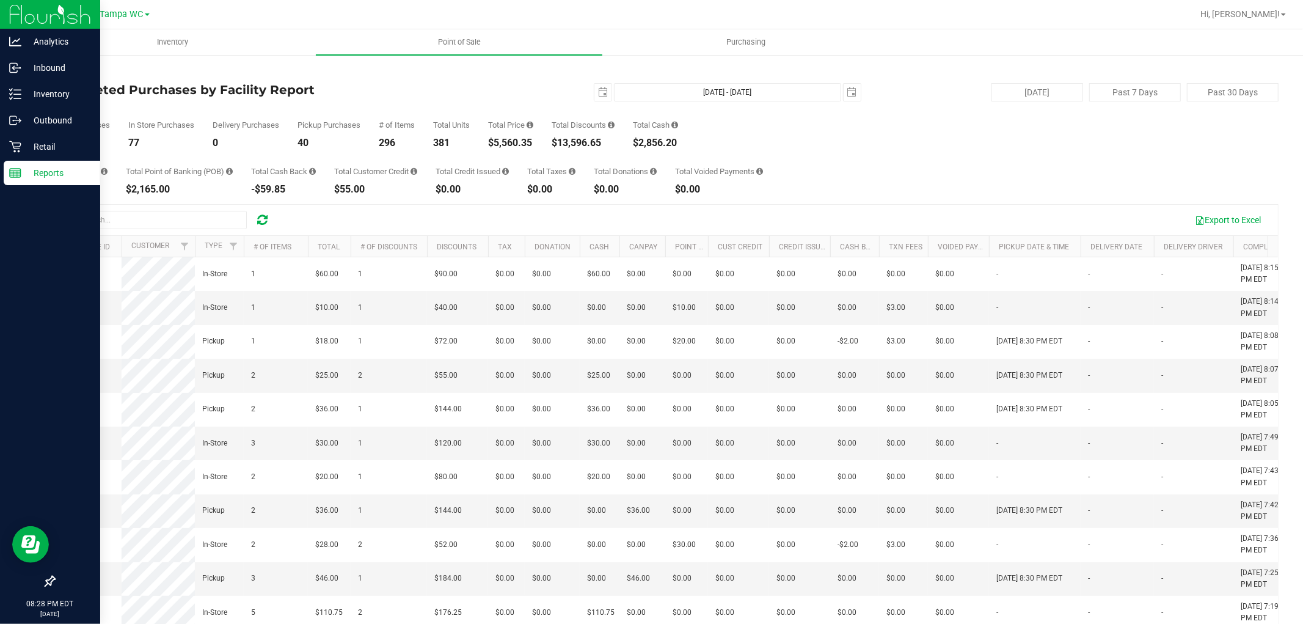
drag, startPoint x: 460, startPoint y: 56, endPoint x: 524, endPoint y: 108, distance: 82.1
click at [460, 56] on div "Back Completed Purchases by Facility Report 2025-09-22 Sep 22, 2025 - Sep 22, 2…" at bounding box center [666, 373] width 1274 height 638
click at [602, 89] on span "select" at bounding box center [602, 92] width 17 height 17
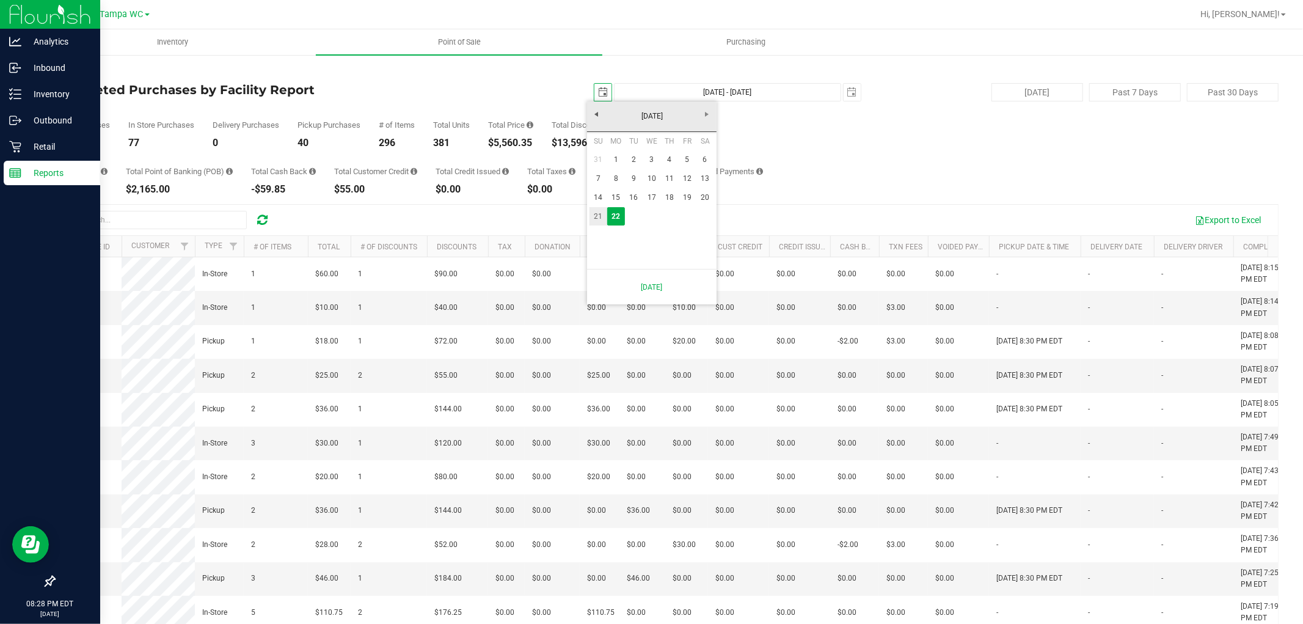
click at [596, 210] on link "21" at bounding box center [599, 216] width 18 height 19
type input "2025-09-21"
type input "Sep 21, 2025 - Sep 22, 2025"
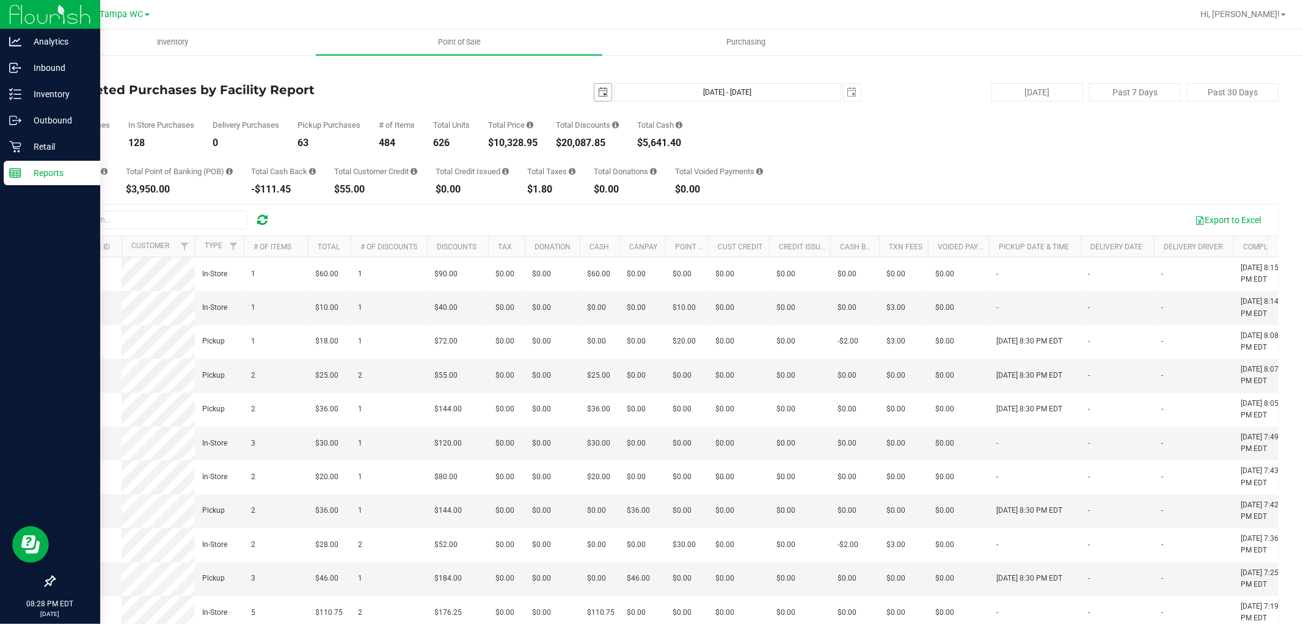
click at [594, 90] on span "select" at bounding box center [602, 92] width 17 height 17
click at [616, 160] on link "1" at bounding box center [616, 159] width 18 height 19
type input "2025-09-01"
type input "Sep 1, 2025 - Sep 22, 2025"
click at [570, 222] on div at bounding box center [666, 442] width 1224 height 475
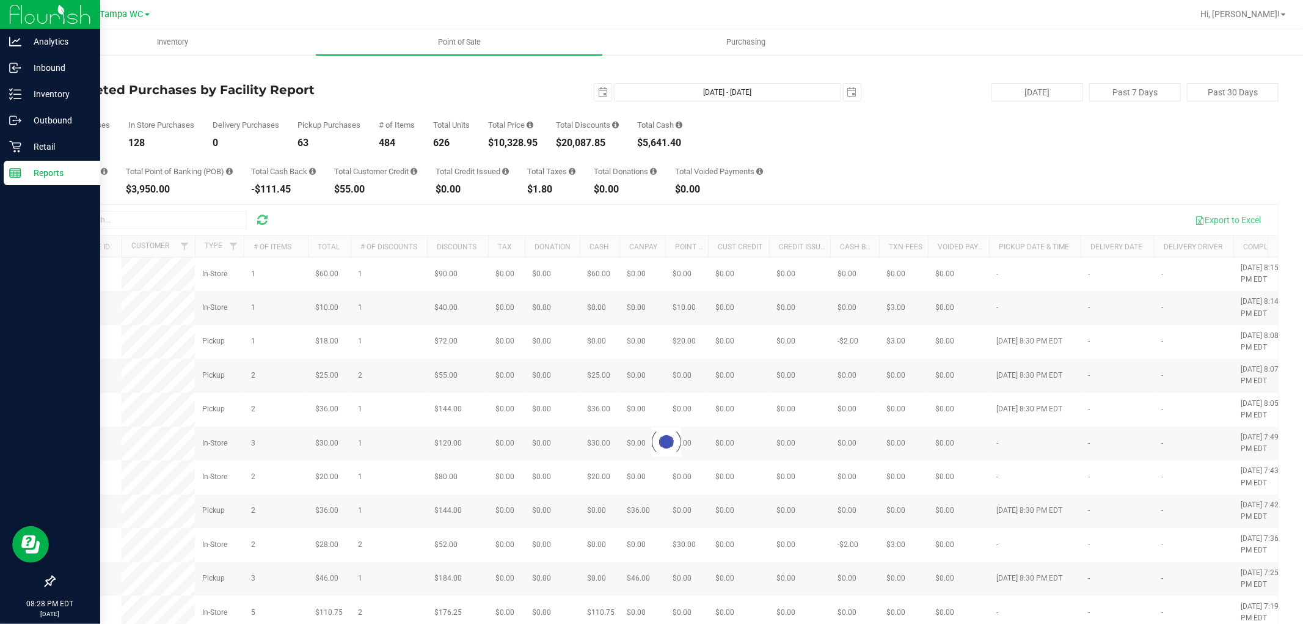
click at [492, 95] on div "2025-09-01 Sep 1, 2025 - Sep 22, 2025 2025-09-22" at bounding box center [661, 92] width 417 height 18
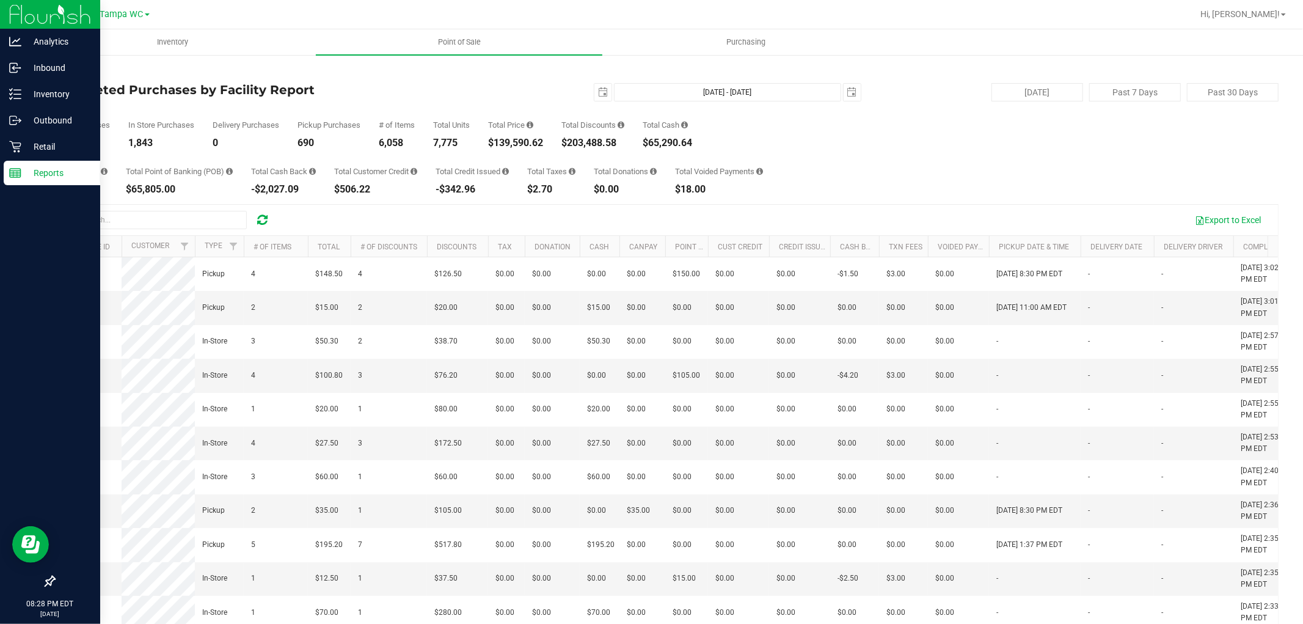
drag, startPoint x: 278, startPoint y: 7, endPoint x: 304, endPoint y: 15, distance: 27.0
click at [278, 7] on div at bounding box center [706, 14] width 974 height 24
click at [42, 137] on div "Retail" at bounding box center [52, 146] width 97 height 24
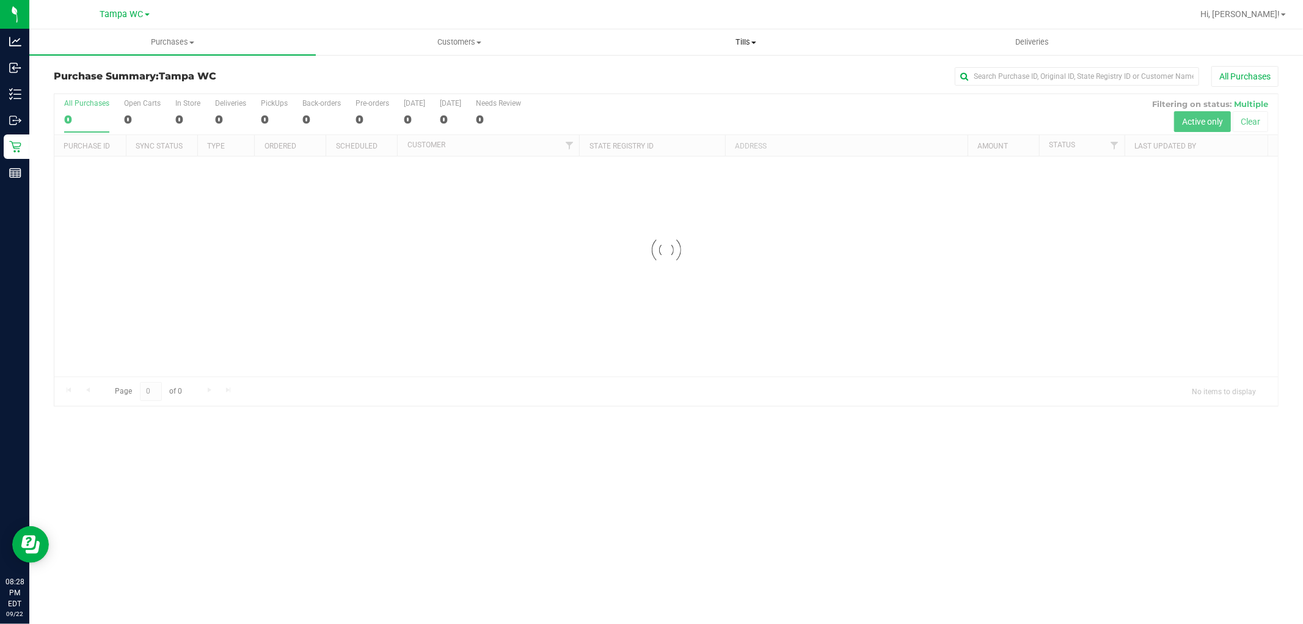
click at [740, 43] on span "Tills" at bounding box center [745, 42] width 285 height 11
click at [682, 76] on span "Manage tills" at bounding box center [643, 73] width 82 height 10
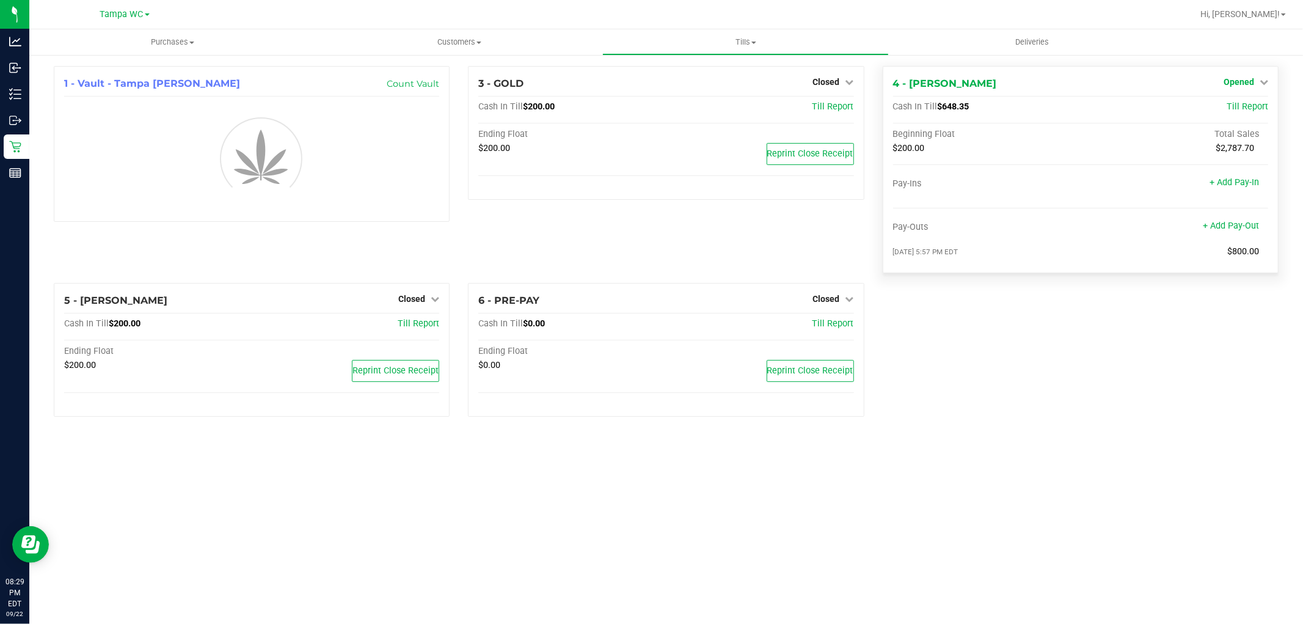
click at [1261, 80] on icon at bounding box center [1264, 82] width 9 height 9
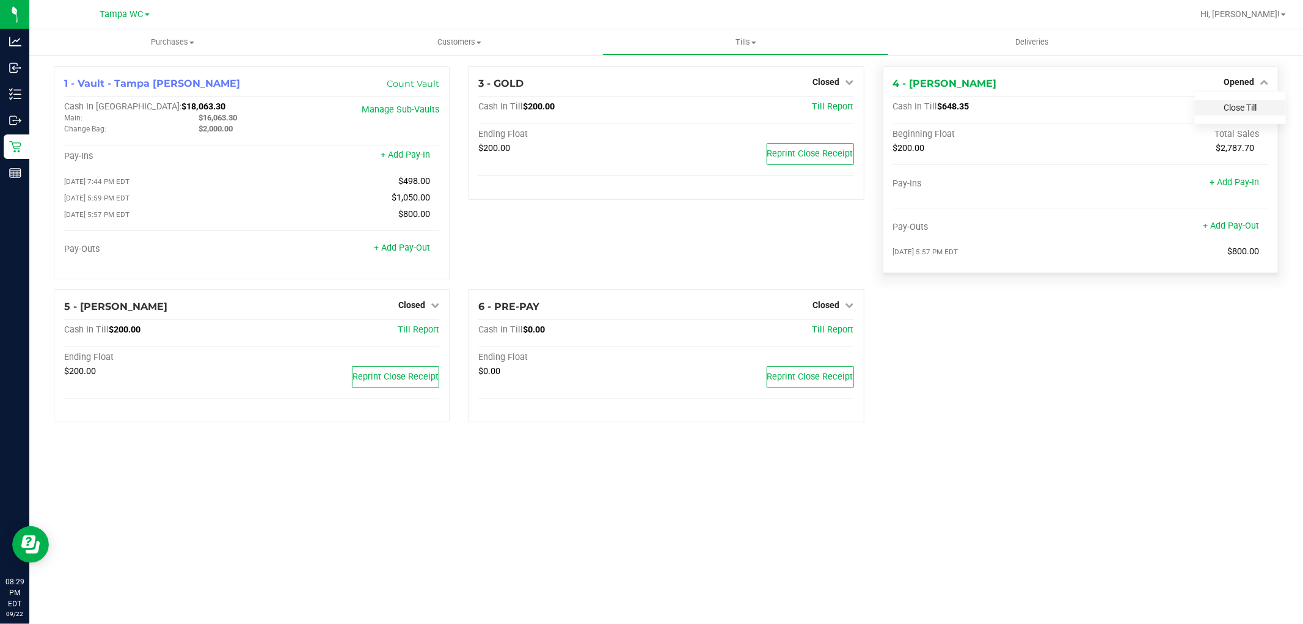
click at [1240, 105] on link "Close Till" at bounding box center [1240, 108] width 33 height 10
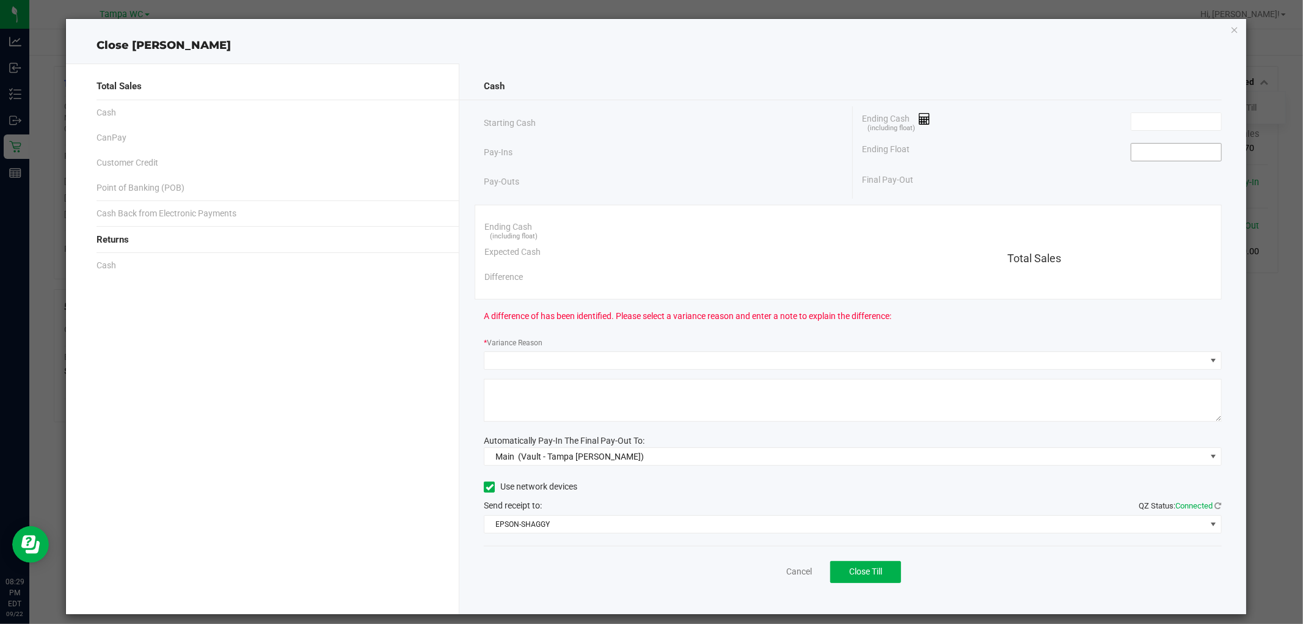
click at [1145, 150] on input at bounding box center [1176, 152] width 90 height 17
type input "$200.00"
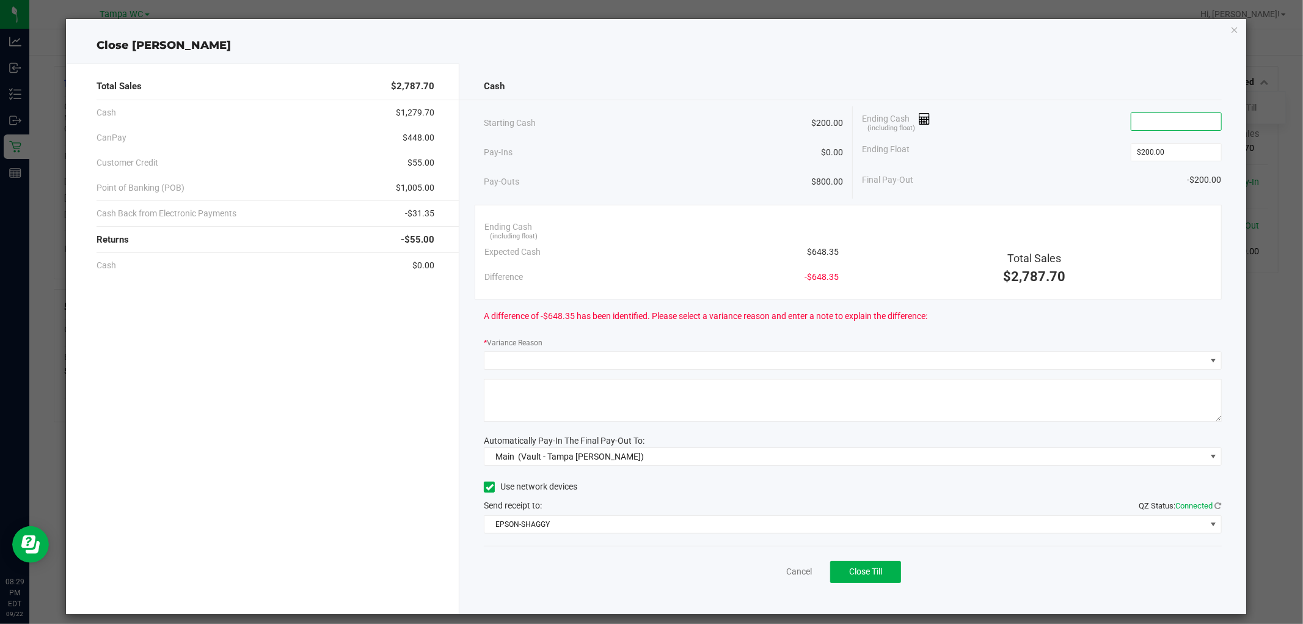
click at [1144, 123] on input at bounding box center [1176, 121] width 90 height 17
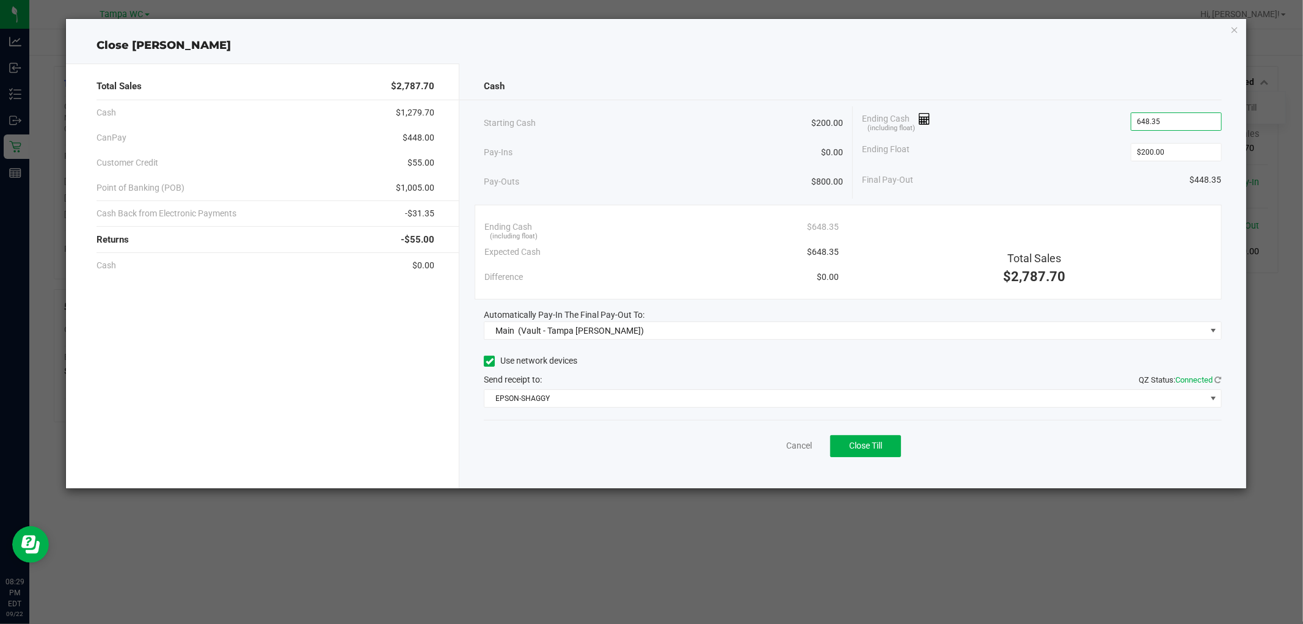
type input "$648.35"
click at [1028, 131] on div "Ending Cash (including float) $648.35" at bounding box center [1042, 121] width 360 height 31
click at [860, 448] on span "Close Till" at bounding box center [865, 445] width 33 height 10
click at [786, 444] on div "Dismiss Reprint Closing Receipt" at bounding box center [852, 443] width 737 height 47
click at [781, 444] on link "Dismiss" at bounding box center [771, 445] width 29 height 13
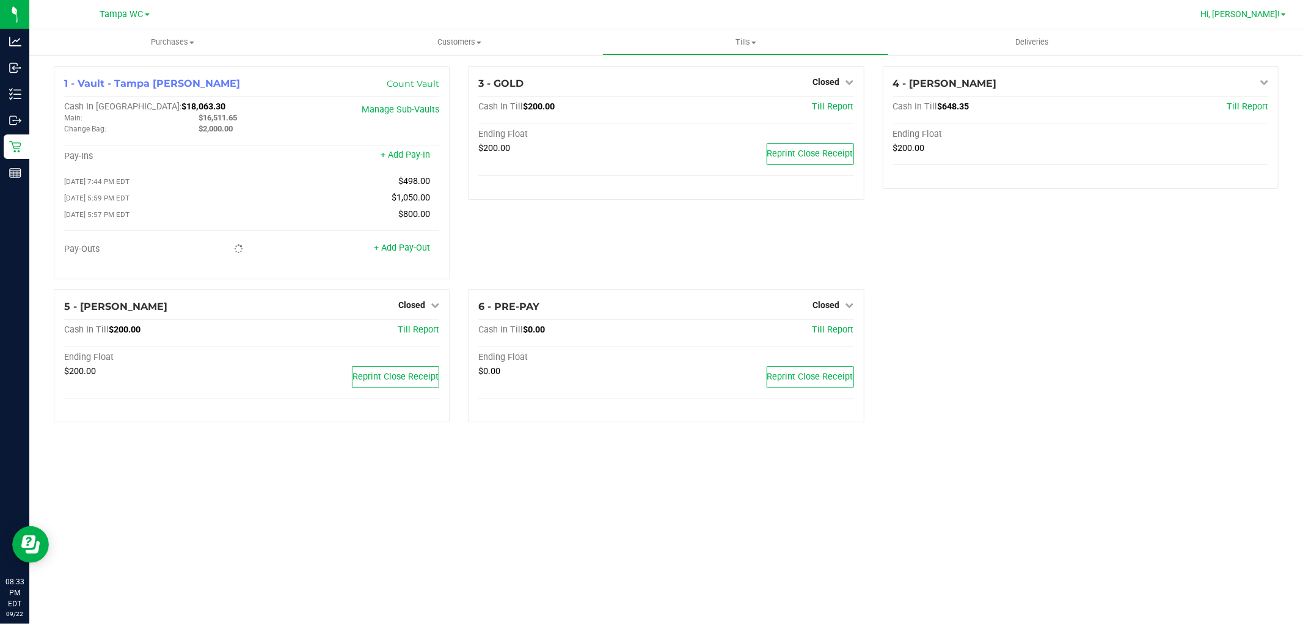
click at [1278, 9] on span "Hi, [PERSON_NAME]!" at bounding box center [1240, 14] width 79 height 10
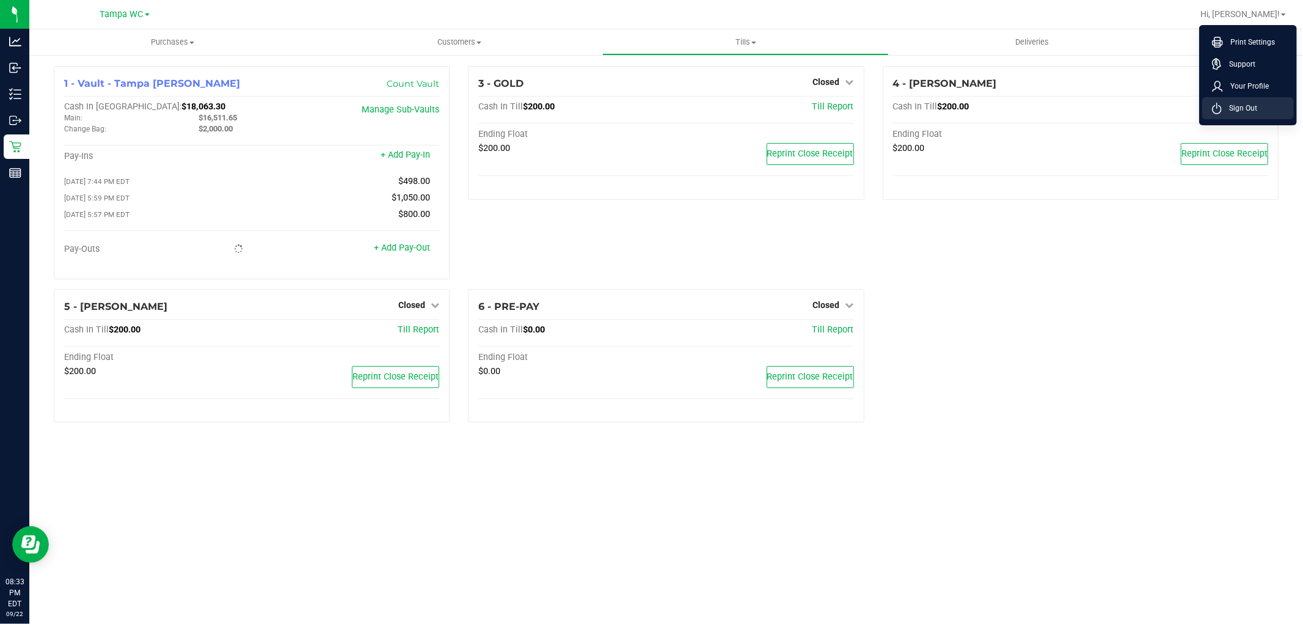
click at [1257, 109] on li "Sign Out" at bounding box center [1248, 108] width 92 height 22
